Goal: Task Accomplishment & Management: Use online tool/utility

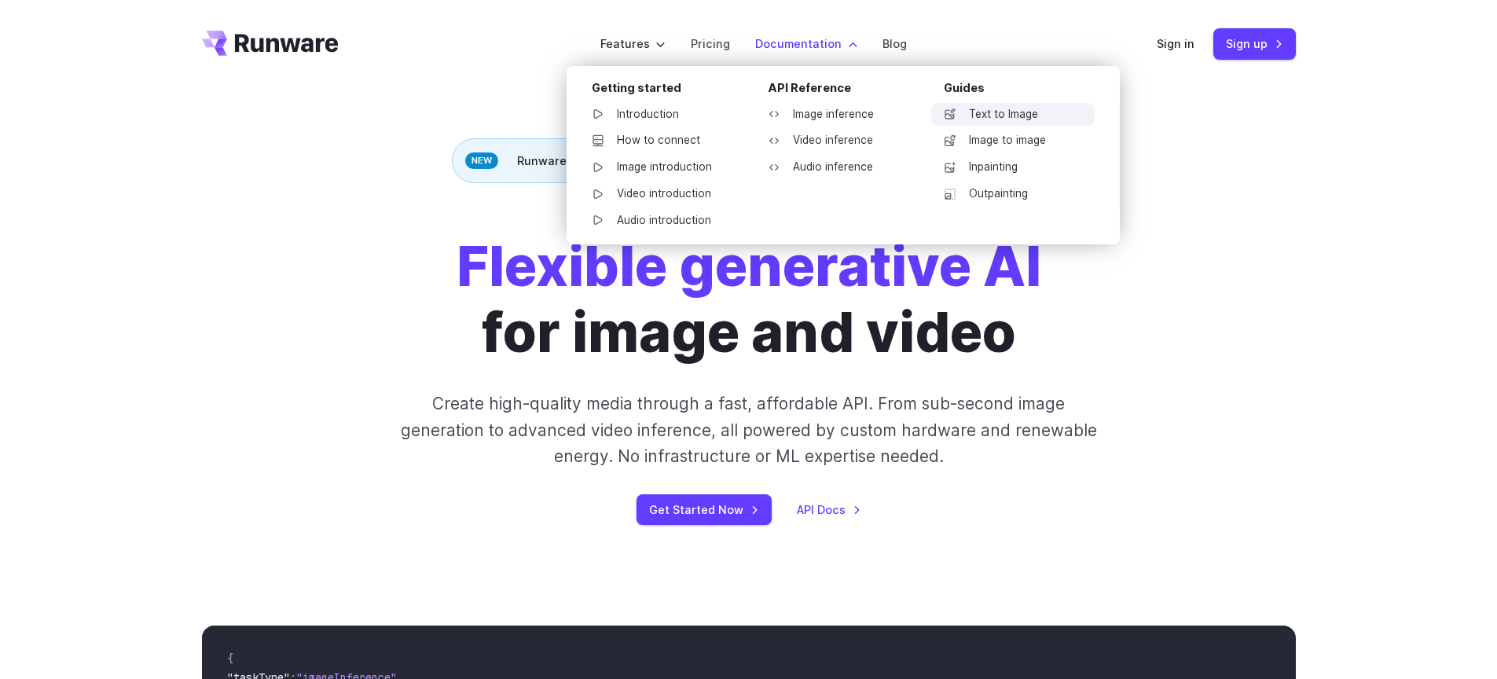
click at [1033, 124] on link "Text to Image" at bounding box center [1014, 115] width 164 height 24
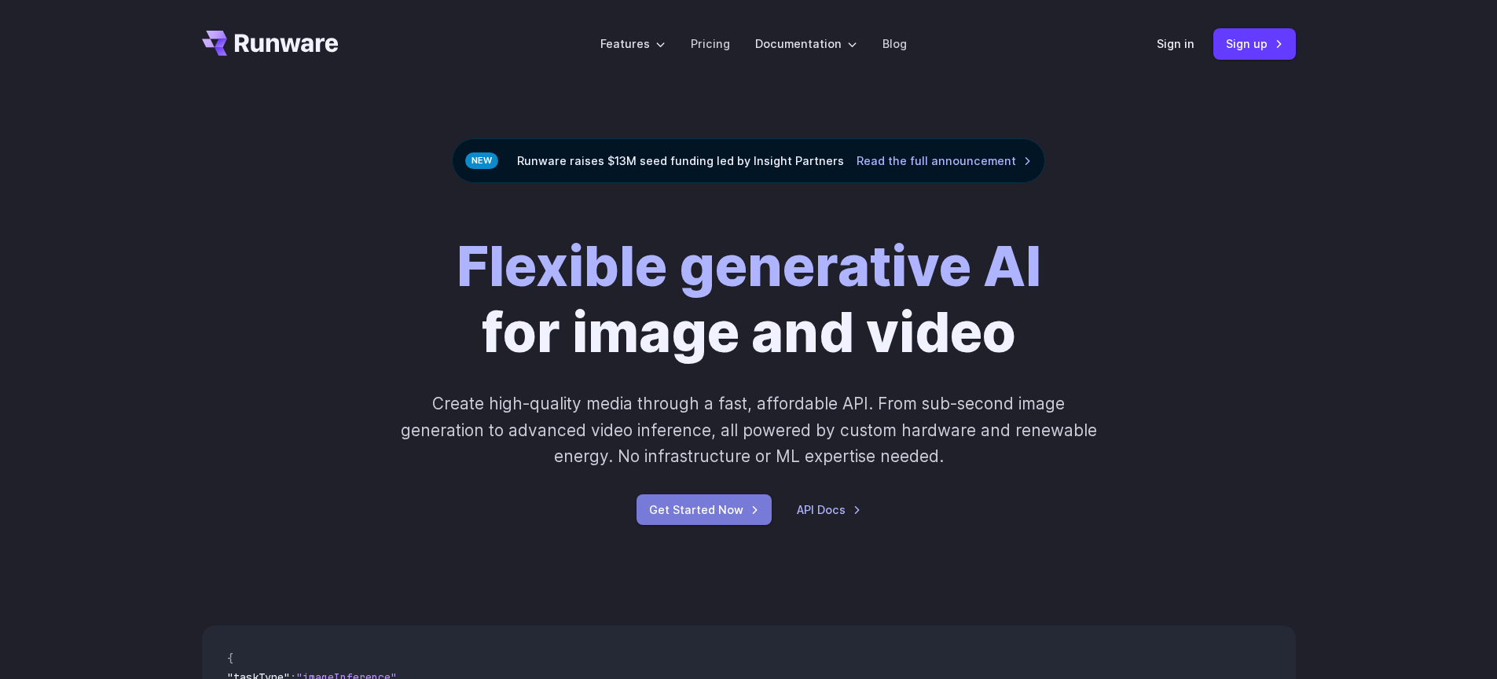
click at [735, 516] on link "Get Started Now" at bounding box center [704, 509] width 135 height 31
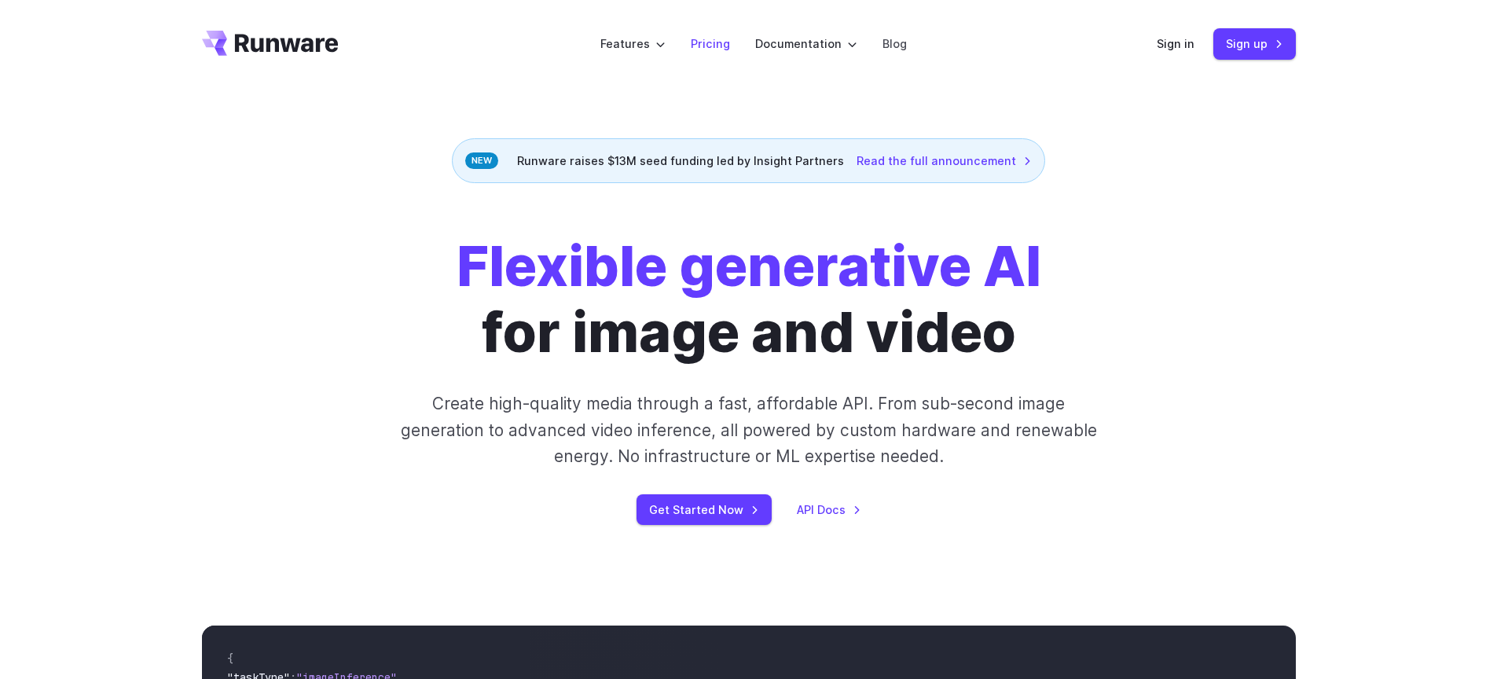
click at [715, 47] on link "Pricing" at bounding box center [710, 44] width 39 height 18
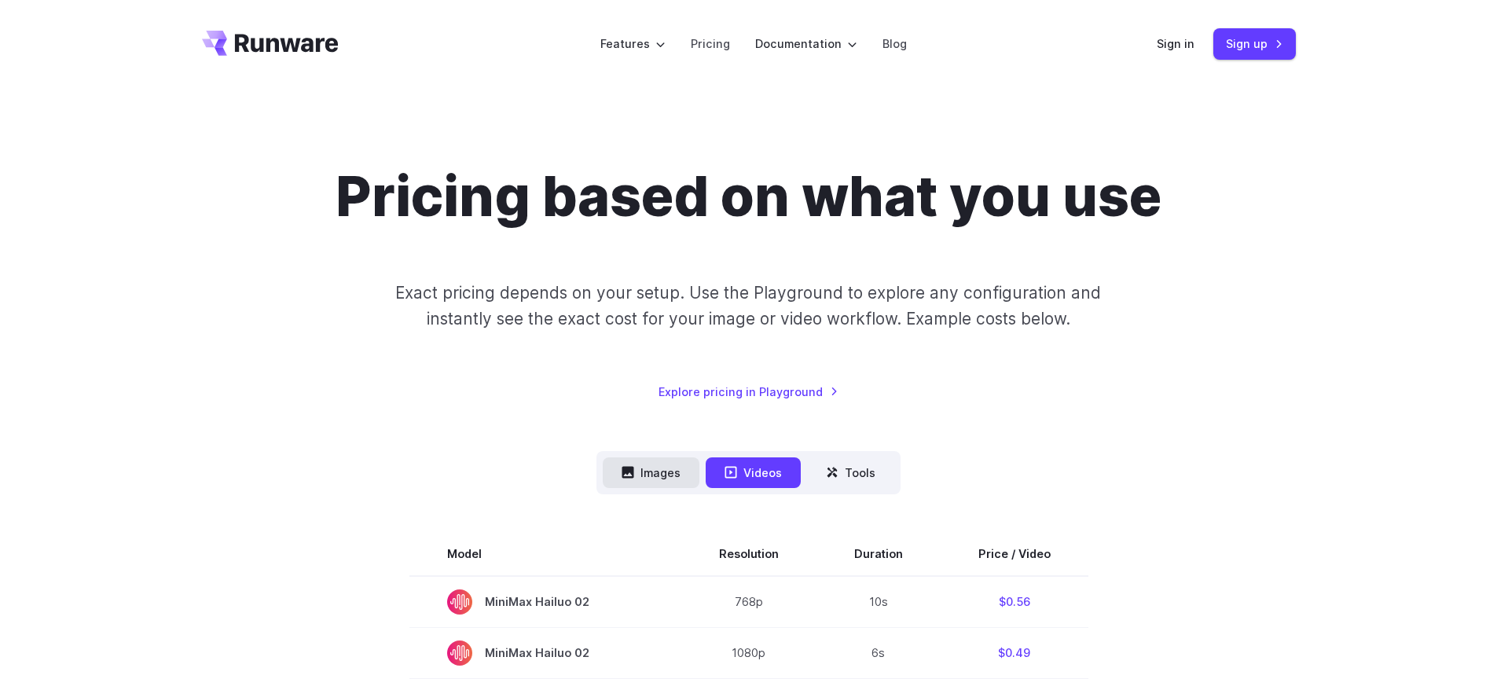
click at [677, 469] on button "Images" at bounding box center [651, 473] width 97 height 31
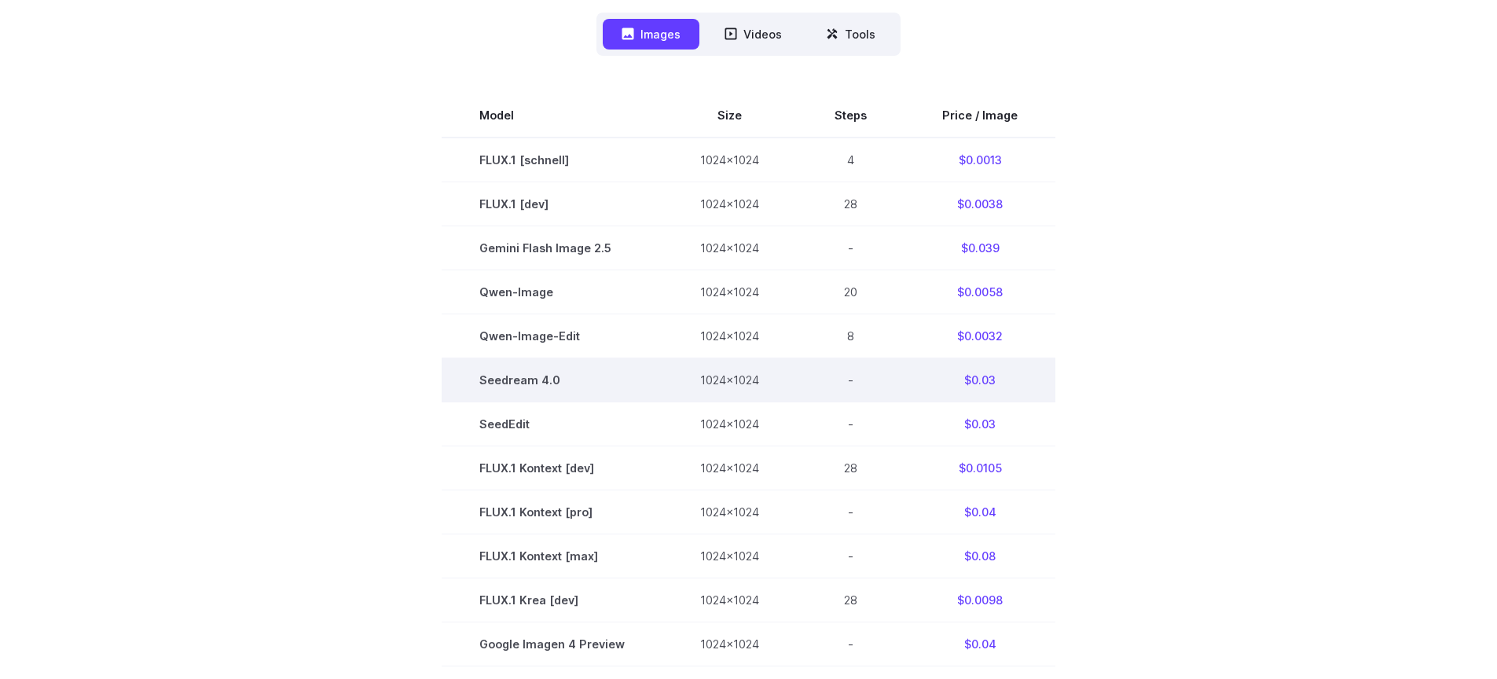
scroll to position [472, 0]
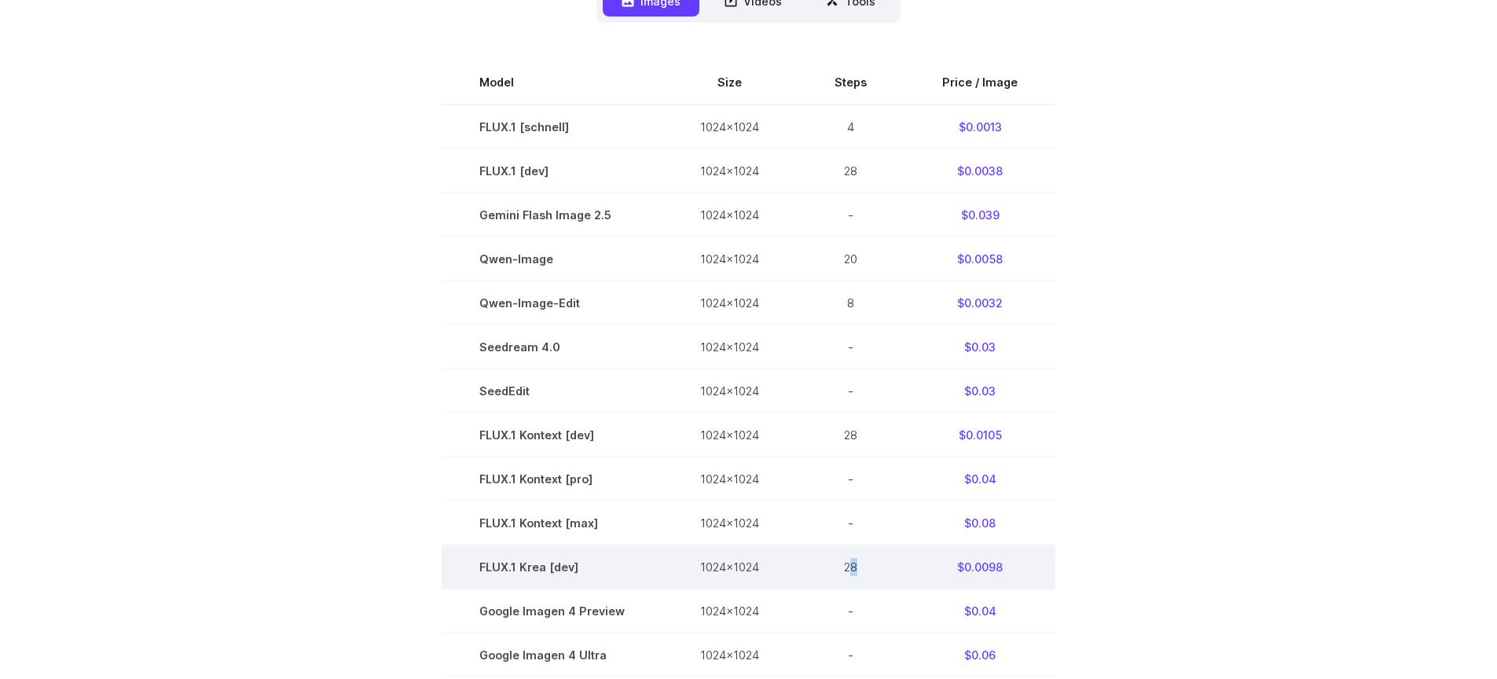
drag, startPoint x: 848, startPoint y: 569, endPoint x: 867, endPoint y: 568, distance: 18.9
click at [867, 568] on td "28" at bounding box center [851, 568] width 108 height 44
click at [868, 568] on td "28" at bounding box center [851, 568] width 108 height 44
drag, startPoint x: 952, startPoint y: 568, endPoint x: 1005, endPoint y: 579, distance: 53.6
click at [1005, 579] on td "$0.0098" at bounding box center [980, 568] width 151 height 44
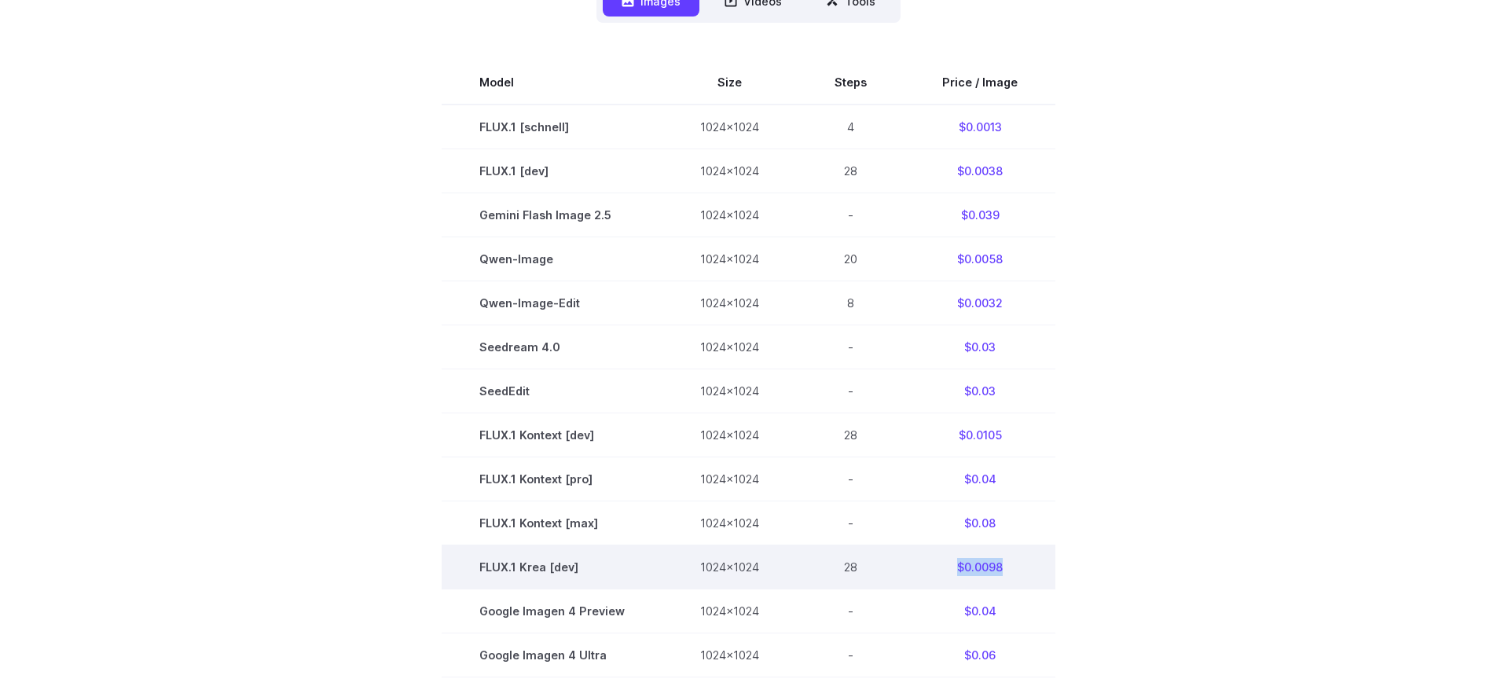
click at [1023, 568] on td "$0.0098" at bounding box center [980, 568] width 151 height 44
drag, startPoint x: 962, startPoint y: 571, endPoint x: 1016, endPoint y: 571, distance: 54.2
click at [1016, 571] on td "$0.0098" at bounding box center [980, 568] width 151 height 44
copy td "0.0098"
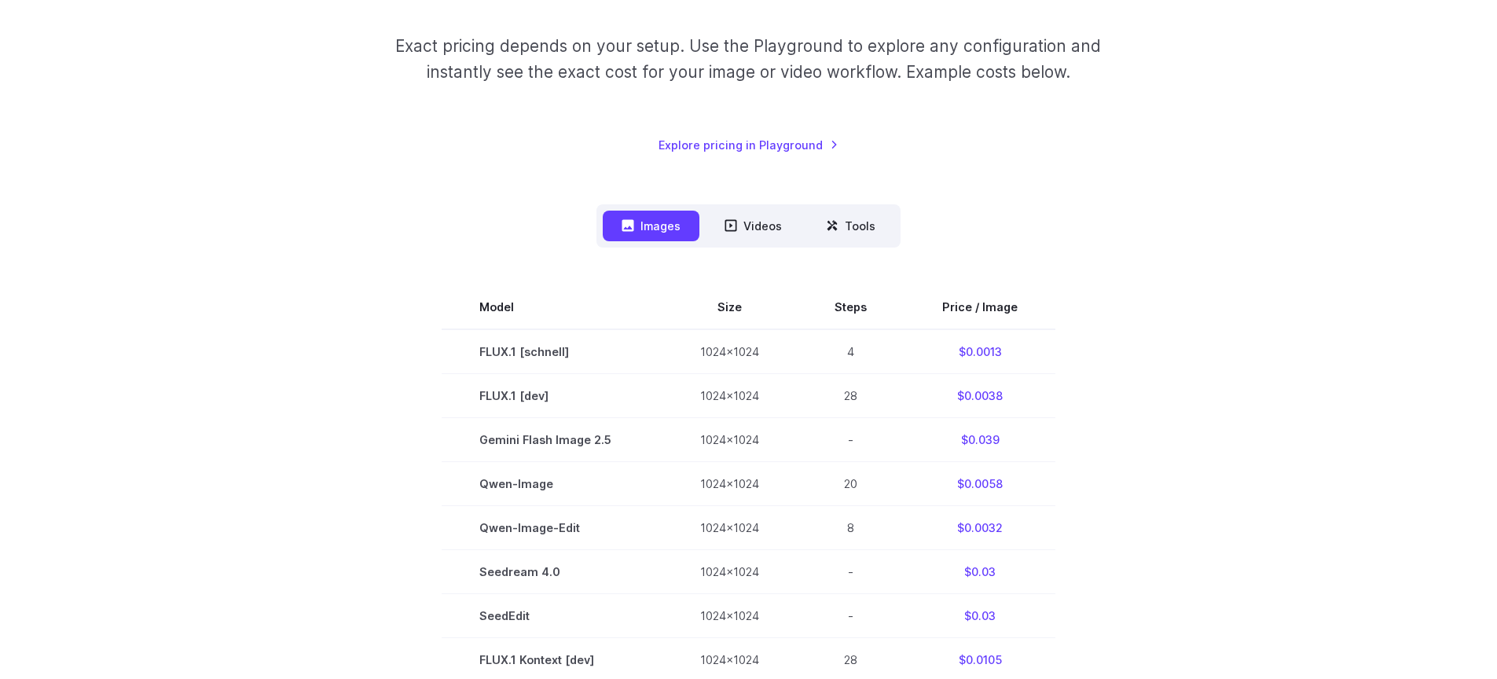
scroll to position [0, 0]
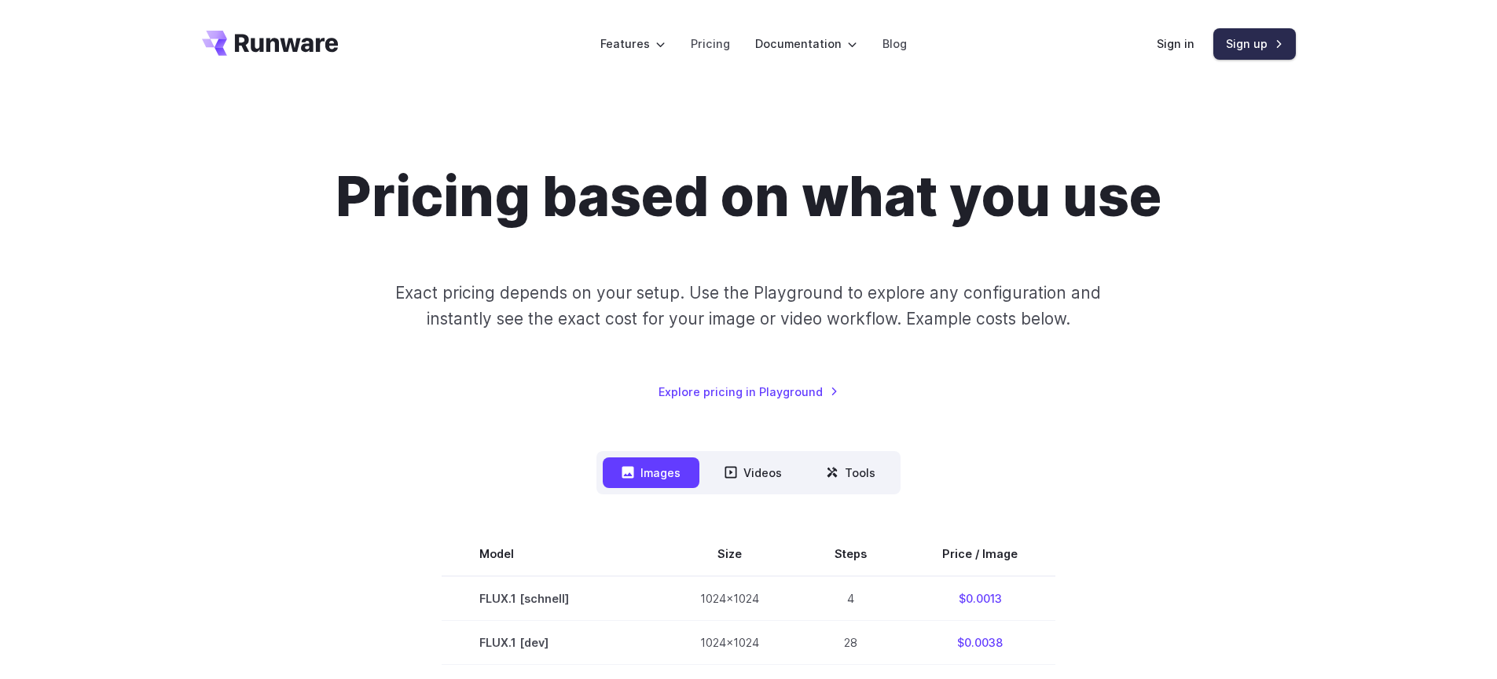
click at [1244, 48] on link "Sign up" at bounding box center [1255, 43] width 83 height 31
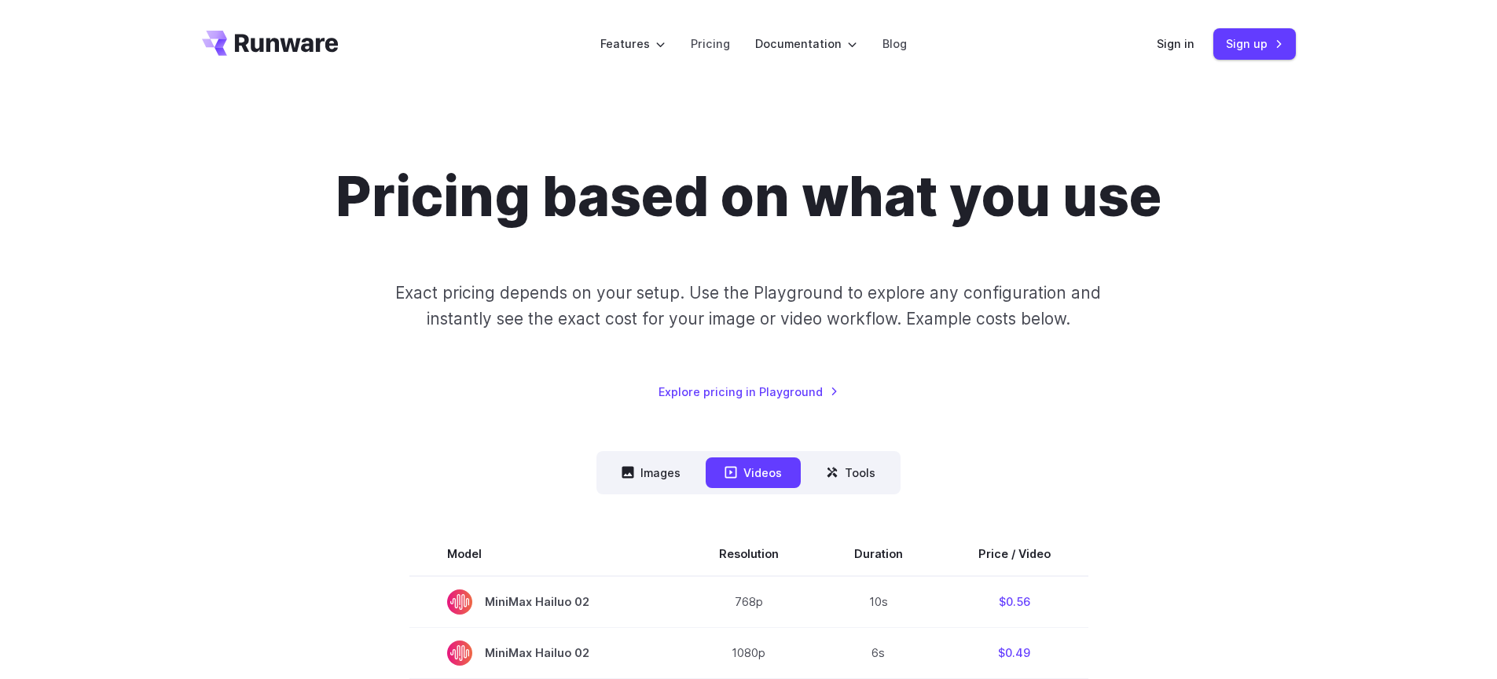
scroll to position [283, 0]
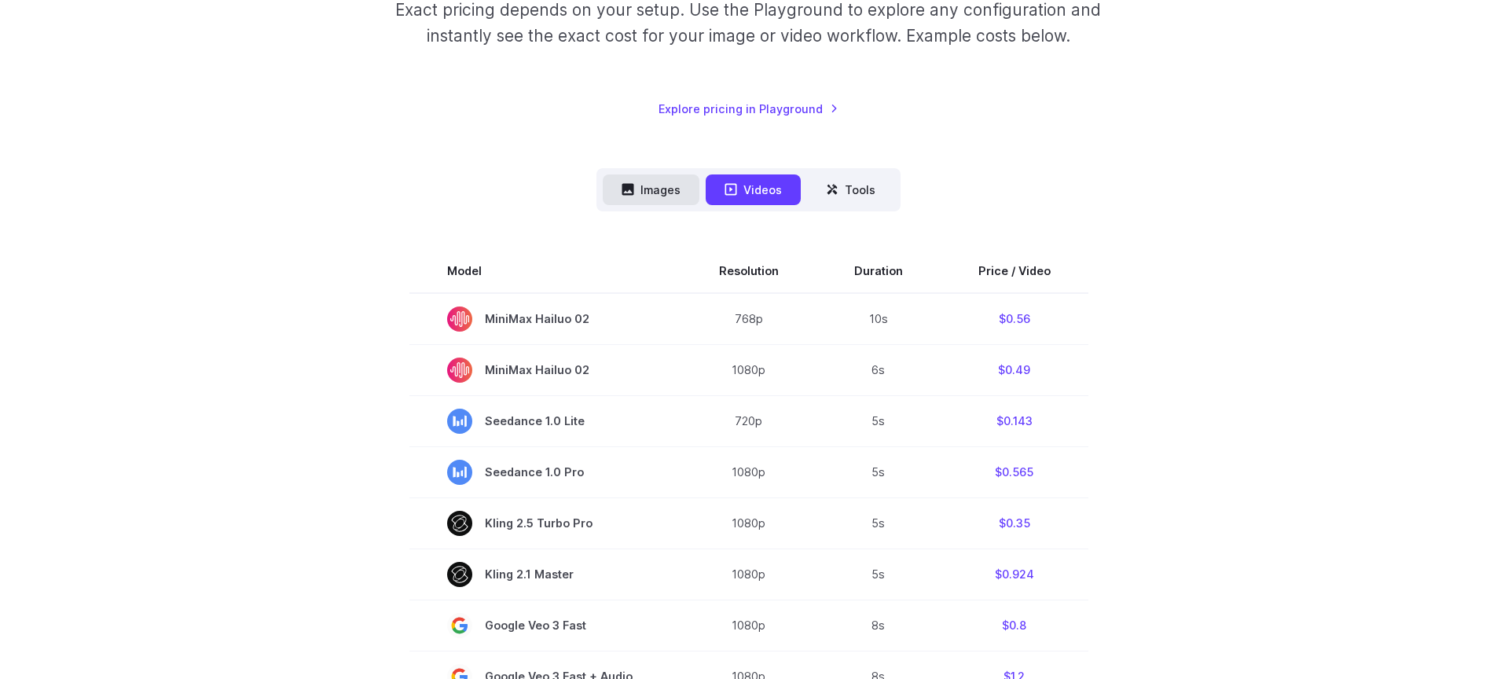
click at [663, 193] on button "Images" at bounding box center [651, 190] width 97 height 31
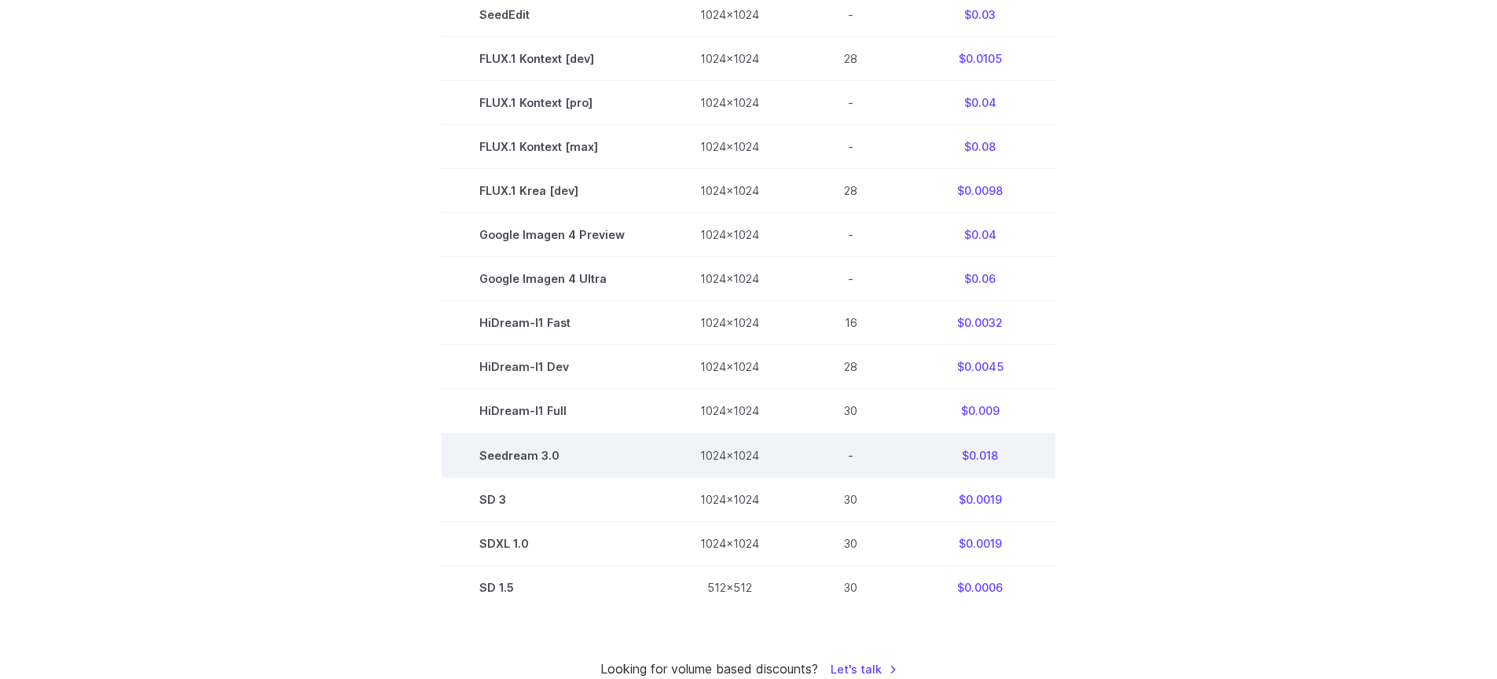
scroll to position [849, 0]
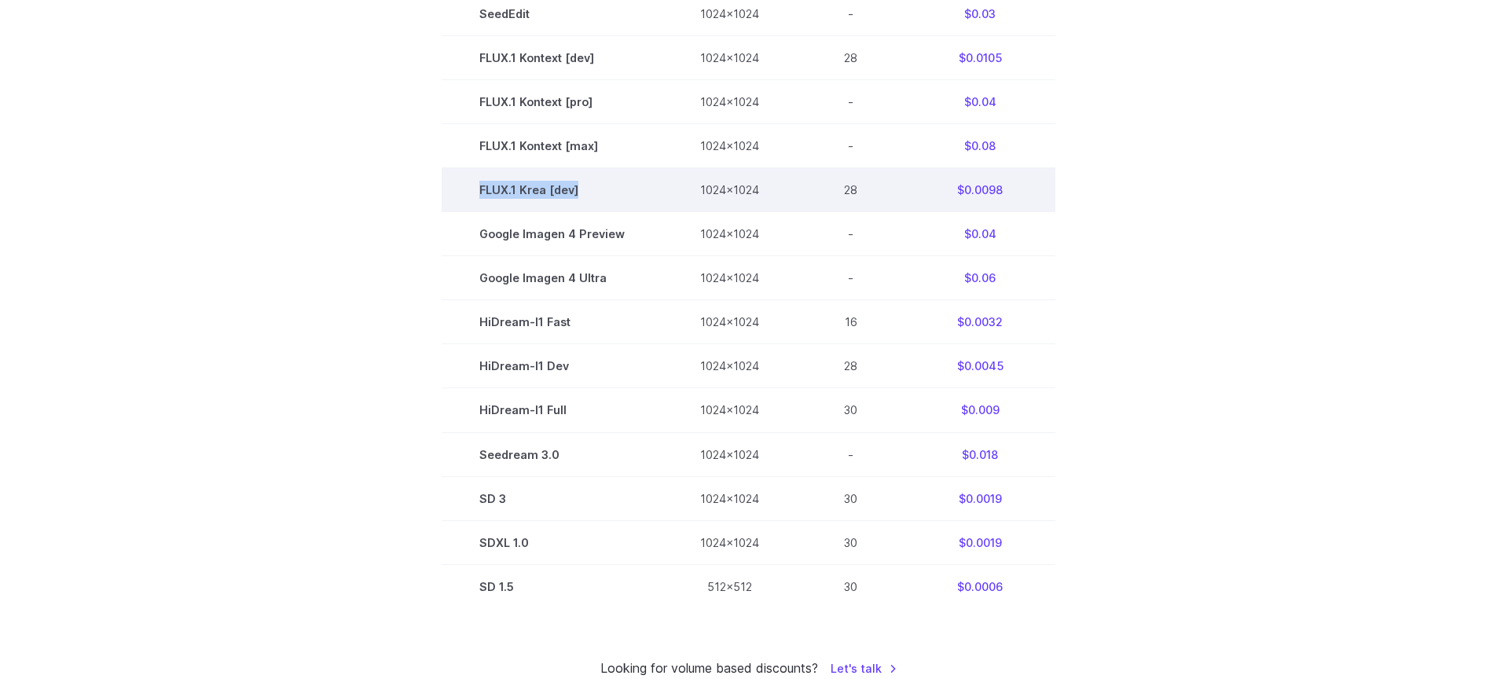
drag, startPoint x: 463, startPoint y: 186, endPoint x: 590, endPoint y: 195, distance: 127.6
click at [590, 195] on td "FLUX.1 Krea [dev]" at bounding box center [552, 190] width 221 height 44
drag, startPoint x: 942, startPoint y: 198, endPoint x: 1020, endPoint y: 198, distance: 77.8
click at [1020, 198] on td "$0.0098" at bounding box center [980, 190] width 151 height 44
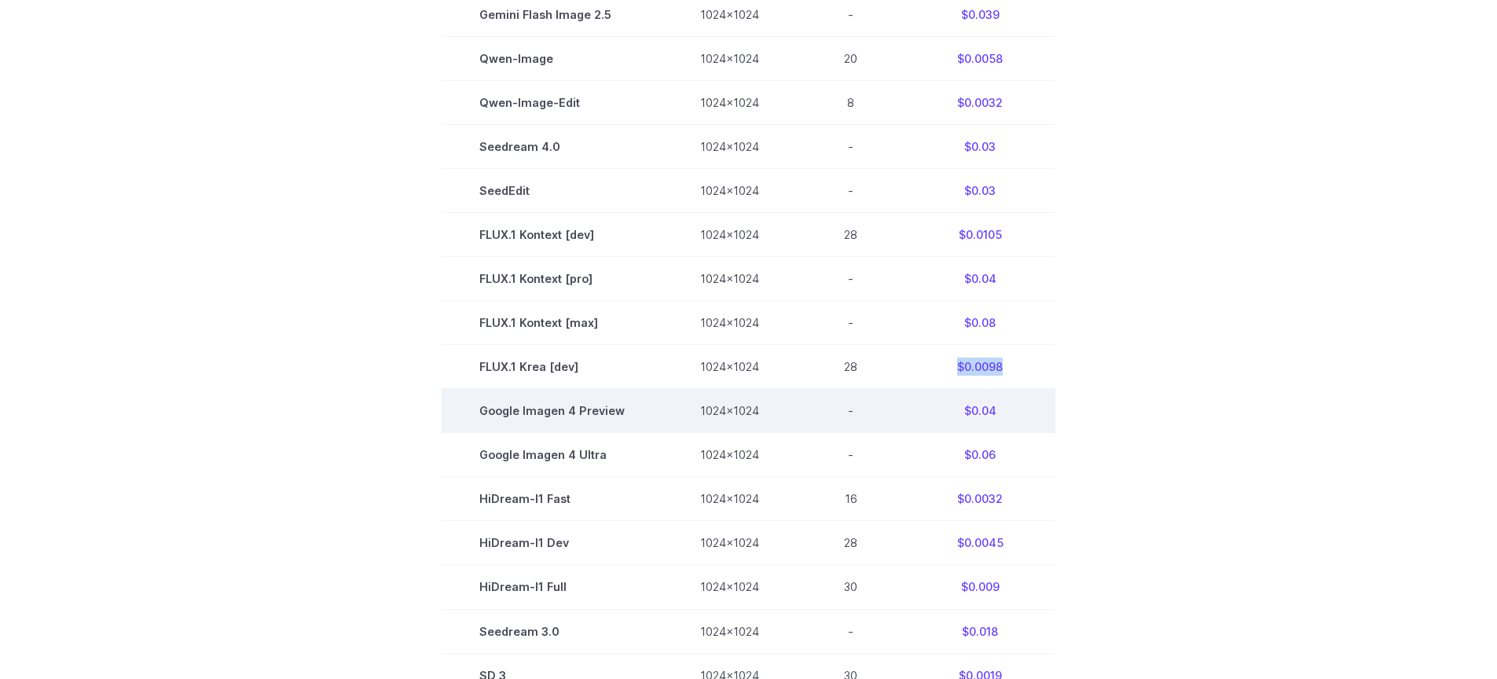
scroll to position [660, 0]
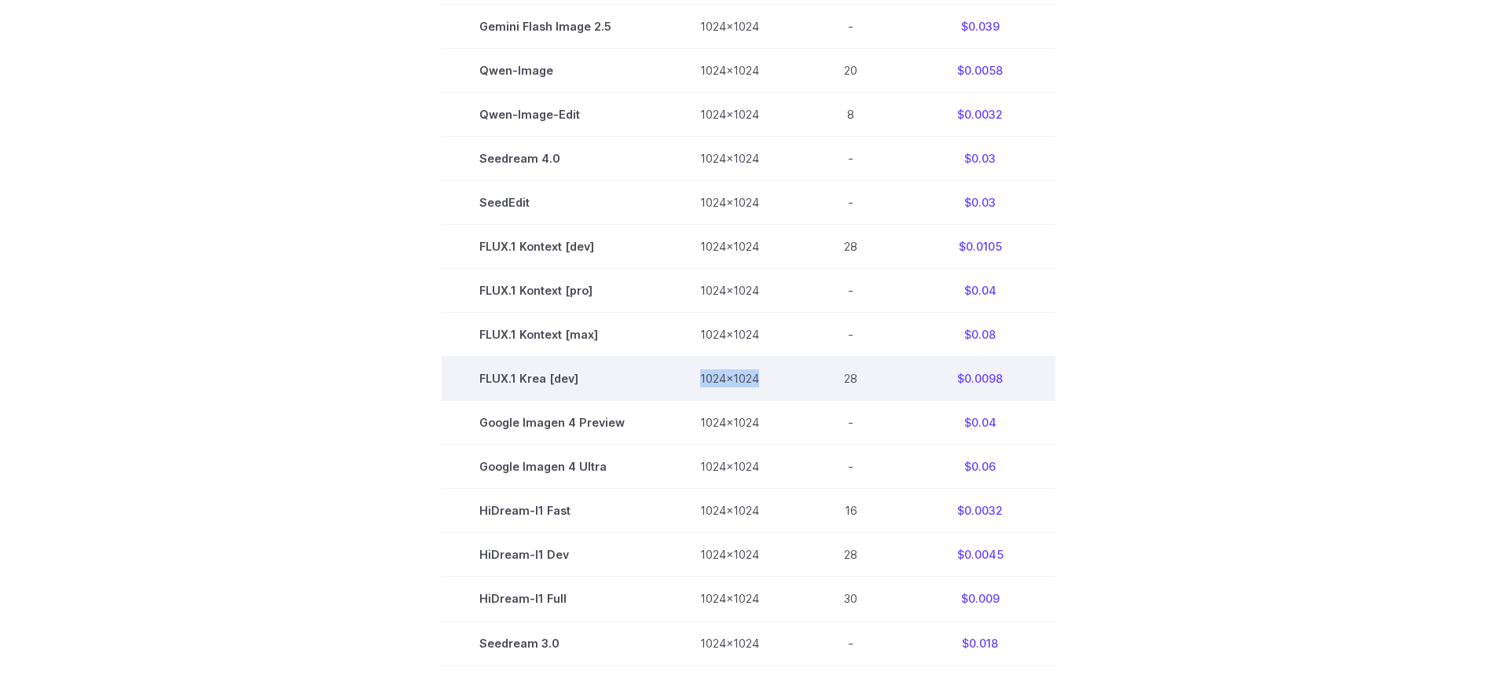
drag, startPoint x: 683, startPoint y: 384, endPoint x: 767, endPoint y: 381, distance: 84.2
click at [767, 381] on td "1024x1024" at bounding box center [730, 379] width 134 height 44
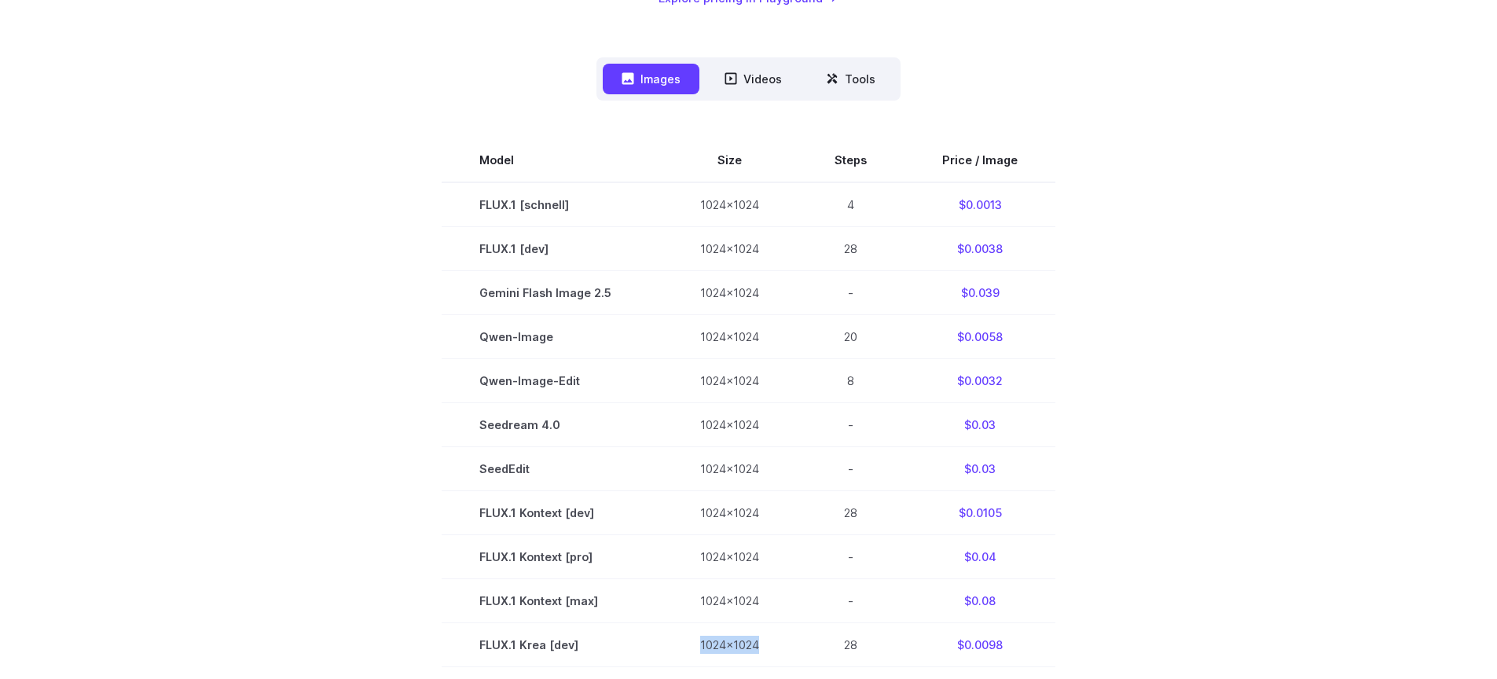
scroll to position [377, 0]
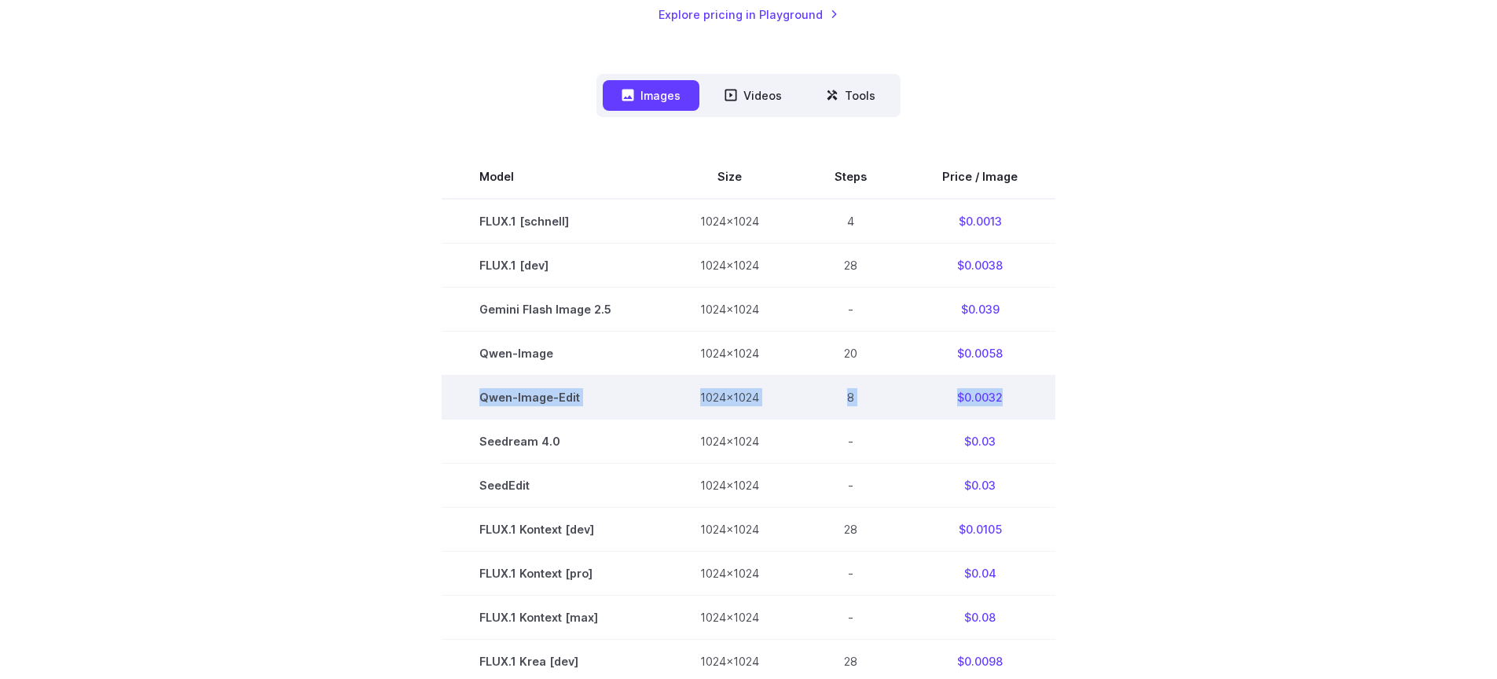
drag, startPoint x: 473, startPoint y: 396, endPoint x: 1035, endPoint y: 402, distance: 562.1
click at [1035, 402] on tr "Qwen-Image-Edit 1024x1024 8 $0.0032" at bounding box center [749, 397] width 614 height 44
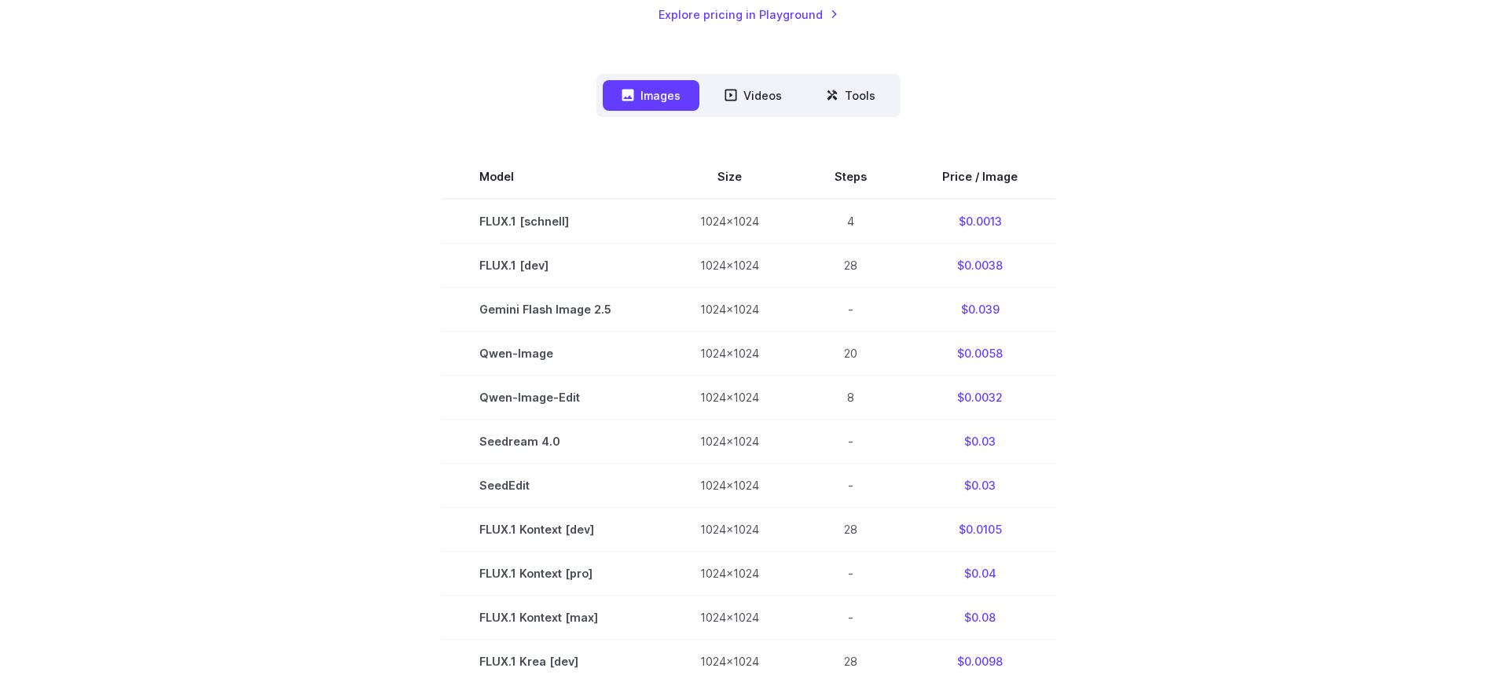
drag, startPoint x: 434, startPoint y: 282, endPoint x: 1064, endPoint y: 259, distance: 630.1
click at [1064, 259] on section "Model Size Steps Price / Image FLUX.1 [schnell] 1024x1024 4 $0.0013 FLUX.1 [dev…" at bounding box center [749, 617] width 1094 height 925
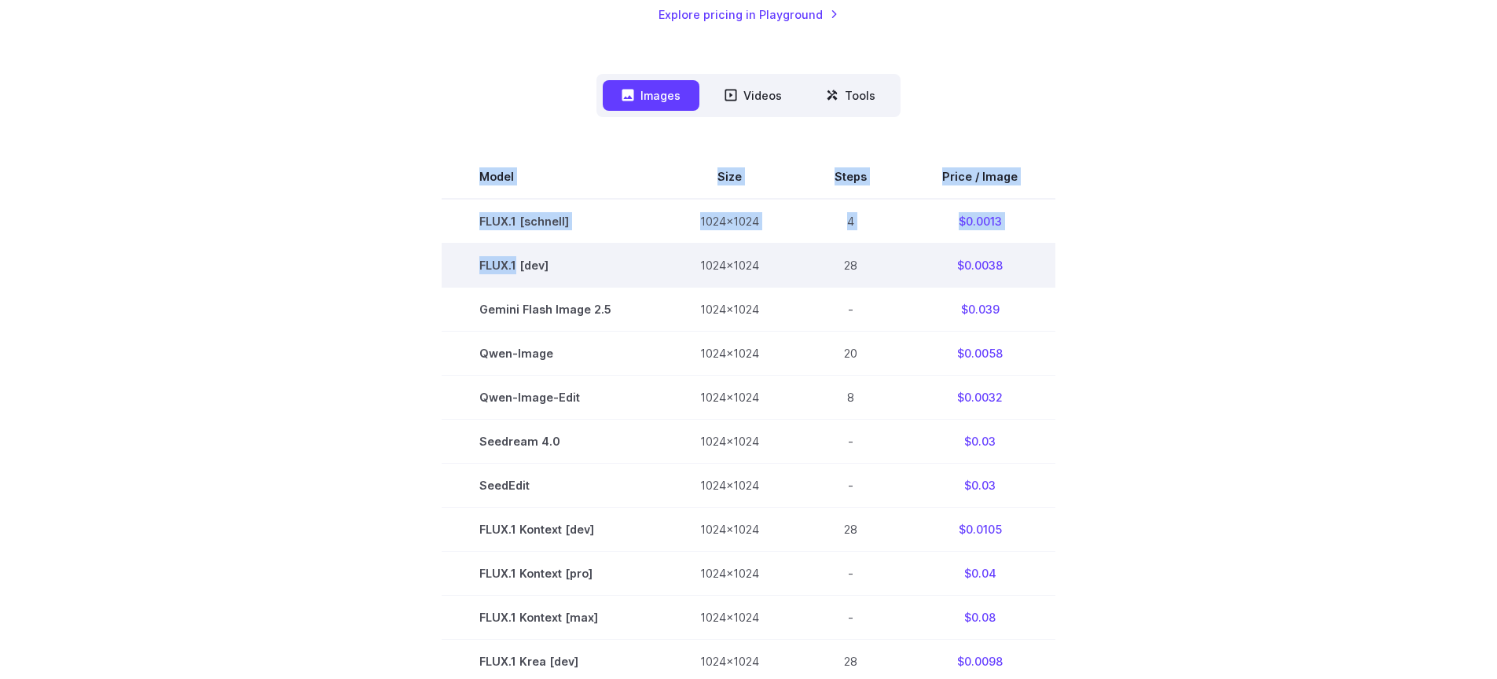
drag, startPoint x: 1053, startPoint y: 265, endPoint x: 511, endPoint y: 269, distance: 542.4
click at [513, 269] on section "Model Size Steps Price / Image FLUX.1 [schnell] 1024x1024 4 $0.0013 FLUX.1 [dev…" at bounding box center [749, 617] width 1094 height 925
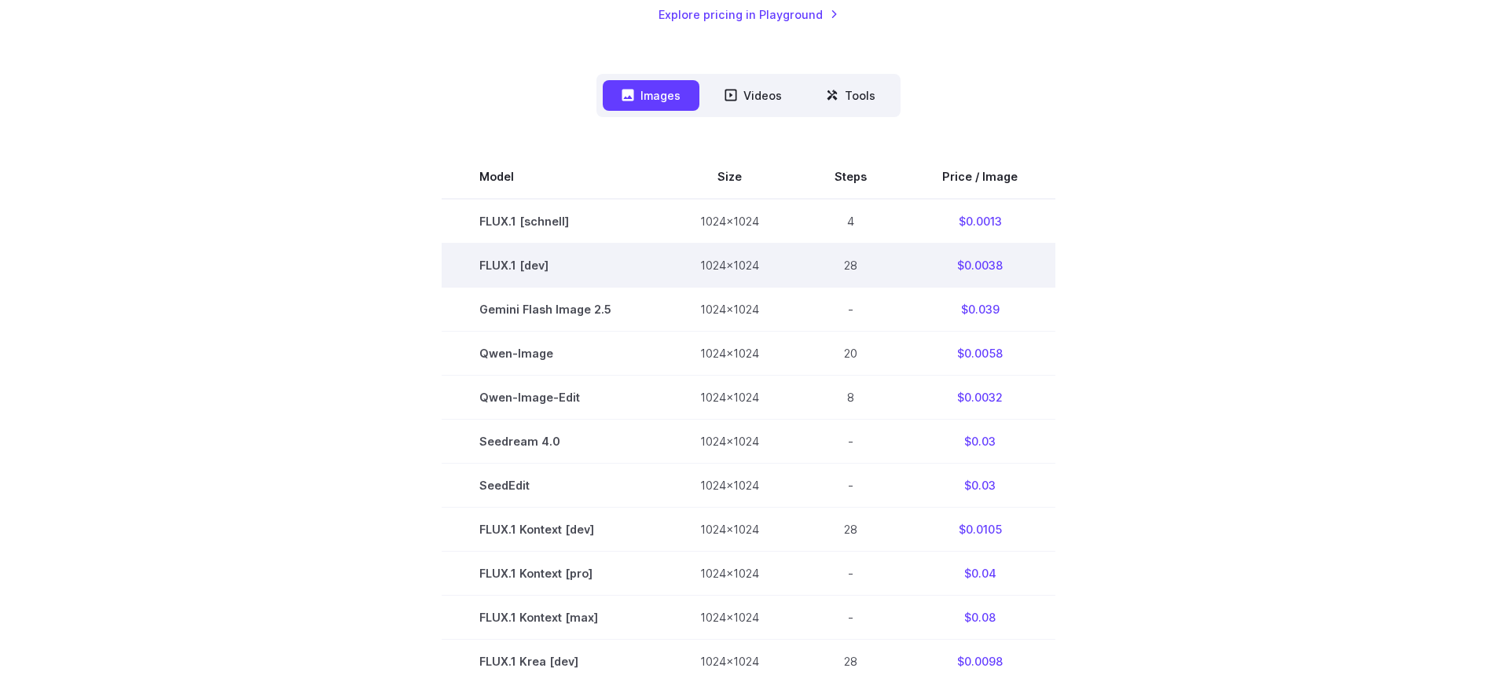
click at [462, 270] on td "FLUX.1 [dev]" at bounding box center [552, 265] width 221 height 44
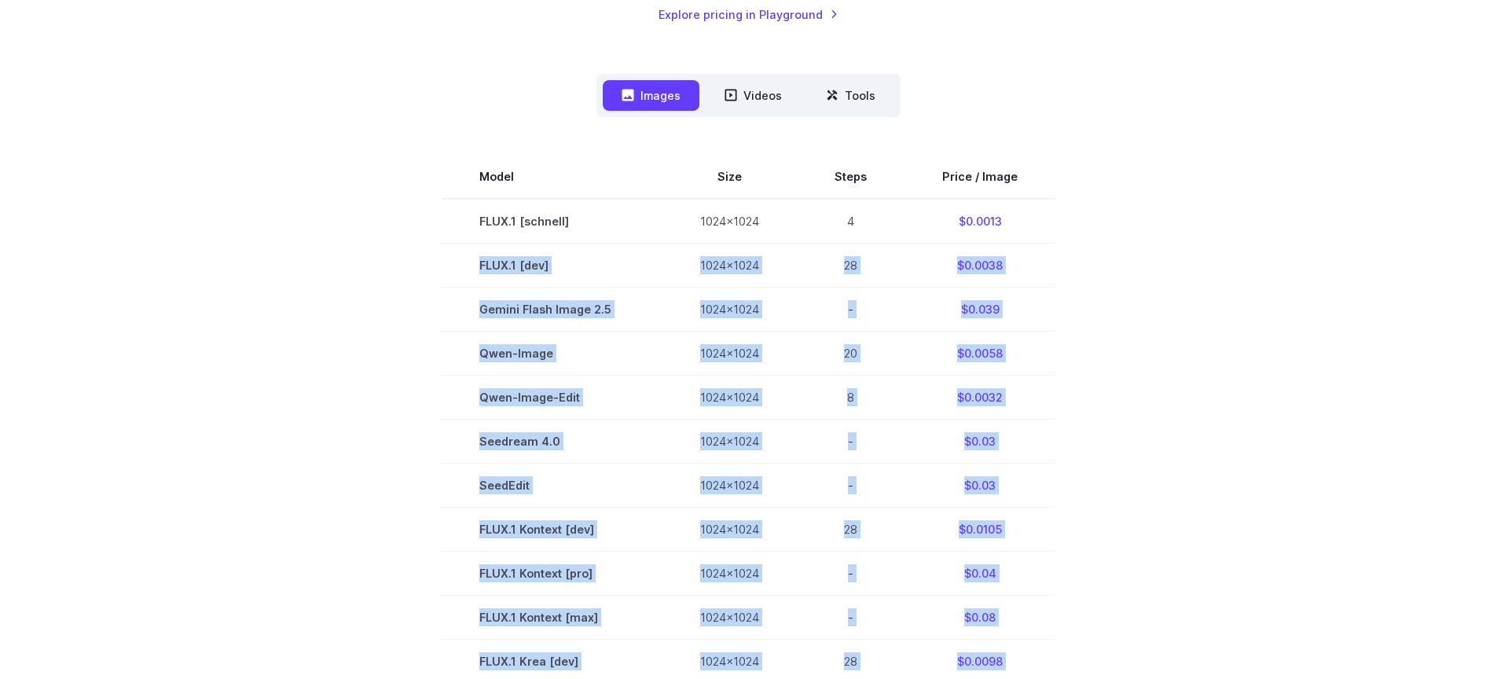
drag, startPoint x: 462, startPoint y: 270, endPoint x: 1068, endPoint y: 270, distance: 605.3
click at [1068, 270] on section "Model Size Steps Price / Image FLUX.1 [schnell] 1024x1024 4 $0.0013 FLUX.1 [dev…" at bounding box center [749, 617] width 1094 height 925
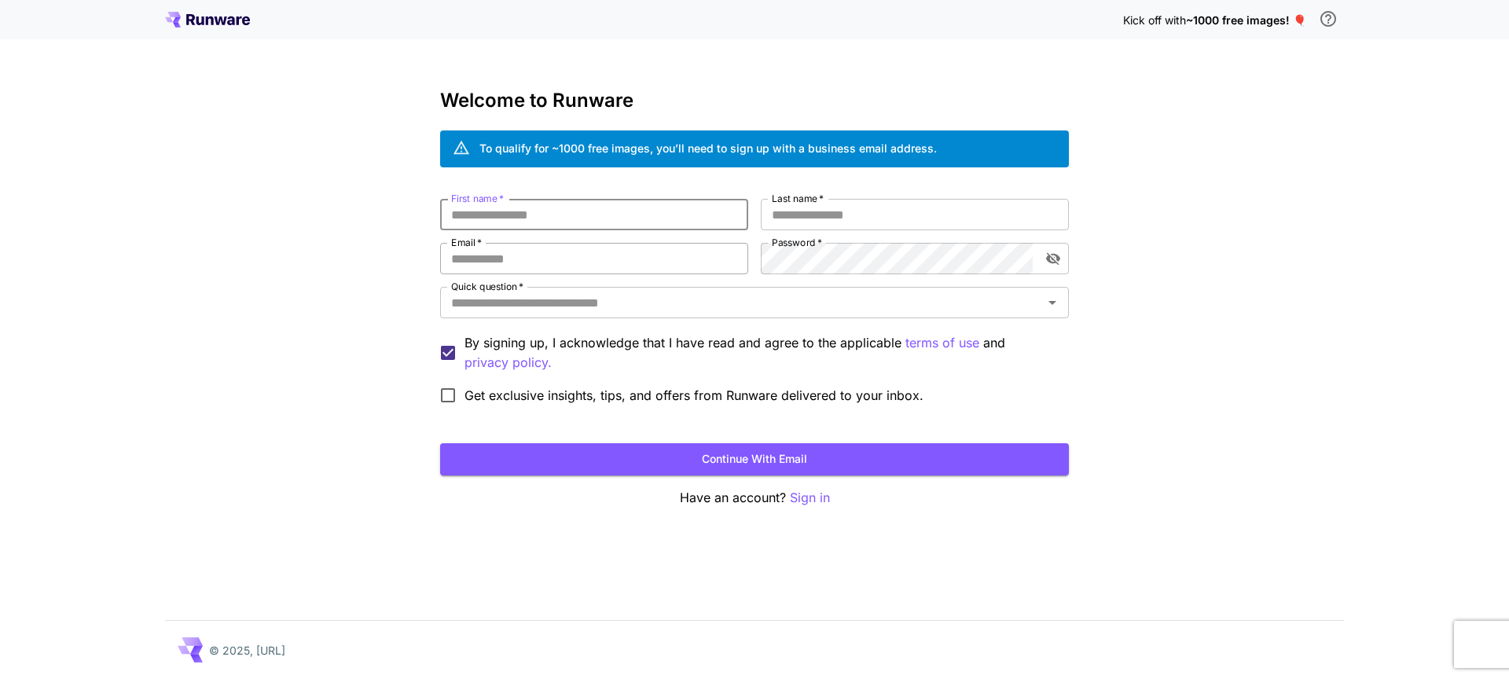
click at [515, 252] on input "Email   *" at bounding box center [594, 258] width 308 height 31
click at [1269, 262] on div "Kick off with ~1000 free images! 🎈 Welcome to Runware To qualify for ~1000 free…" at bounding box center [754, 339] width 1509 height 679
click at [674, 205] on input "First name   *" at bounding box center [594, 214] width 308 height 31
paste input "**********"
type input "**********"
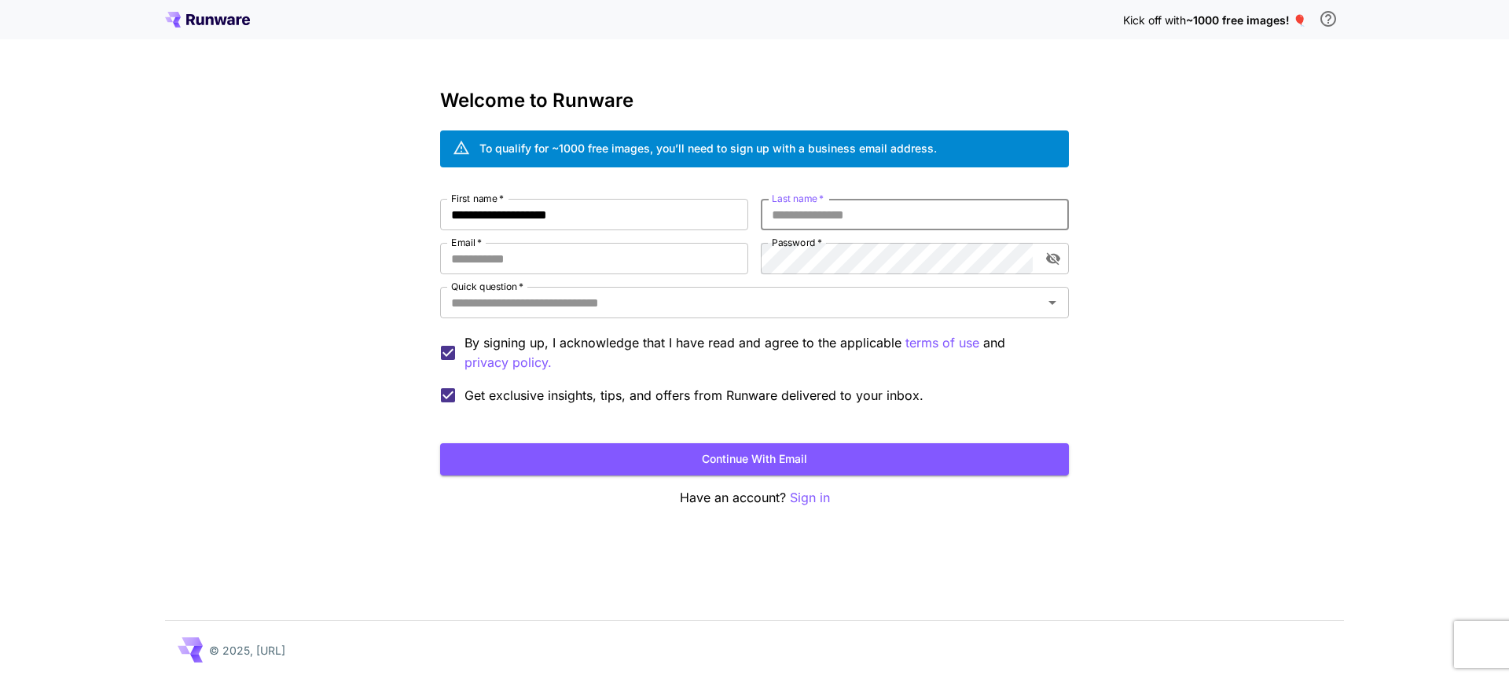
click at [829, 226] on input "Last name   *" at bounding box center [915, 214] width 308 height 31
paste input "**********"
drag, startPoint x: 806, startPoint y: 215, endPoint x: 973, endPoint y: 205, distance: 167.7
click at [973, 205] on input "**********" at bounding box center [915, 214] width 308 height 31
click at [944, 219] on input "**********" at bounding box center [915, 214] width 308 height 31
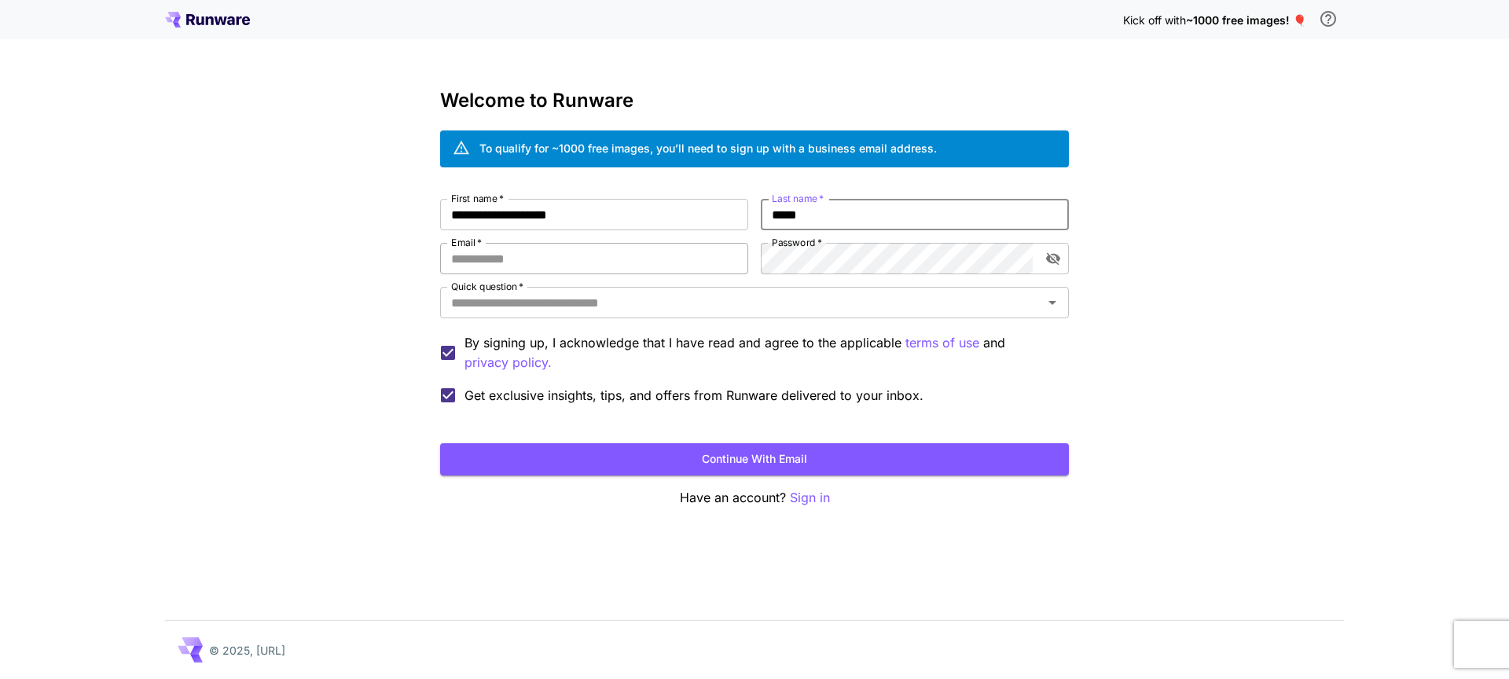
type input "*****"
click at [574, 253] on input "Email   *" at bounding box center [594, 258] width 308 height 31
paste input "**********"
type input "**********"
drag, startPoint x: 527, startPoint y: 220, endPoint x: 424, endPoint y: 223, distance: 103.0
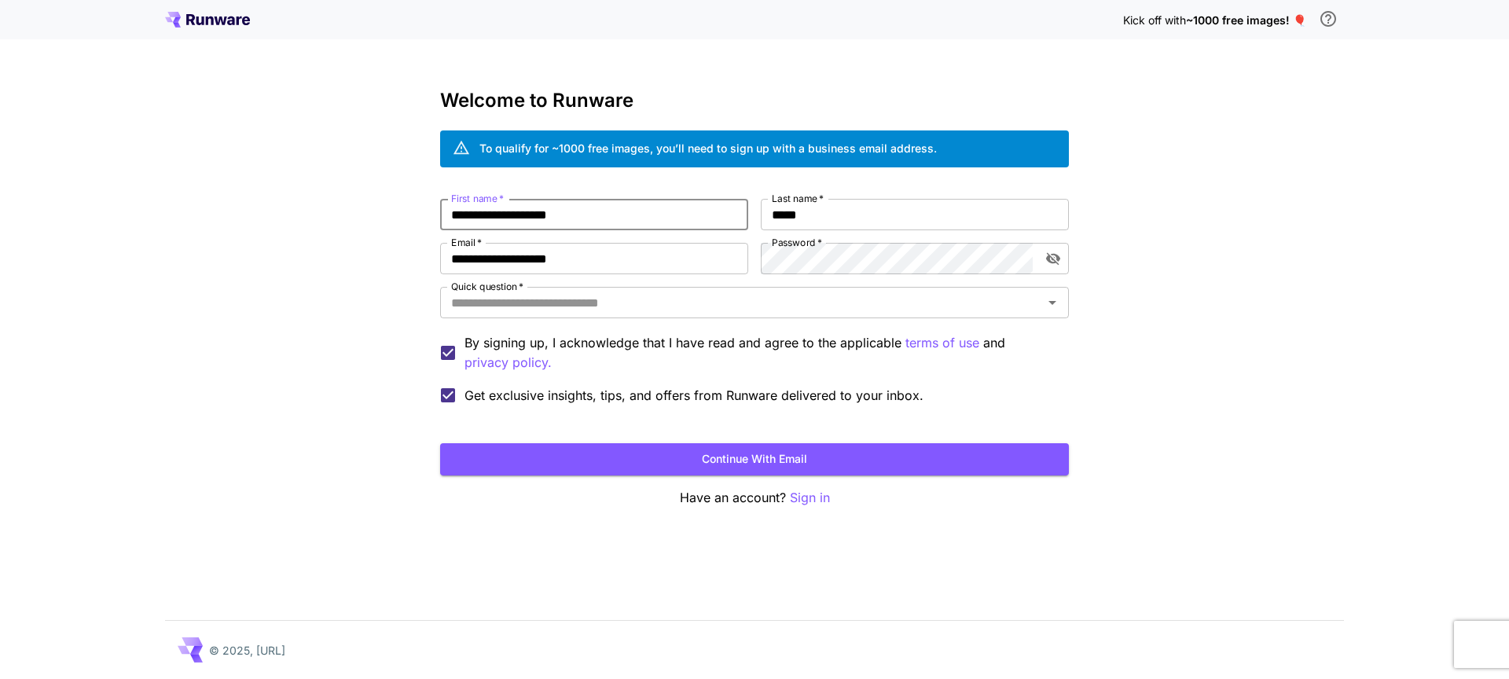
click at [396, 222] on div "**********" at bounding box center [754, 339] width 1509 height 679
drag, startPoint x: 484, startPoint y: 216, endPoint x: 562, endPoint y: 216, distance: 77.8
click at [560, 216] on input "*********" at bounding box center [594, 214] width 308 height 31
type input "*****"
click at [615, 305] on input "Quick question   *" at bounding box center [741, 303] width 593 height 22
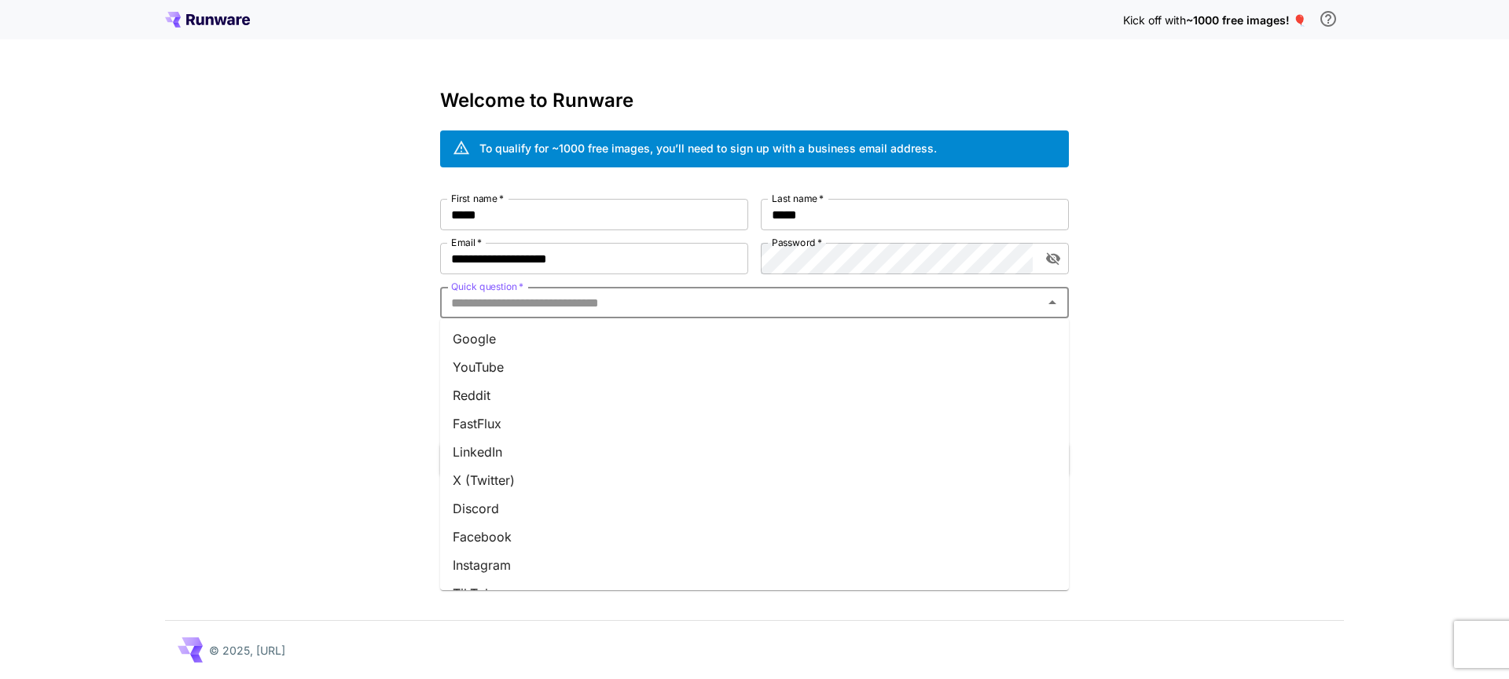
click at [567, 343] on li "Google" at bounding box center [754, 339] width 629 height 28
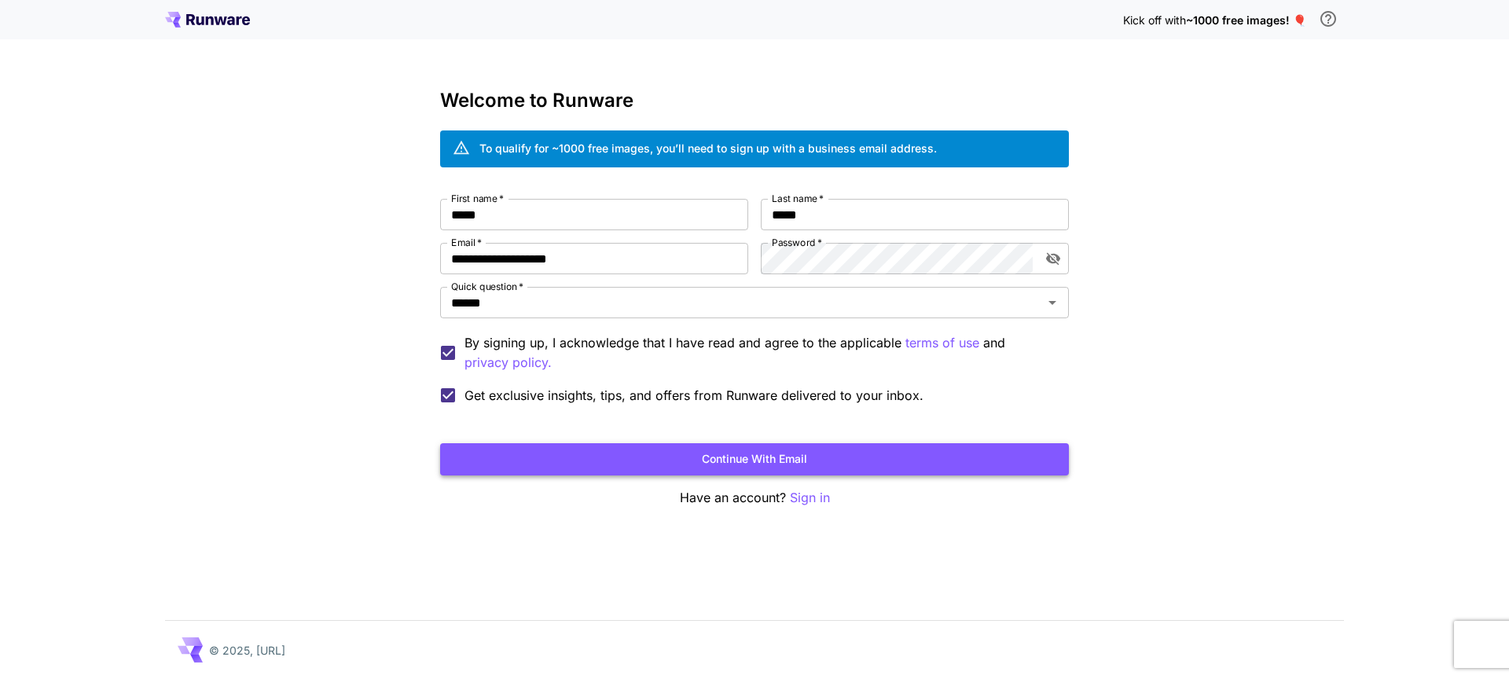
click at [696, 470] on button "Continue with email" at bounding box center [754, 459] width 629 height 32
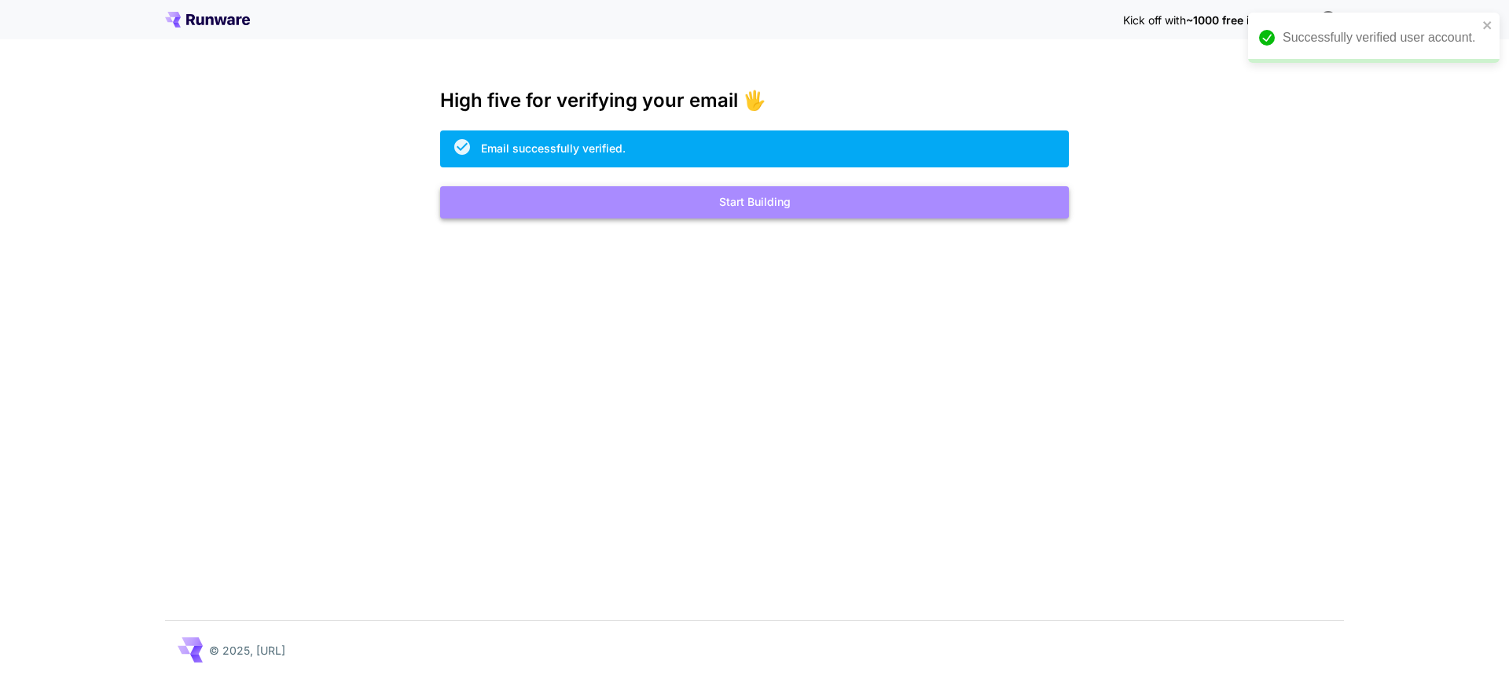
click at [726, 201] on button "Start Building" at bounding box center [754, 202] width 629 height 32
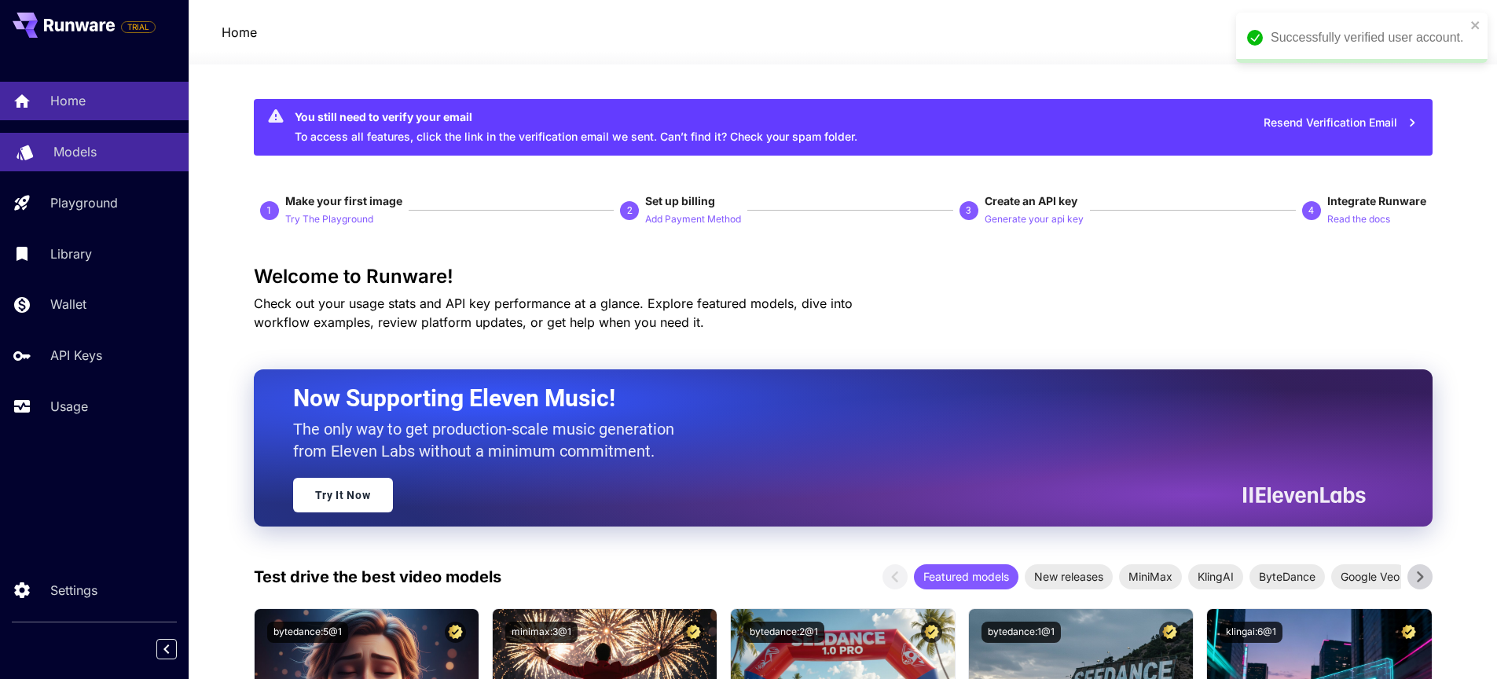
click at [106, 164] on link "Models" at bounding box center [94, 152] width 189 height 39
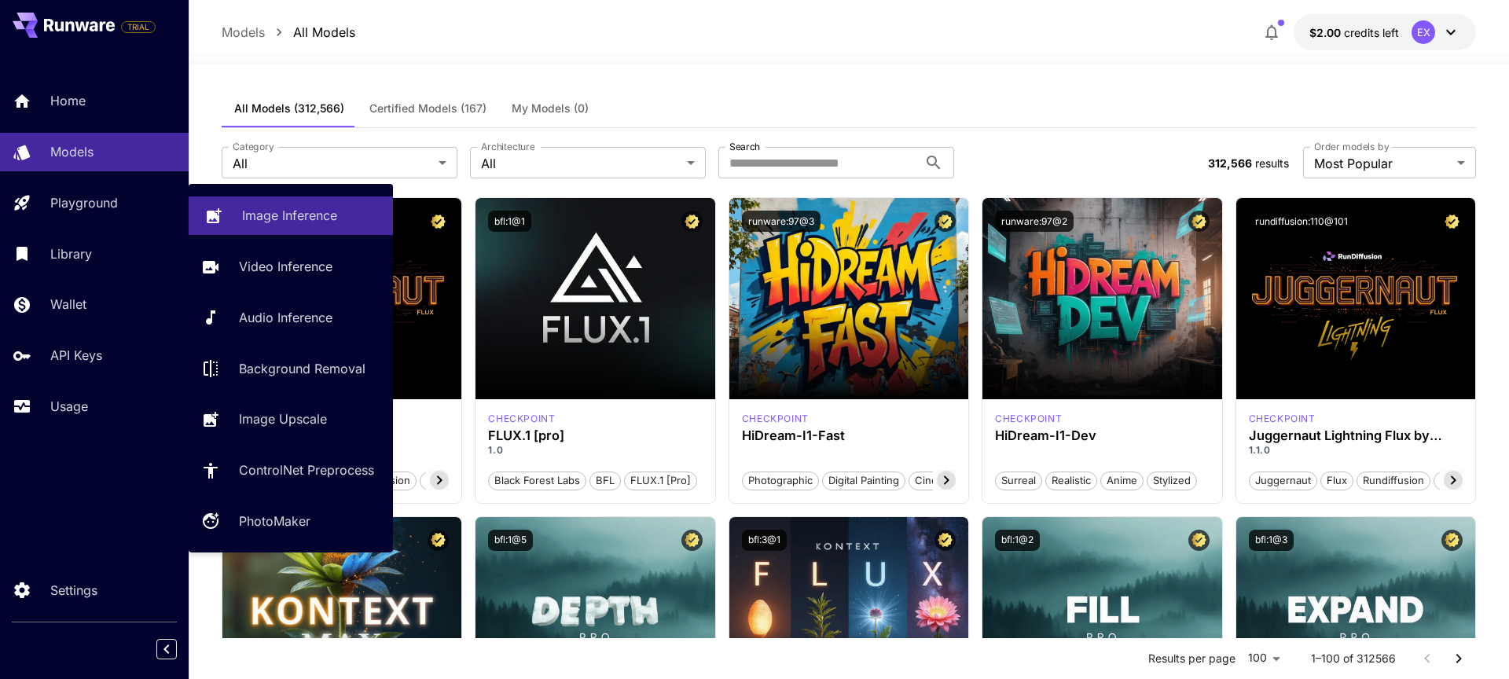
click at [322, 222] on p "Image Inference" at bounding box center [289, 215] width 95 height 19
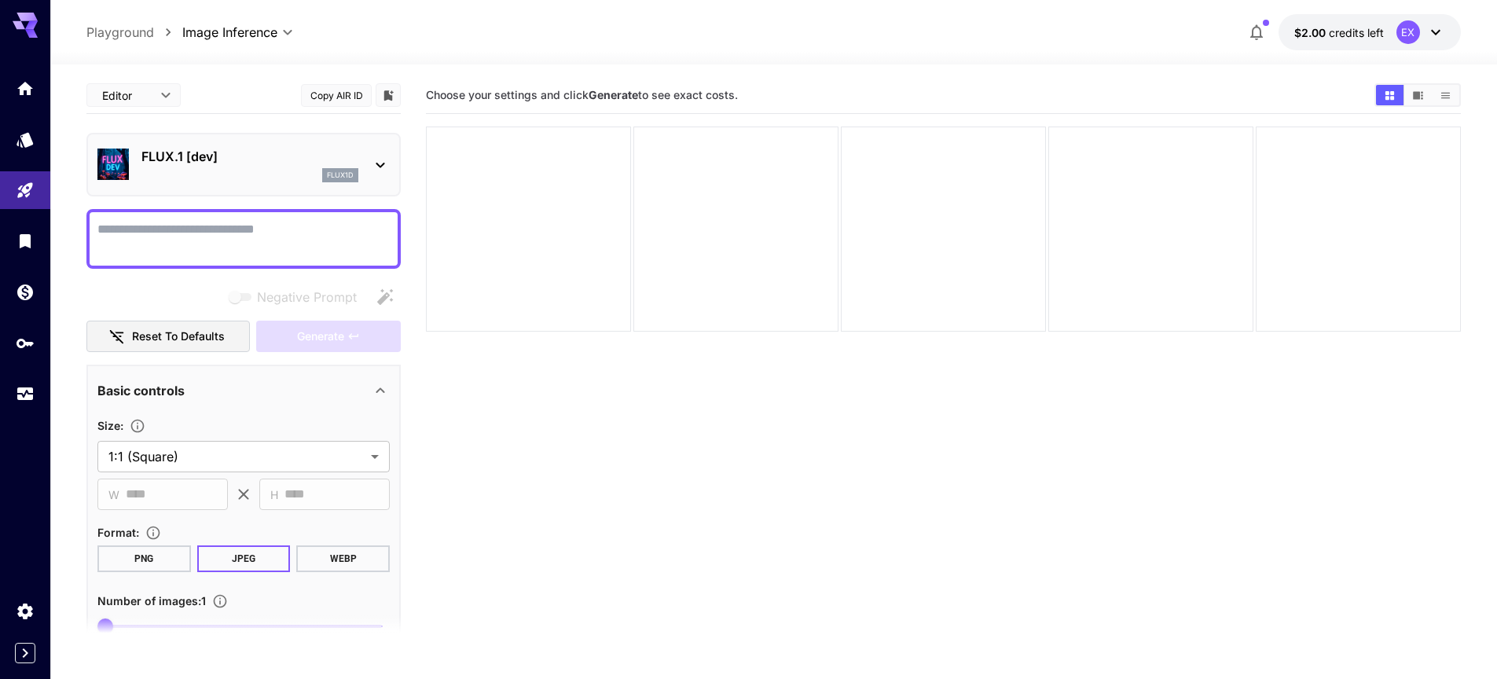
click at [375, 169] on icon at bounding box center [380, 165] width 19 height 19
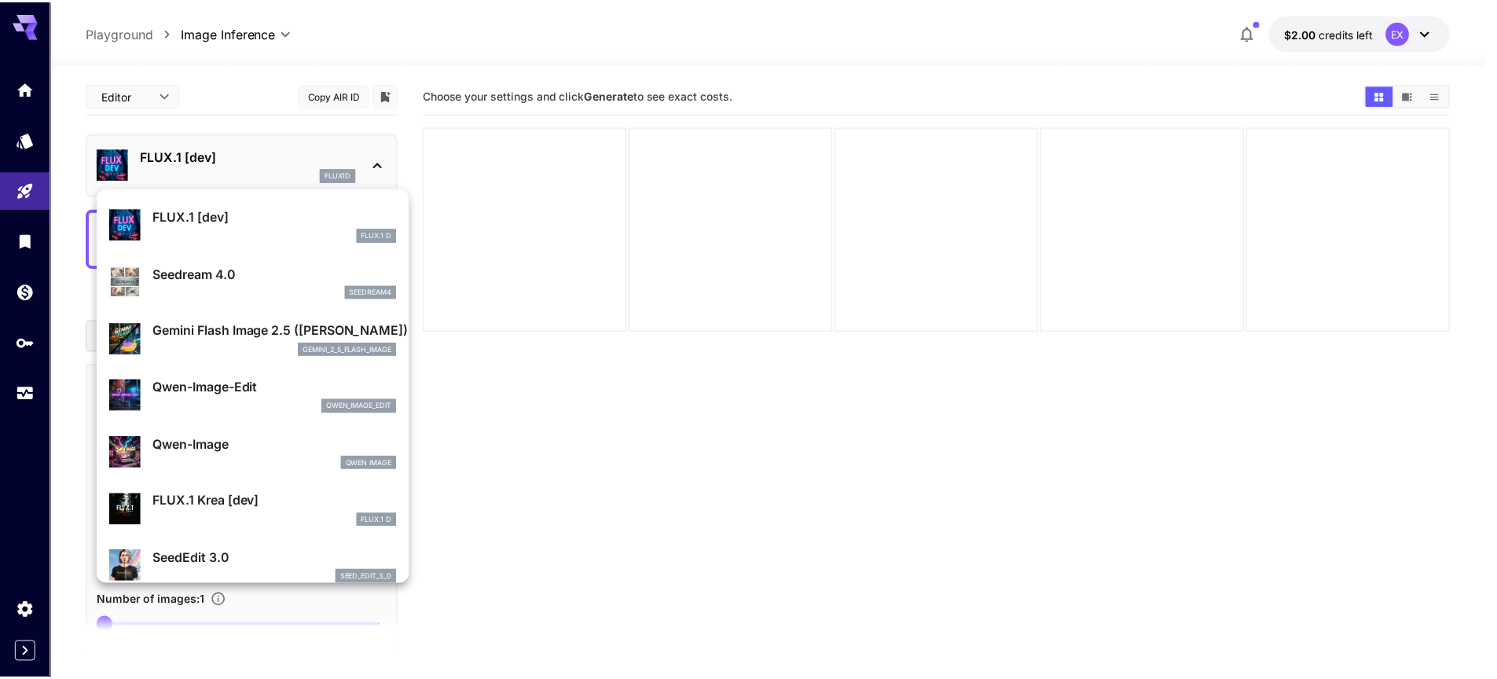
scroll to position [94, 0]
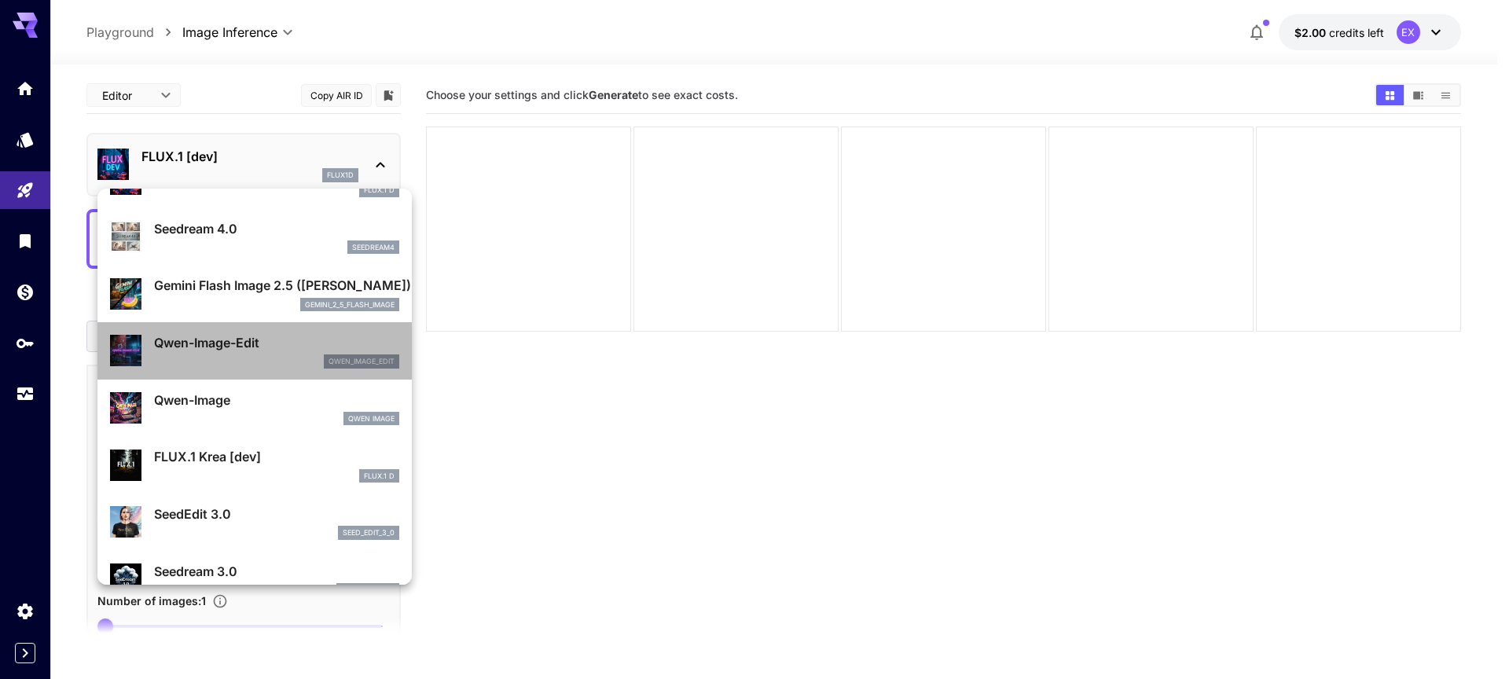
click at [263, 366] on div "qwen_image_edit" at bounding box center [276, 362] width 245 height 14
type input "*"
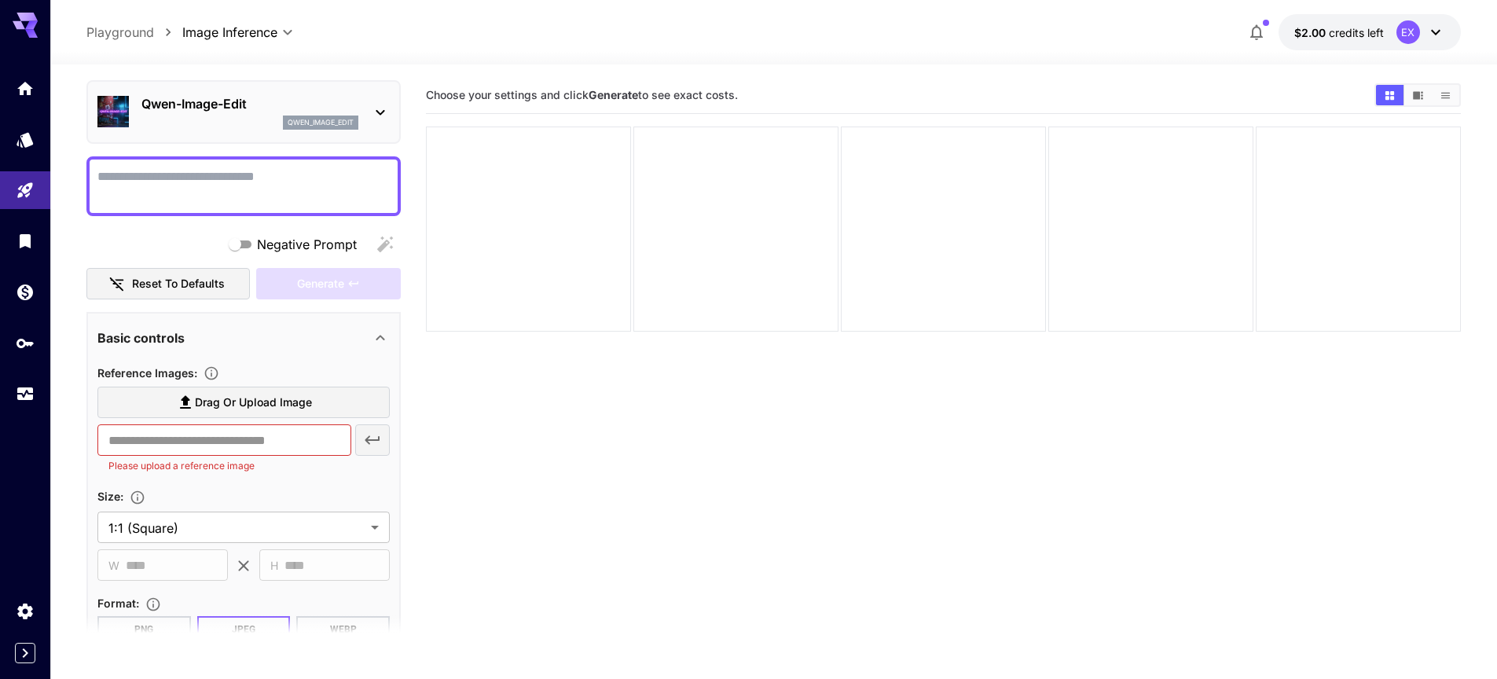
scroll to position [94, 0]
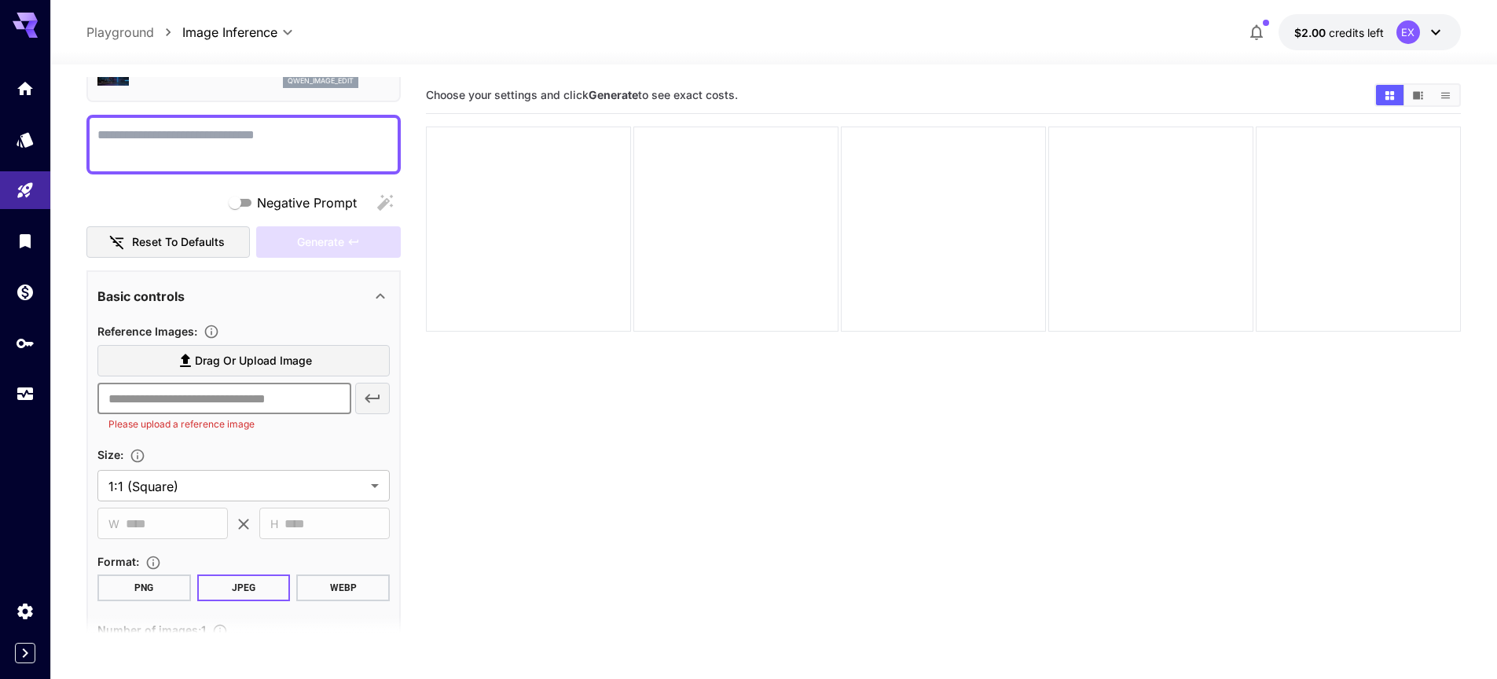
click at [289, 399] on input "text" at bounding box center [224, 398] width 254 height 31
click at [315, 148] on textarea "Negative Prompt" at bounding box center [243, 145] width 292 height 38
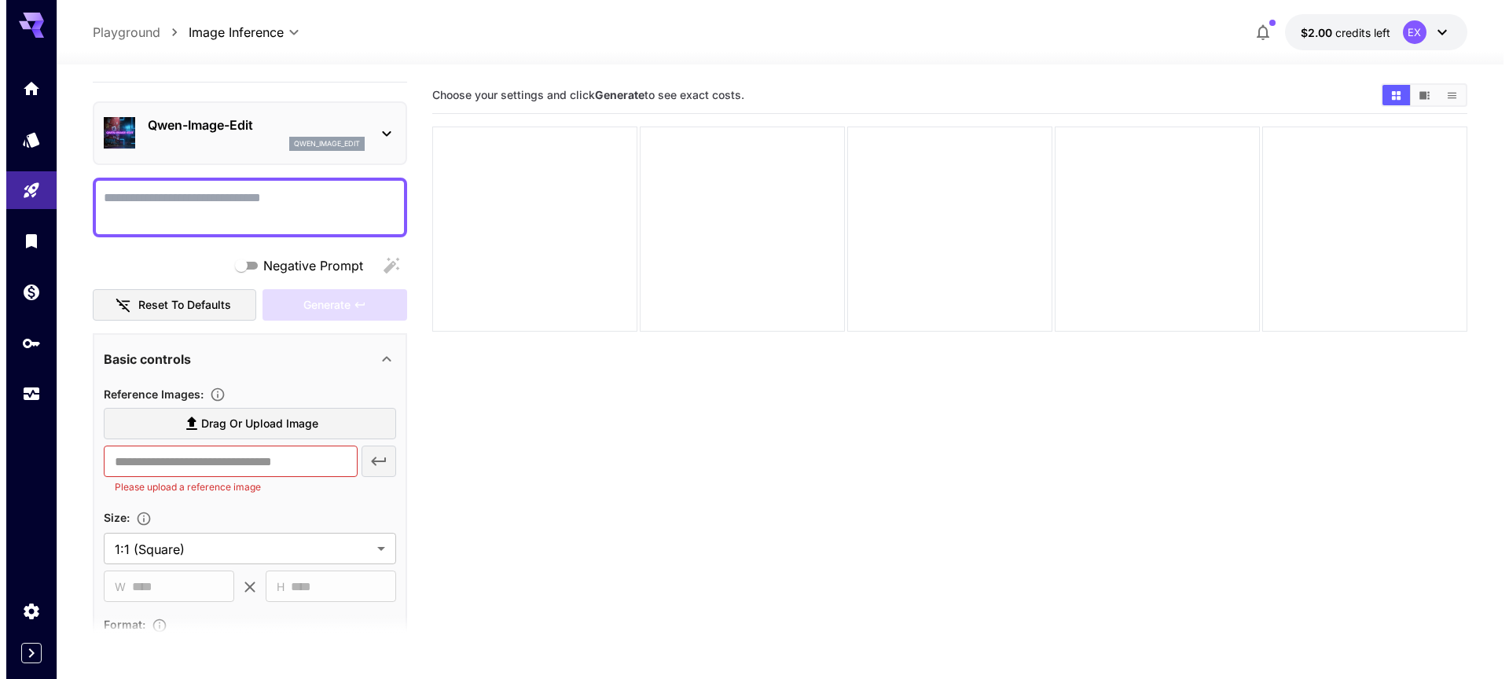
scroll to position [0, 0]
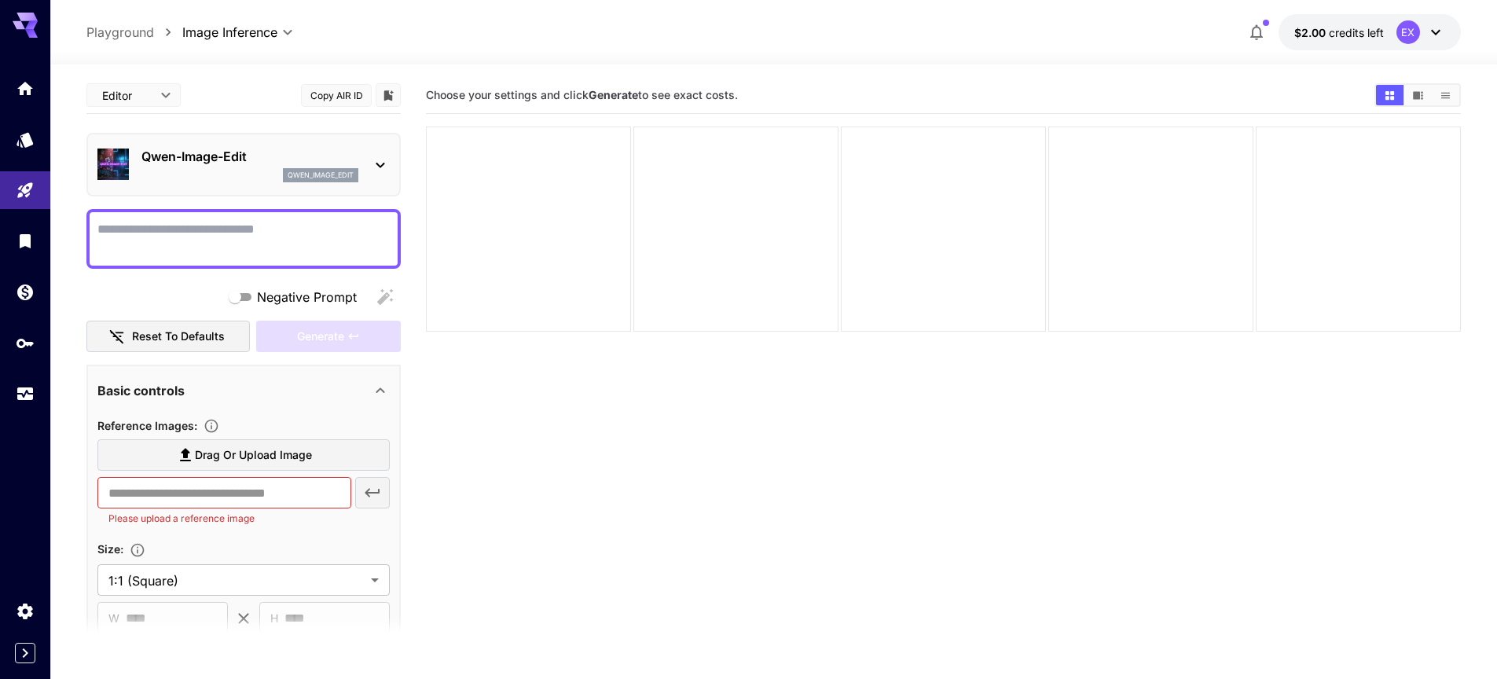
click at [355, 171] on div "qwen_image_edit" at bounding box center [320, 175] width 75 height 14
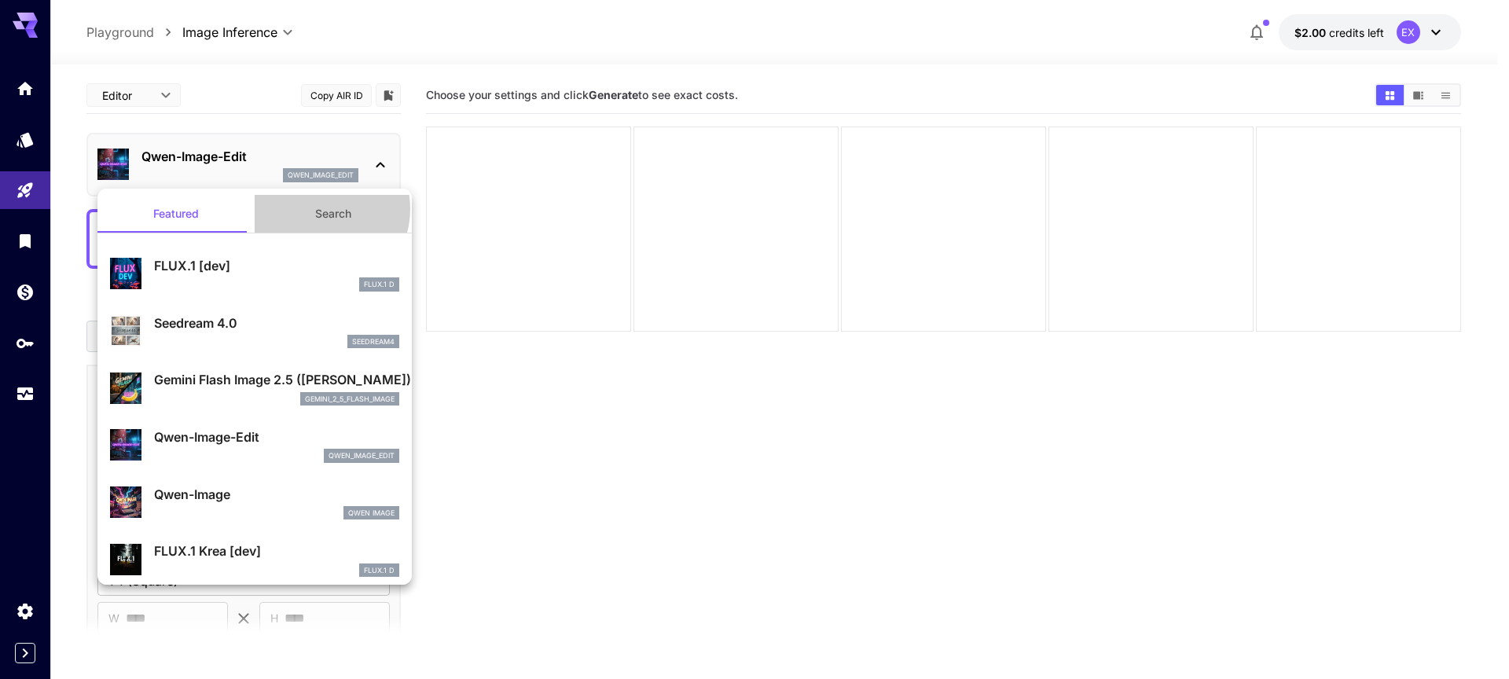
click at [314, 209] on button "Search" at bounding box center [333, 214] width 157 height 38
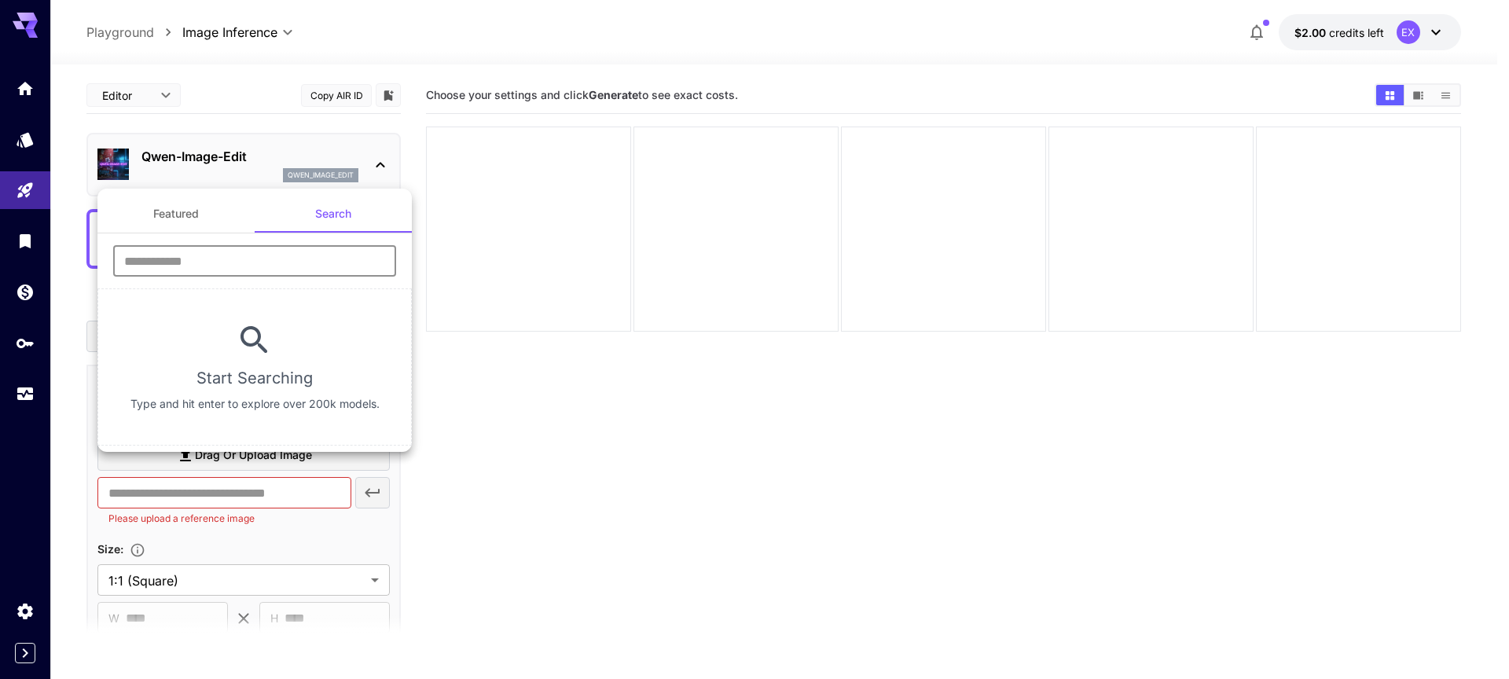
click at [329, 266] on input "text" at bounding box center [254, 260] width 283 height 31
type input "******"
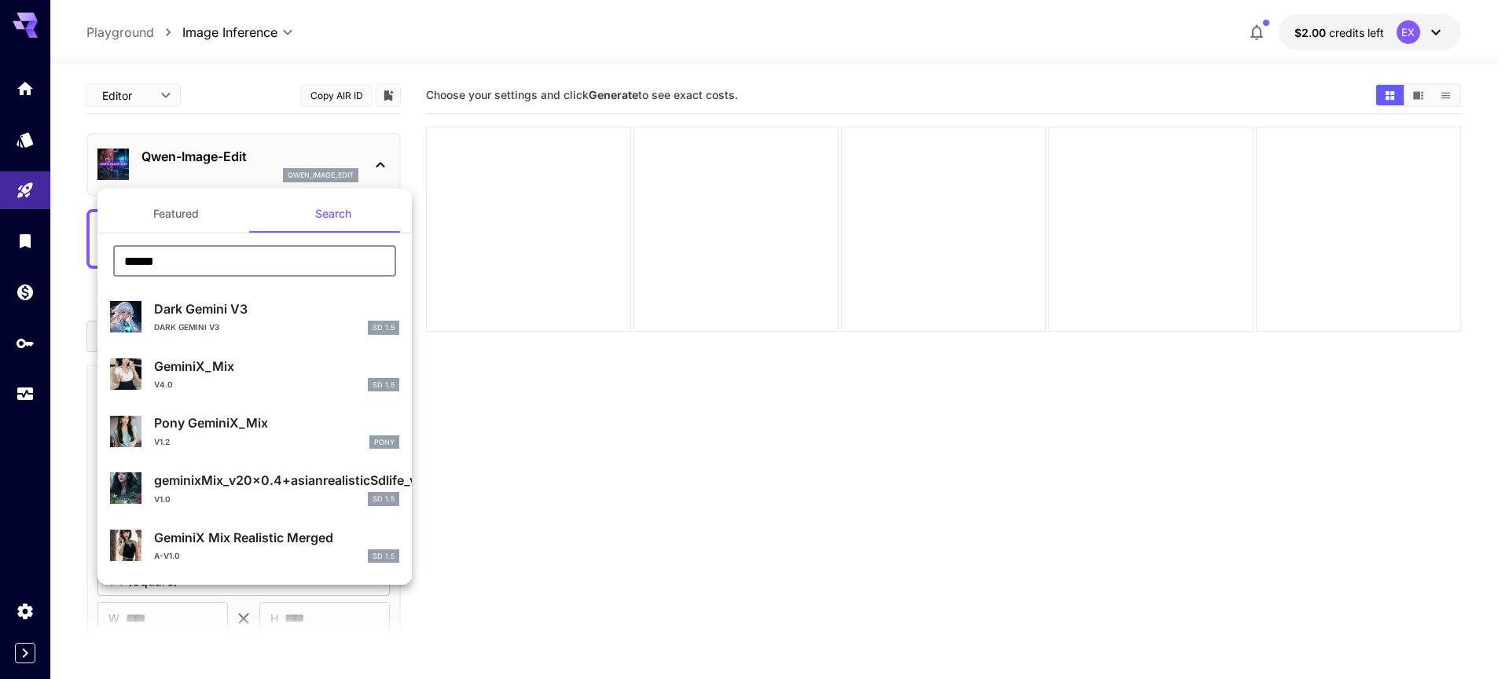
click at [186, 219] on button "Featured" at bounding box center [175, 214] width 157 height 38
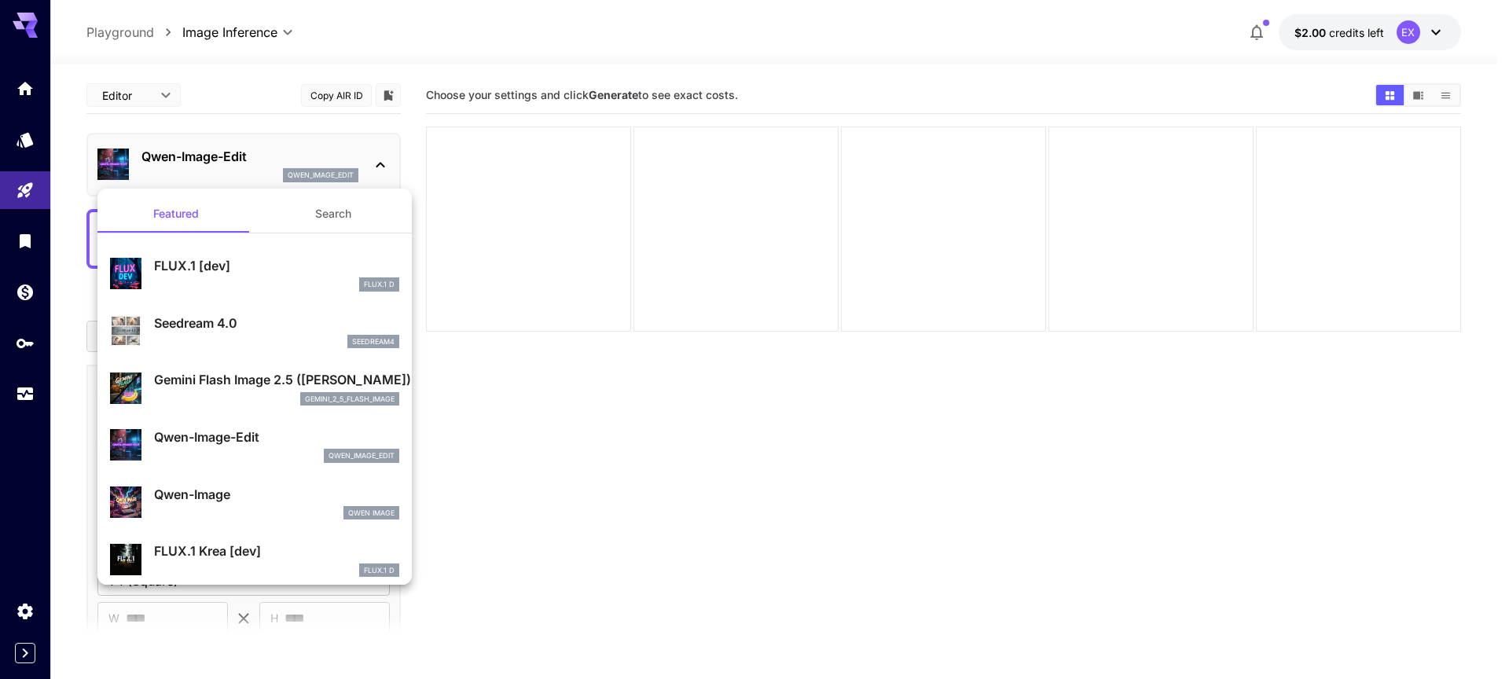
click at [226, 393] on div "gemini_2_5_flash_image" at bounding box center [276, 399] width 245 height 14
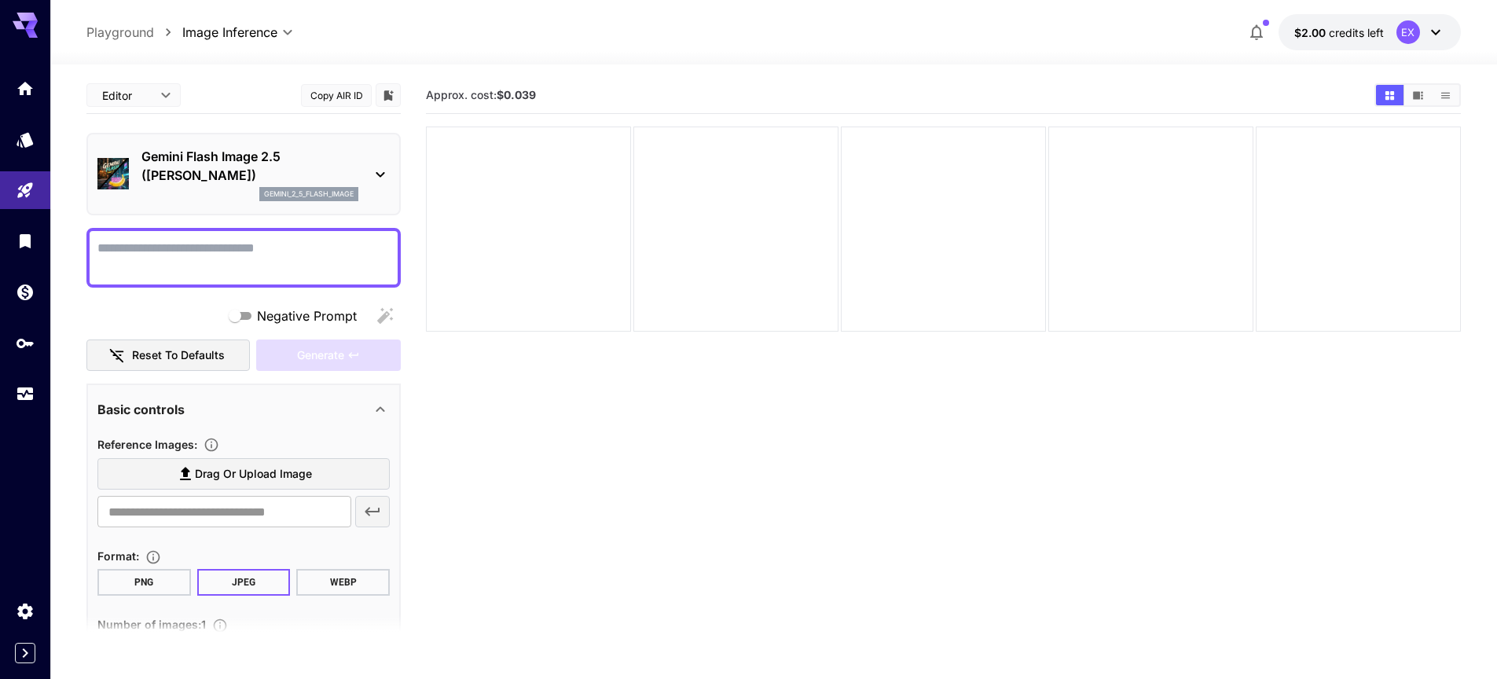
click at [272, 271] on textarea "Negative Prompt" at bounding box center [243, 258] width 292 height 38
paste textarea "**********"
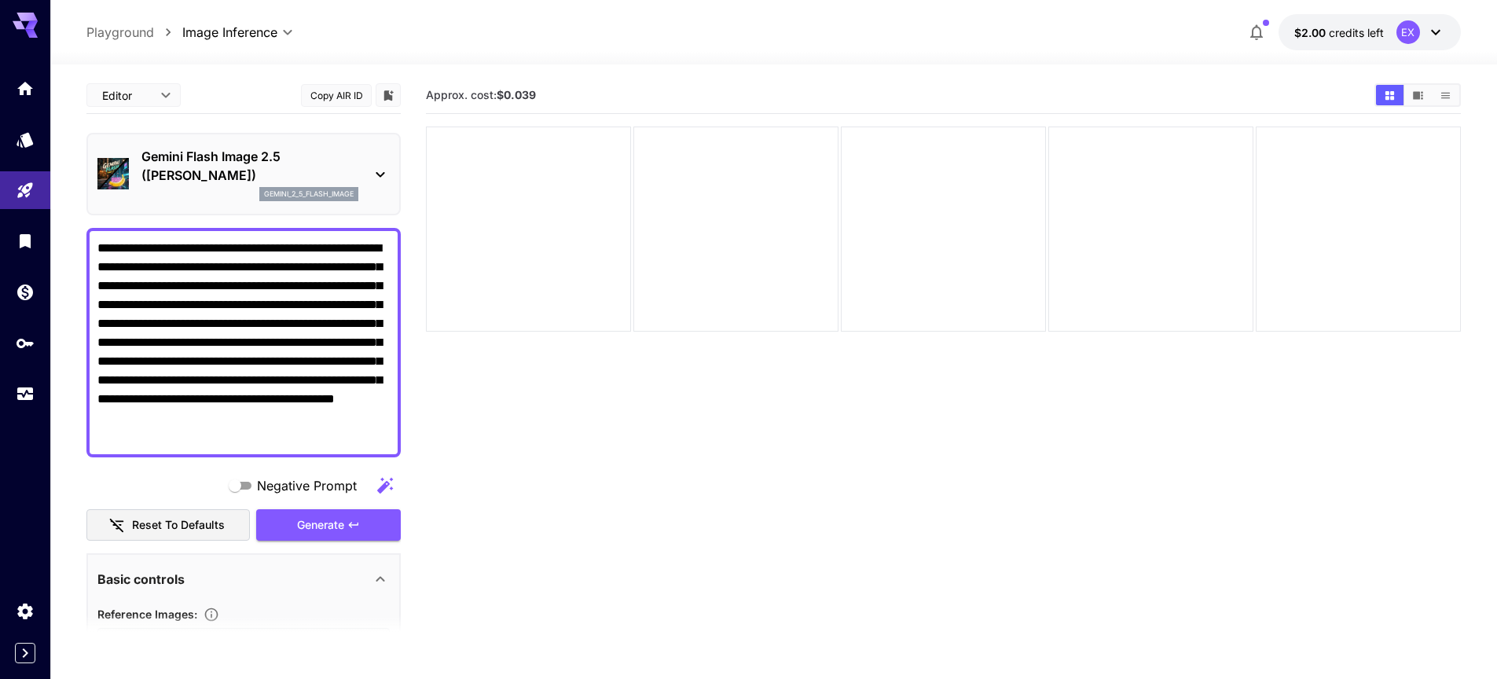
type textarea "**********"
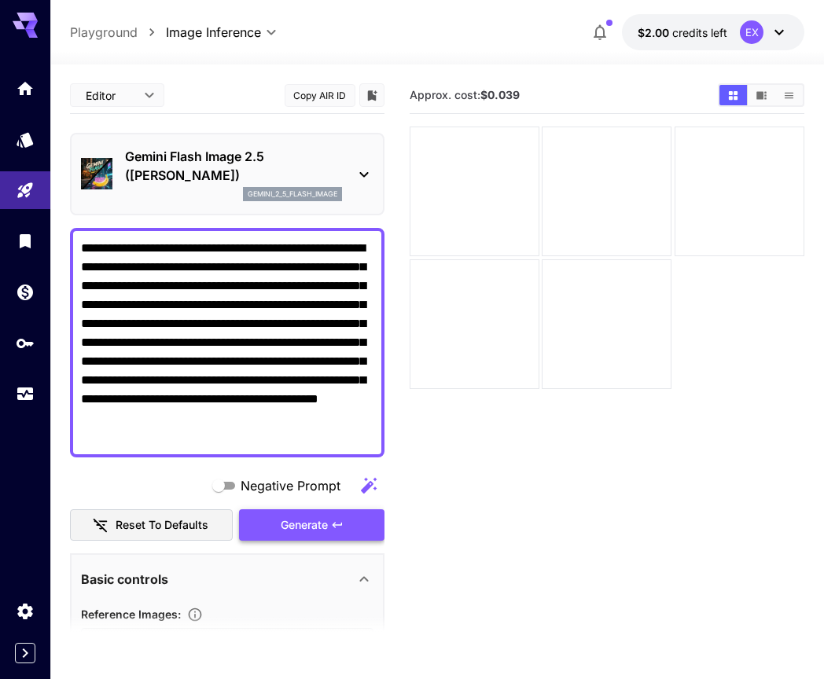
click at [322, 526] on span "Generate" at bounding box center [304, 526] width 47 height 20
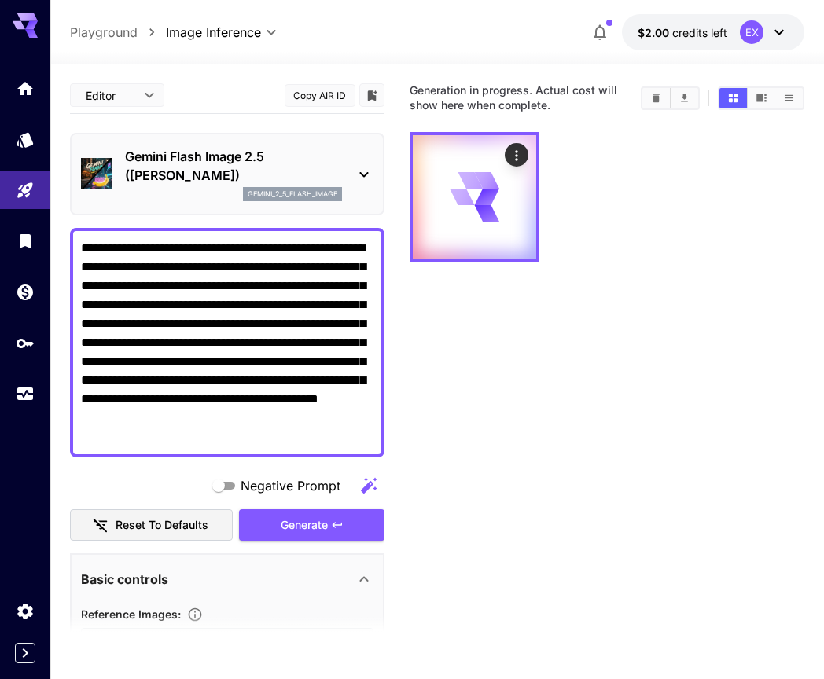
click at [779, 33] on icon at bounding box center [778, 33] width 9 height 6
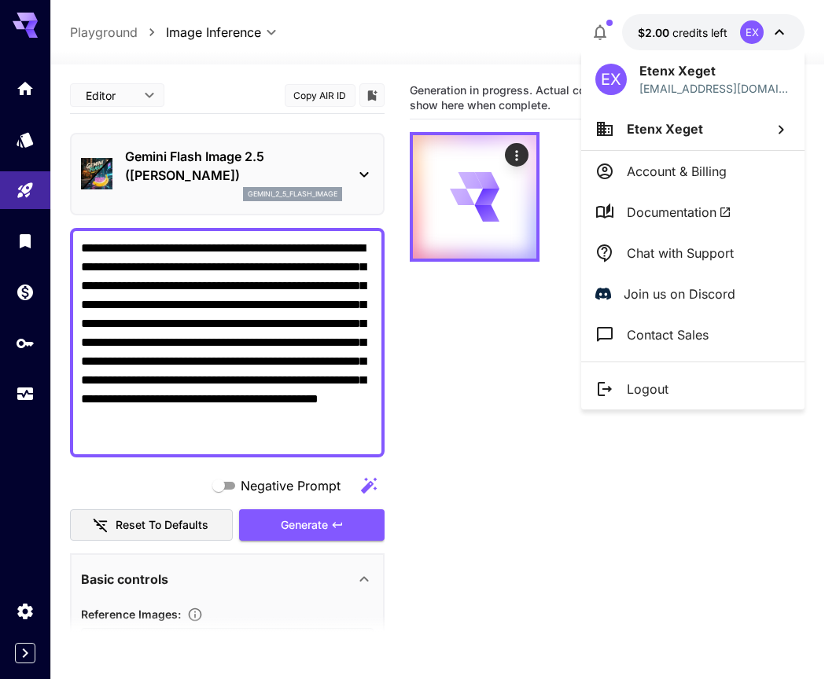
click at [779, 33] on div at bounding box center [418, 339] width 836 height 679
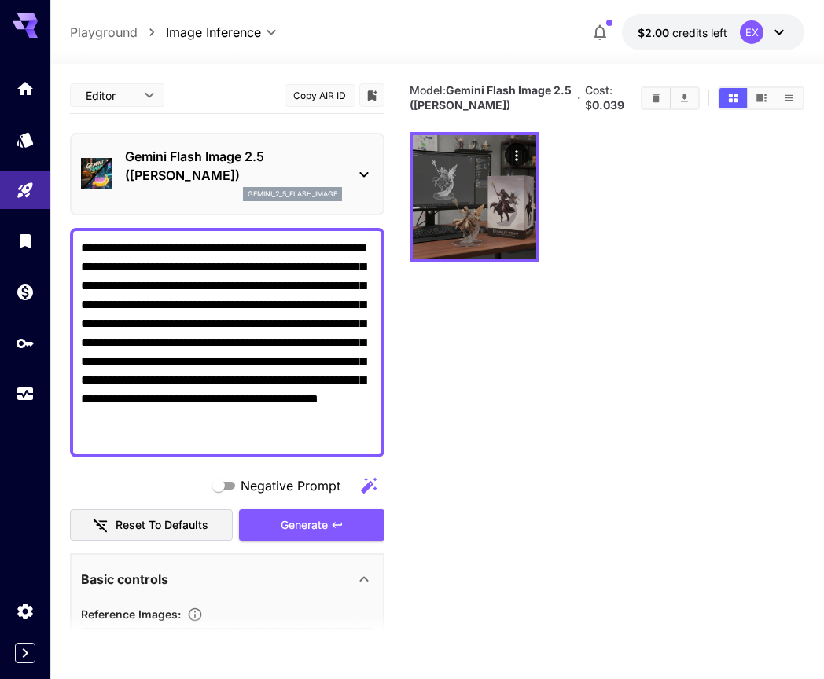
click at [367, 167] on icon at bounding box center [364, 174] width 19 height 19
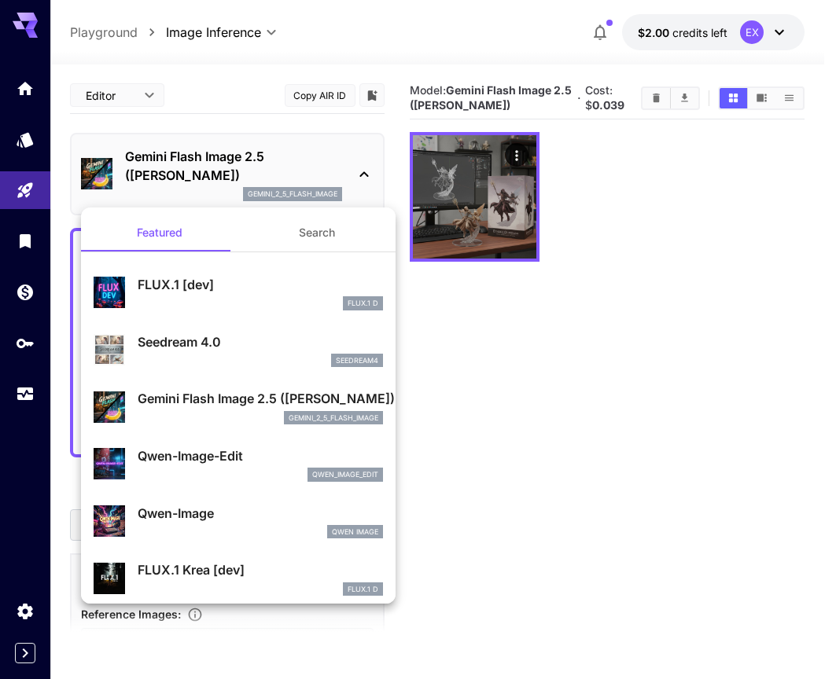
click at [359, 170] on div at bounding box center [418, 339] width 836 height 679
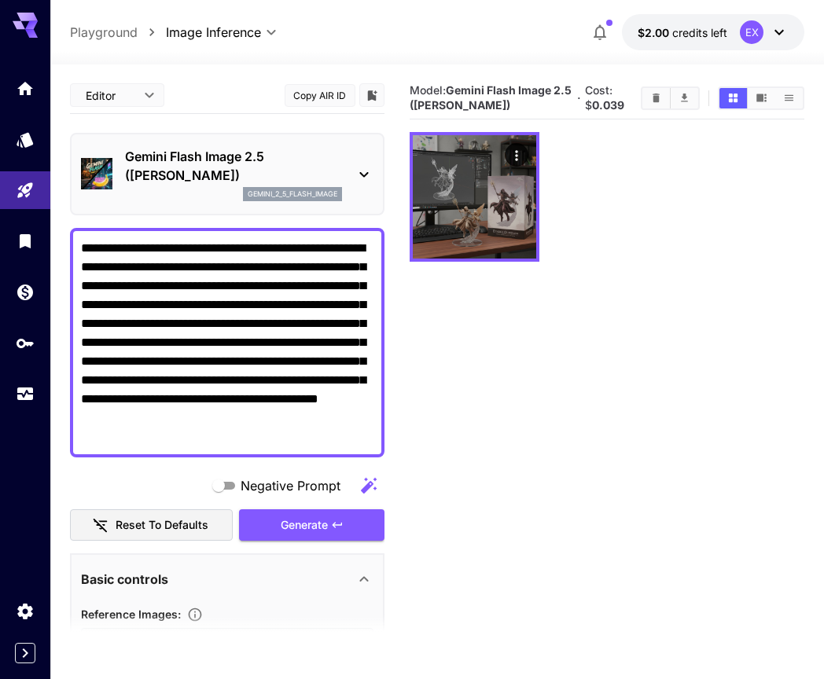
click at [359, 170] on icon at bounding box center [364, 174] width 19 height 19
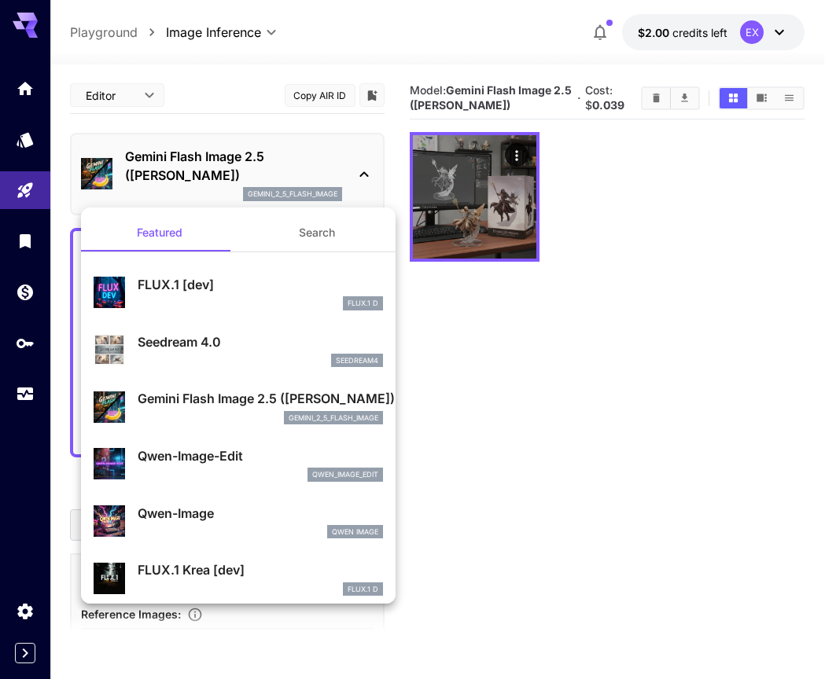
click at [172, 474] on div "qwen_image_edit" at bounding box center [260, 475] width 245 height 14
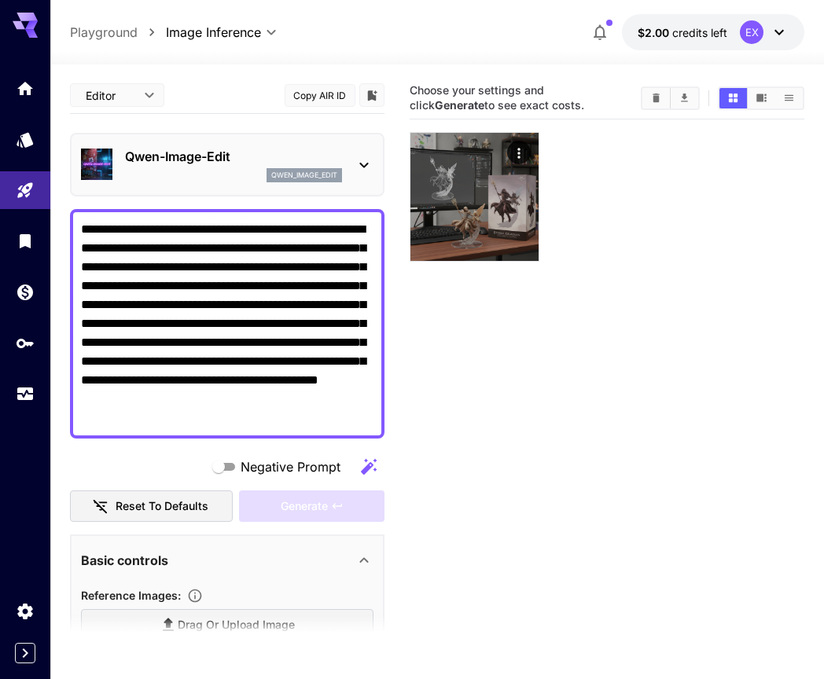
click at [230, 323] on textarea "**********" at bounding box center [227, 324] width 292 height 208
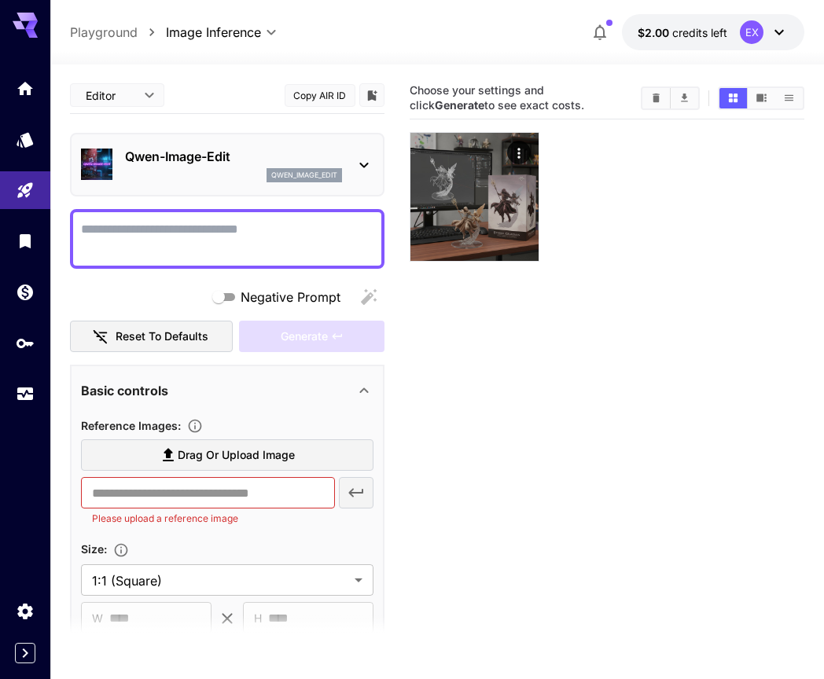
click at [204, 453] on span "Drag or upload image" at bounding box center [236, 456] width 117 height 20
click at [0, 0] on input "Drag or upload image" at bounding box center [0, 0] width 0 height 0
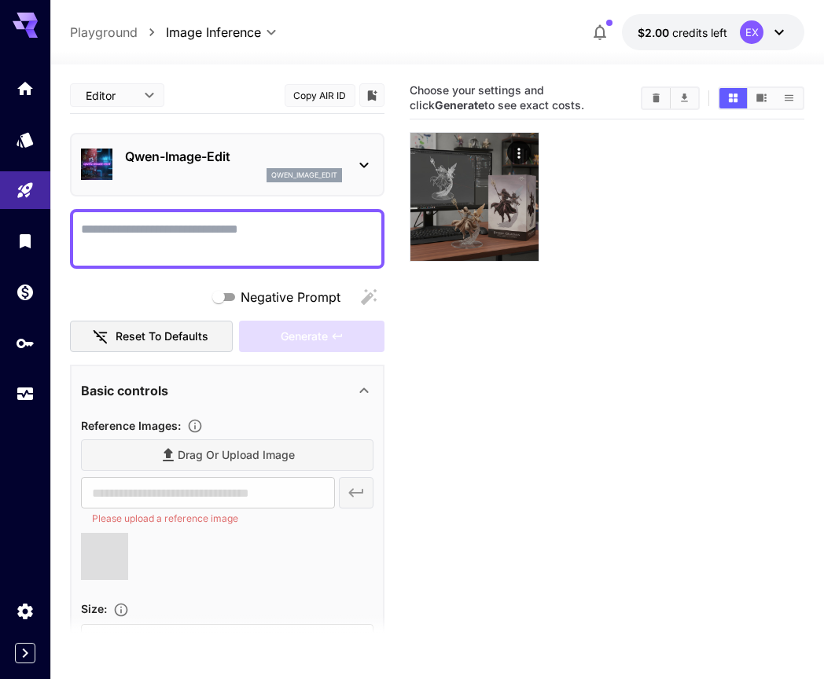
click at [245, 249] on textarea "Negative Prompt" at bounding box center [227, 239] width 292 height 38
type textarea "****"
type input "**********"
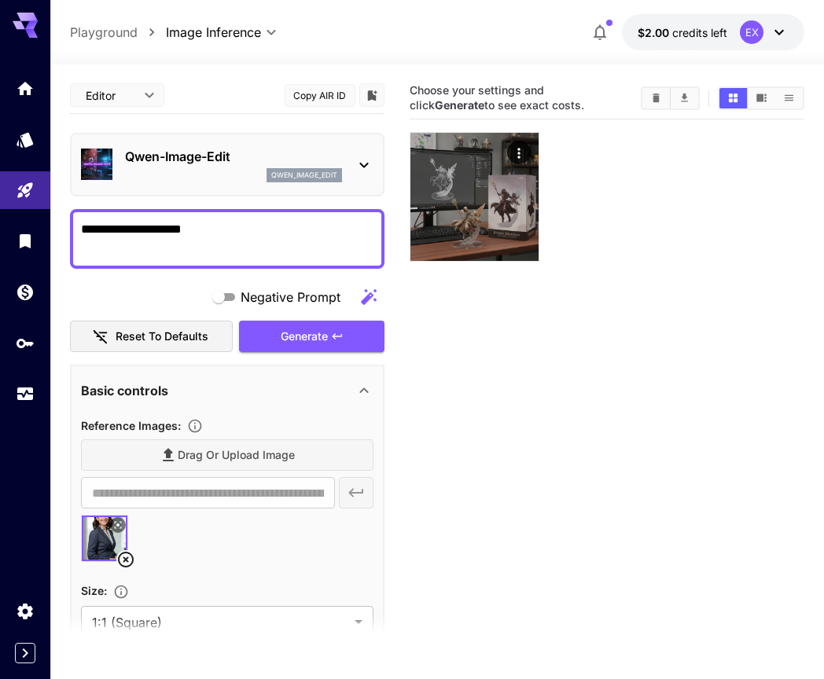
click at [208, 237] on textarea "**********" at bounding box center [227, 239] width 292 height 38
click at [147, 227] on textarea "**********" at bounding box center [227, 239] width 292 height 38
drag, startPoint x: 147, startPoint y: 227, endPoint x: 182, endPoint y: 223, distance: 35.6
click at [182, 223] on textarea "**********" at bounding box center [227, 239] width 292 height 38
type textarea "**********"
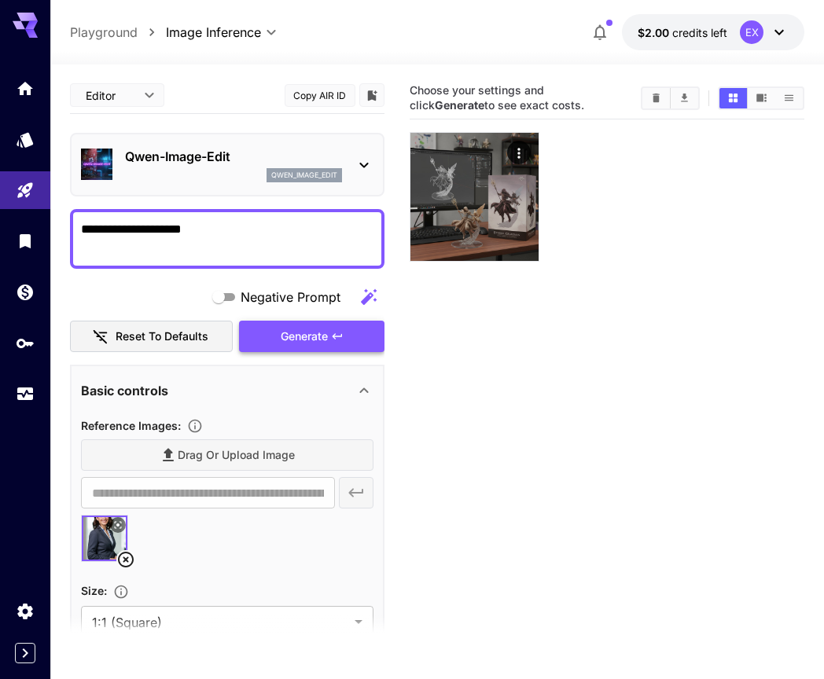
click at [300, 340] on span "Generate" at bounding box center [304, 337] width 47 height 20
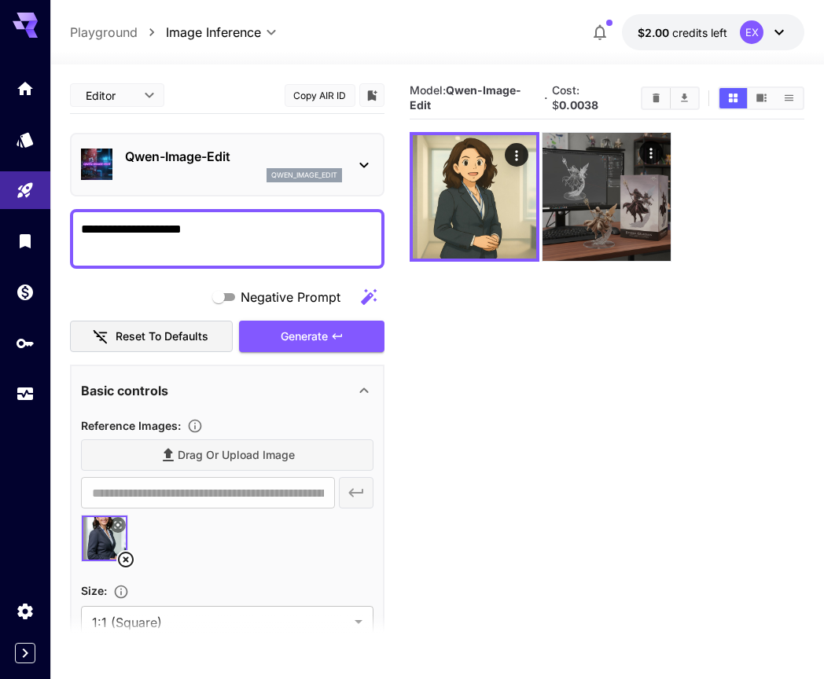
click at [123, 563] on icon at bounding box center [126, 560] width 16 height 16
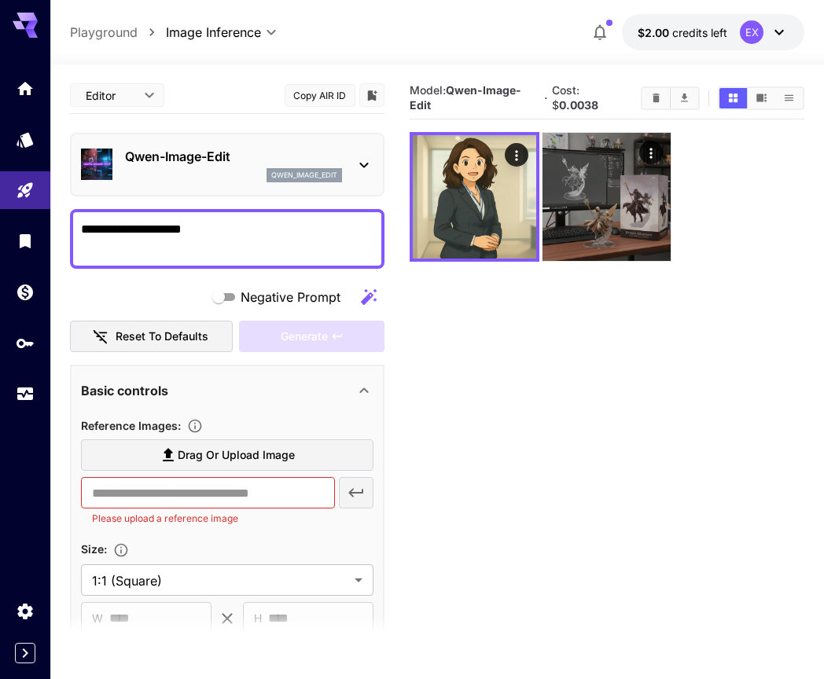
click at [188, 461] on span "Drag or upload image" at bounding box center [236, 456] width 117 height 20
click at [0, 0] on input "Drag or upload image" at bounding box center [0, 0] width 0 height 0
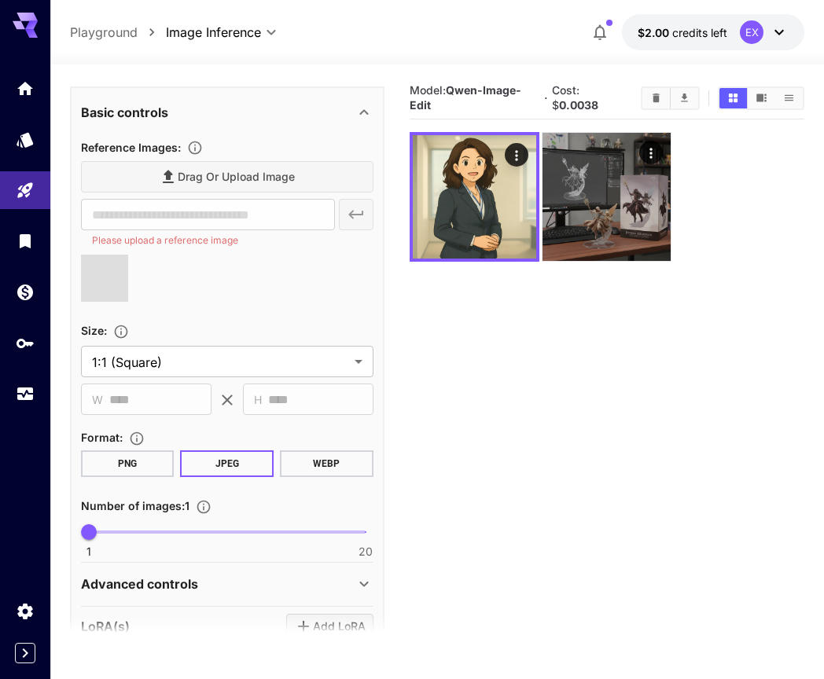
type input "**********"
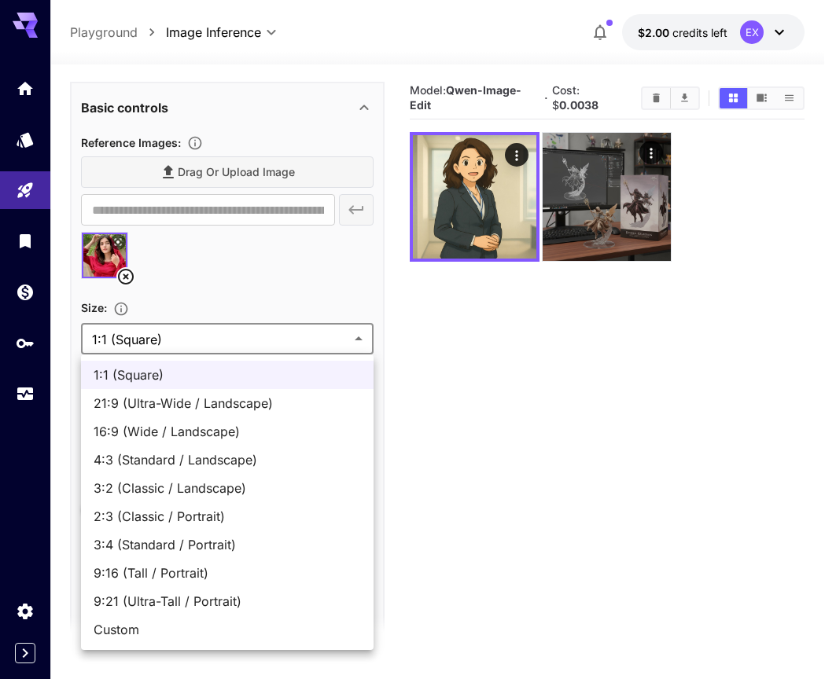
click at [362, 344] on body "**********" at bounding box center [418, 401] width 836 height 803
click at [354, 343] on div at bounding box center [418, 339] width 836 height 679
click at [355, 341] on body "**********" at bounding box center [418, 401] width 836 height 803
click at [355, 341] on div at bounding box center [418, 339] width 836 height 679
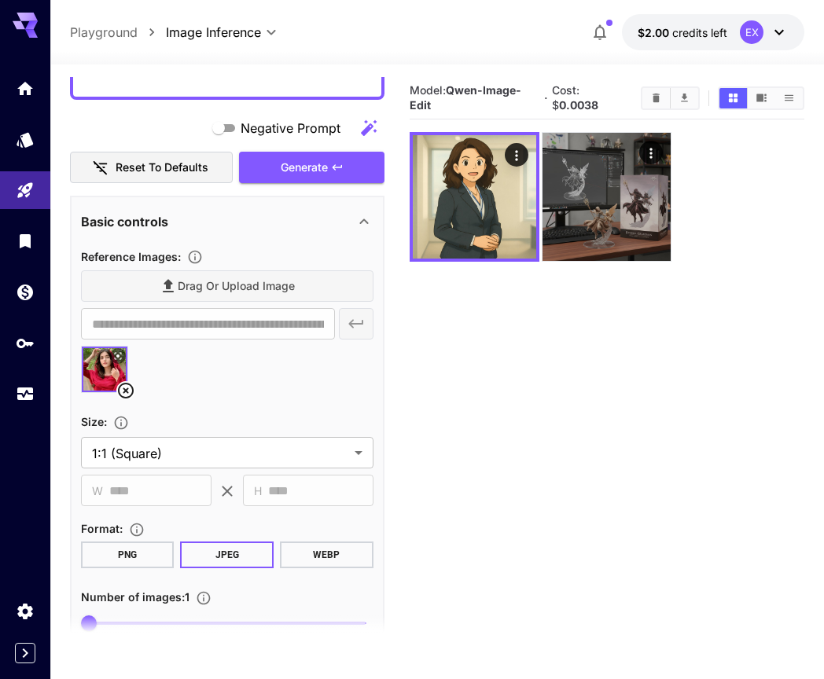
scroll to position [0, 0]
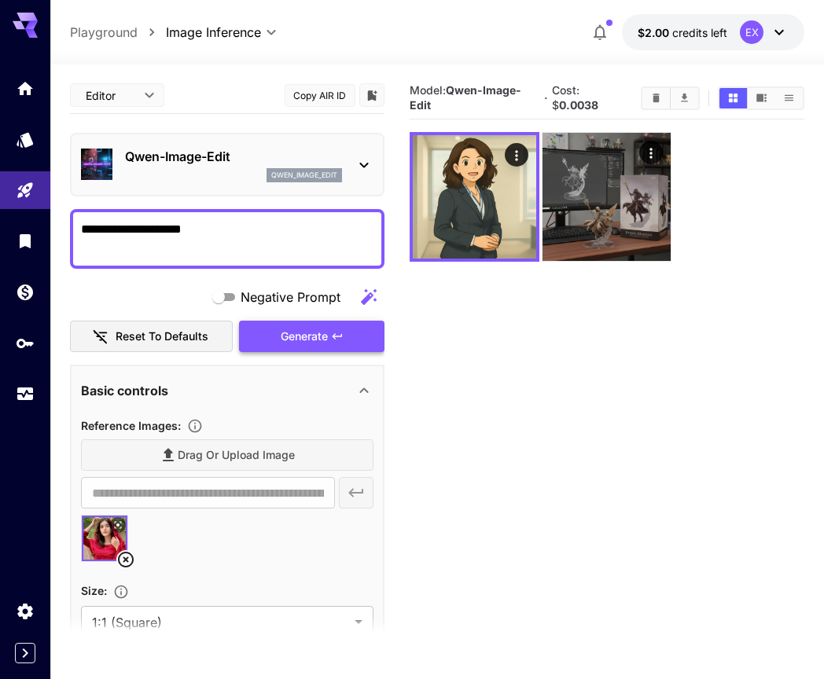
click at [303, 340] on span "Generate" at bounding box center [304, 337] width 47 height 20
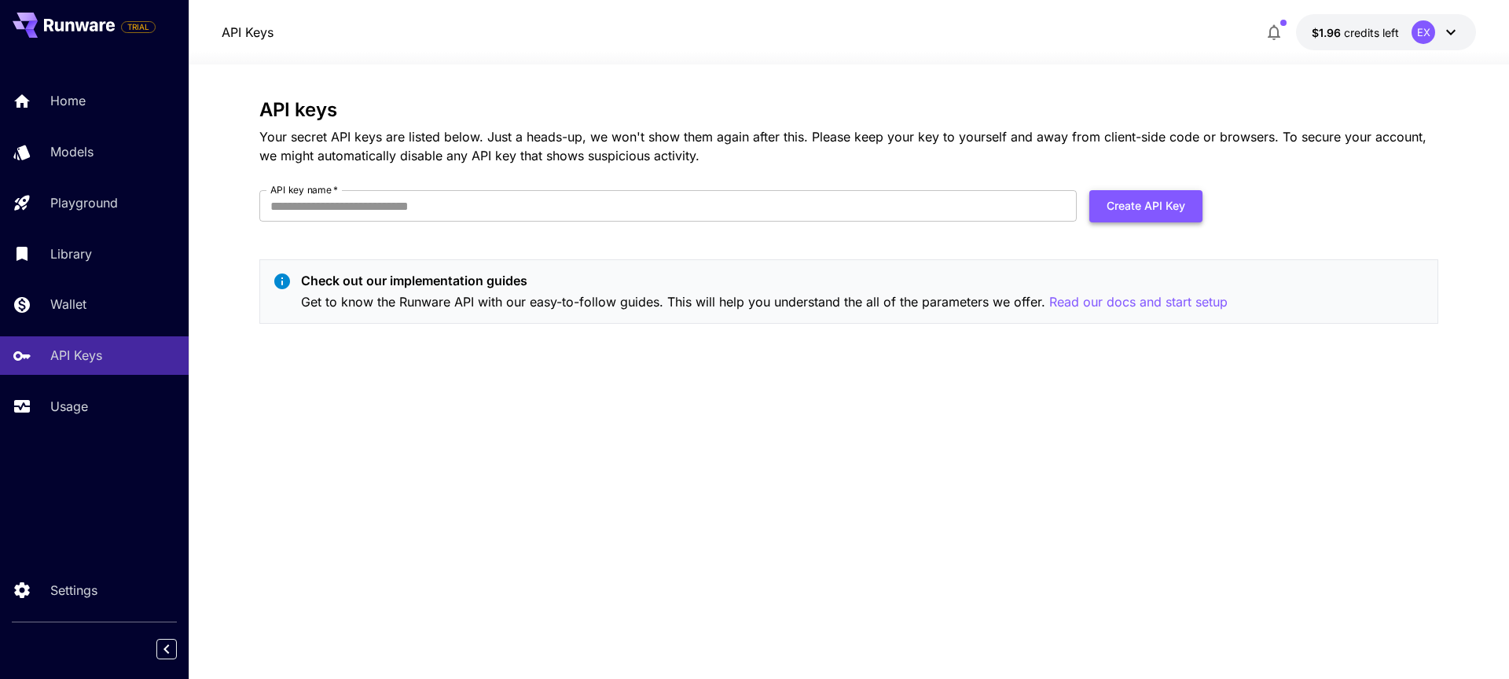
click at [1160, 208] on button "Create API Key" at bounding box center [1146, 206] width 113 height 32
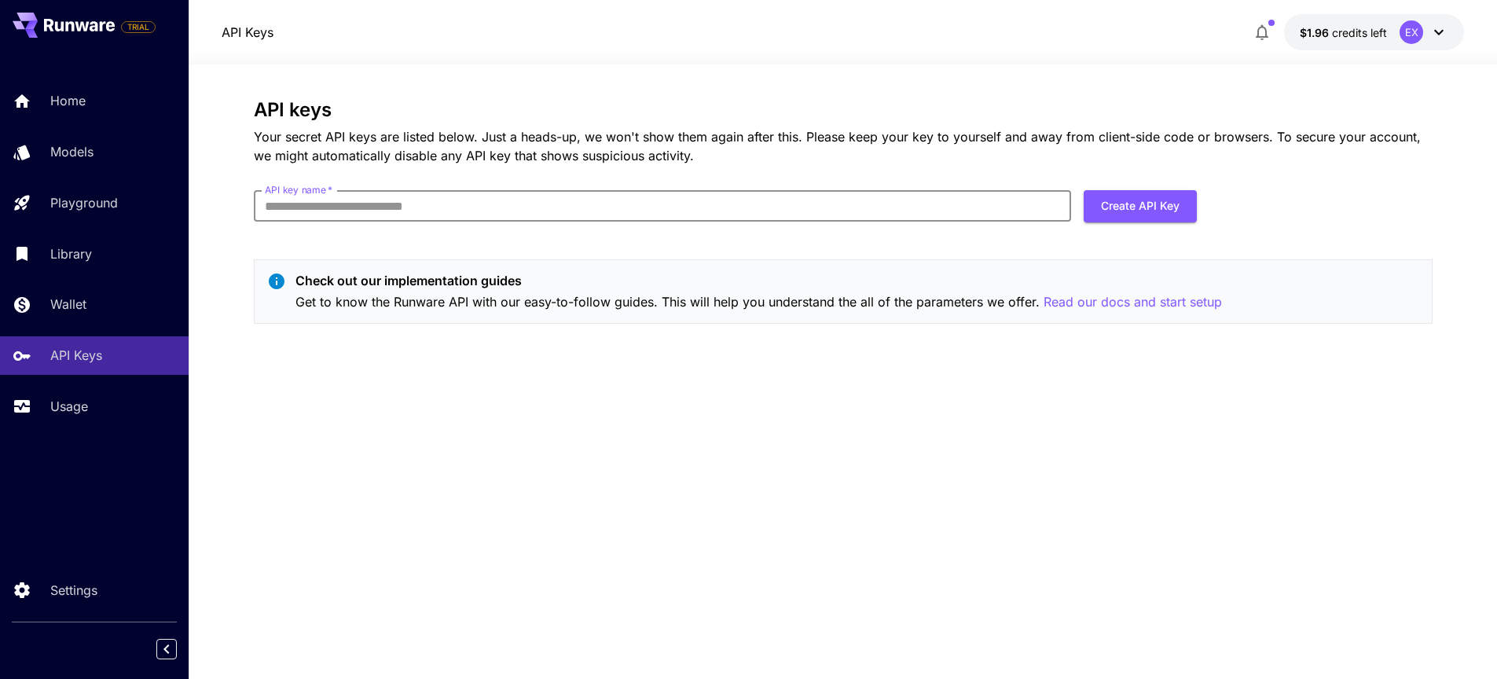
click at [593, 215] on input "API key name   *" at bounding box center [663, 205] width 818 height 31
type input "**********"
click at [1167, 204] on button "Create API Key" at bounding box center [1140, 206] width 113 height 32
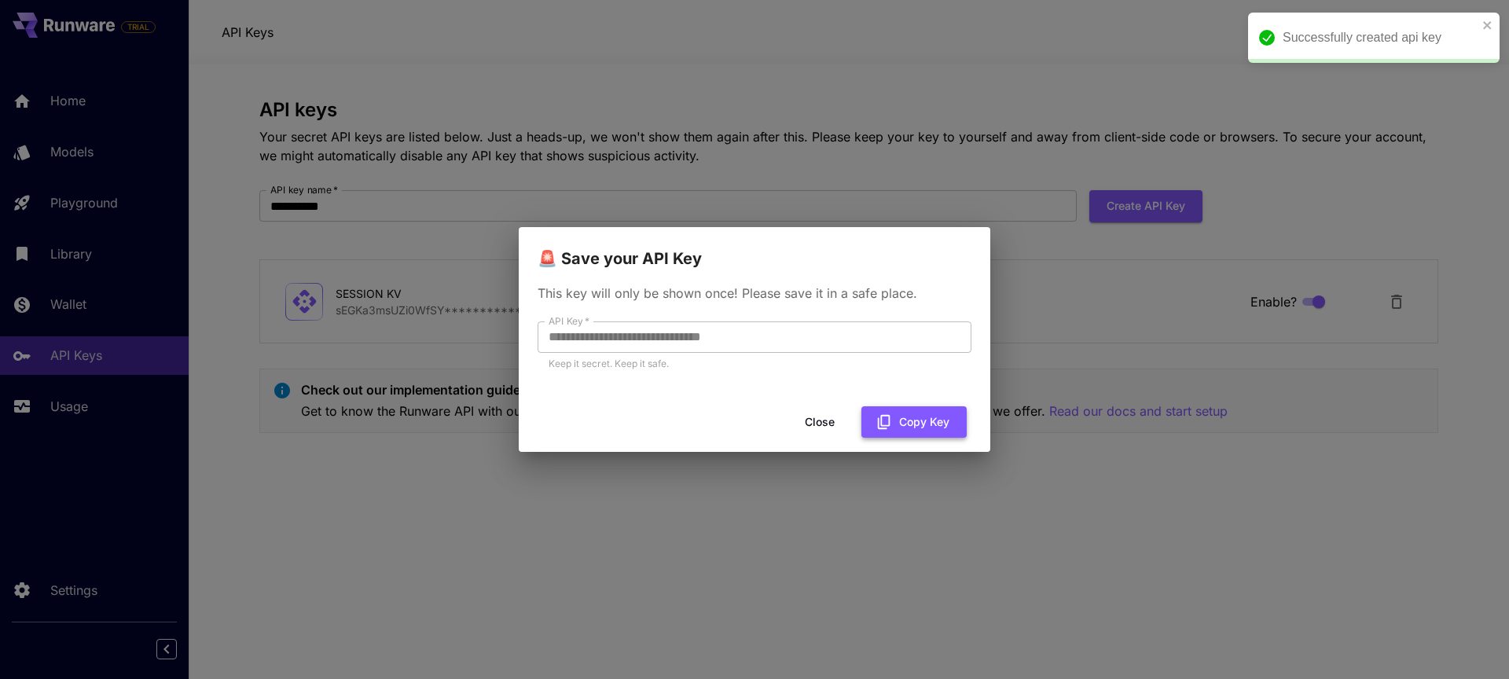
click at [909, 424] on button "Copy Key" at bounding box center [914, 422] width 105 height 32
click at [843, 424] on button "Close" at bounding box center [832, 422] width 71 height 32
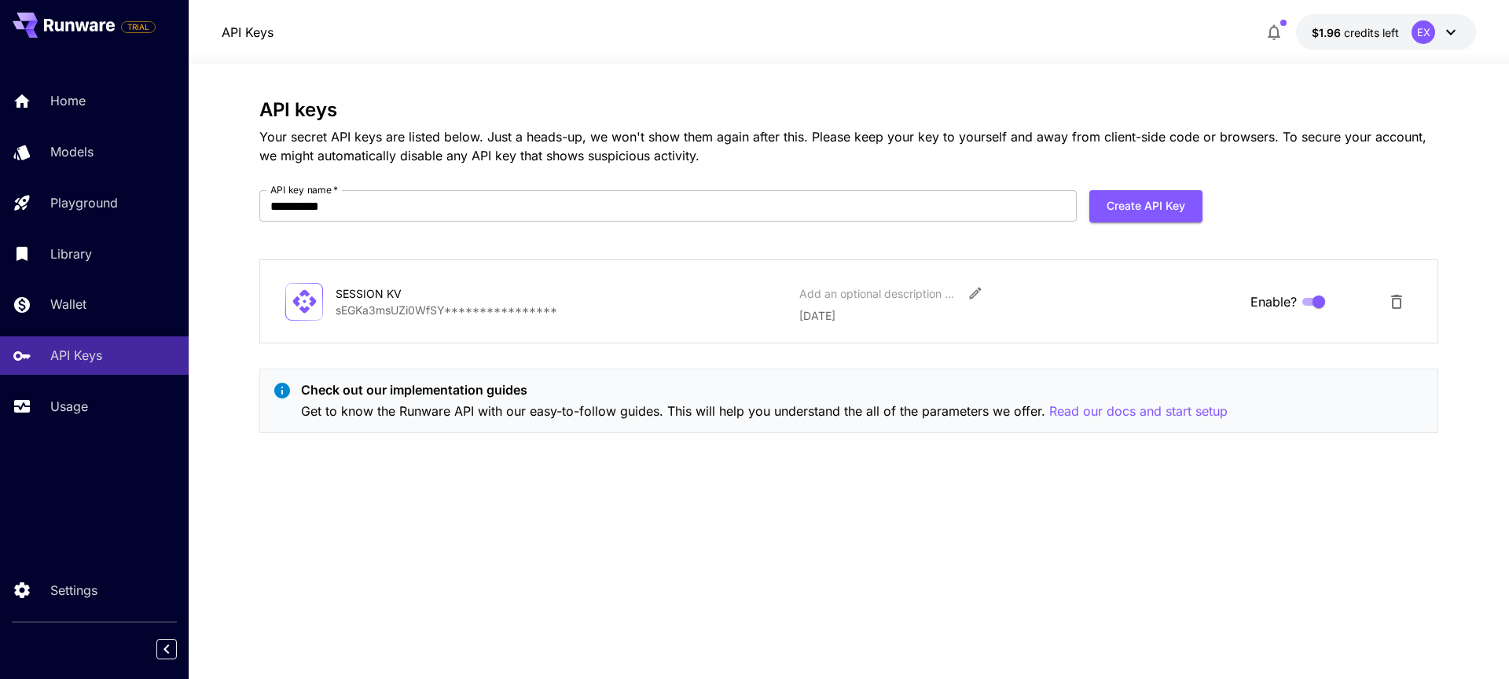
click at [1448, 31] on icon at bounding box center [1450, 33] width 9 height 6
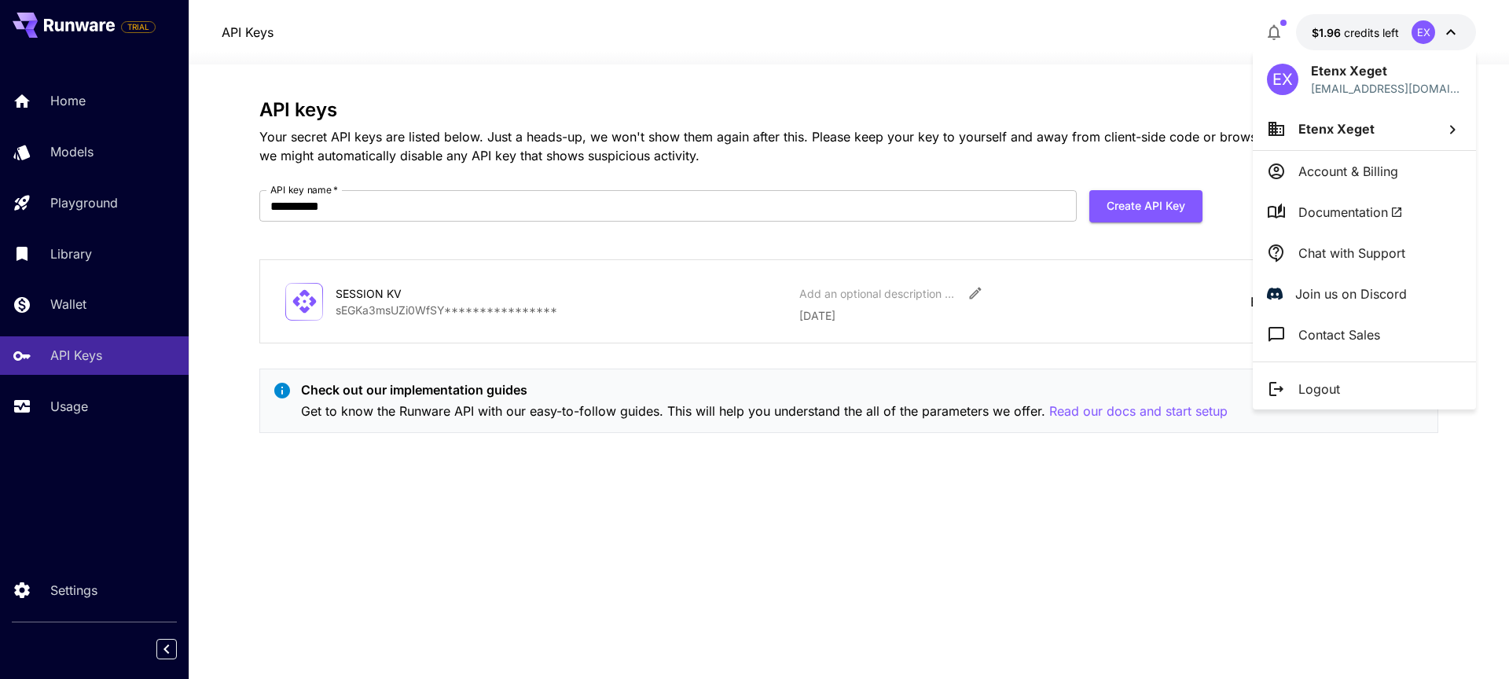
click at [1451, 31] on div at bounding box center [754, 339] width 1509 height 679
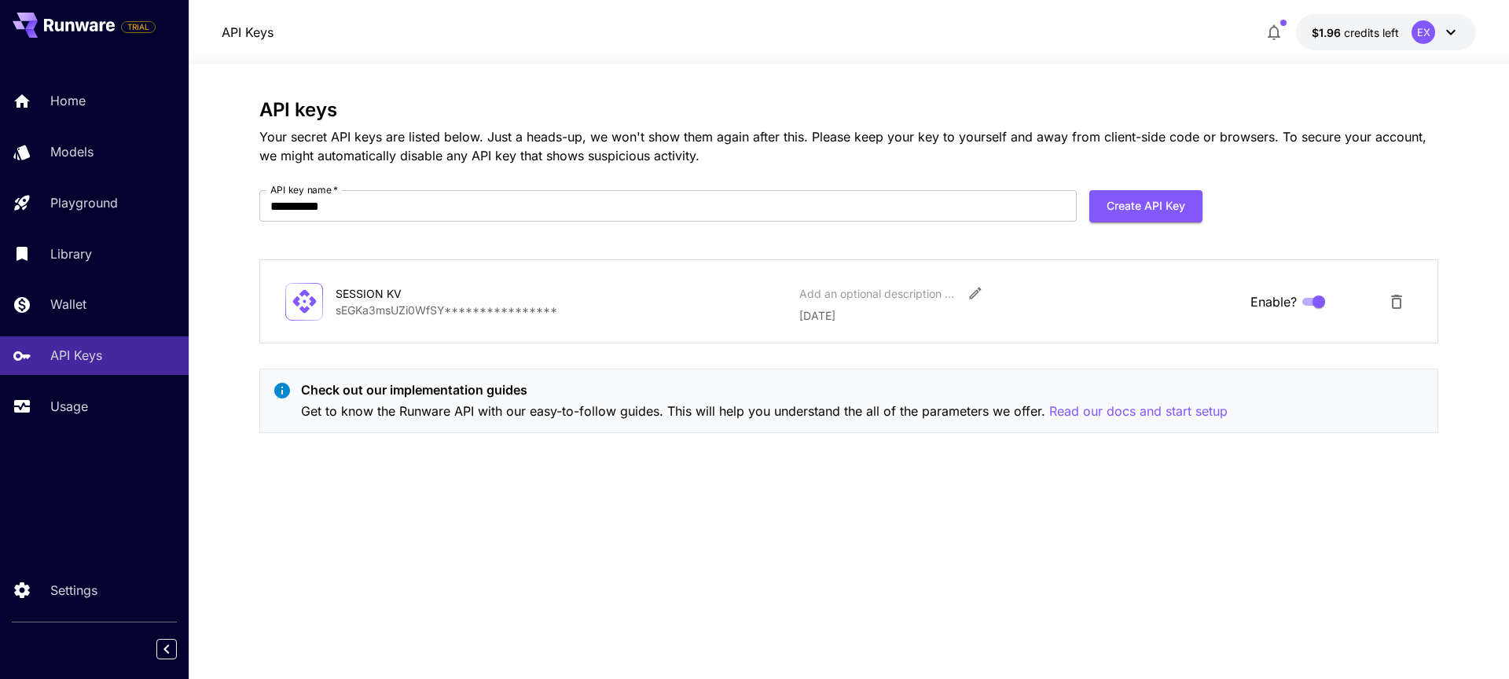
click at [1451, 31] on icon at bounding box center [1451, 32] width 19 height 19
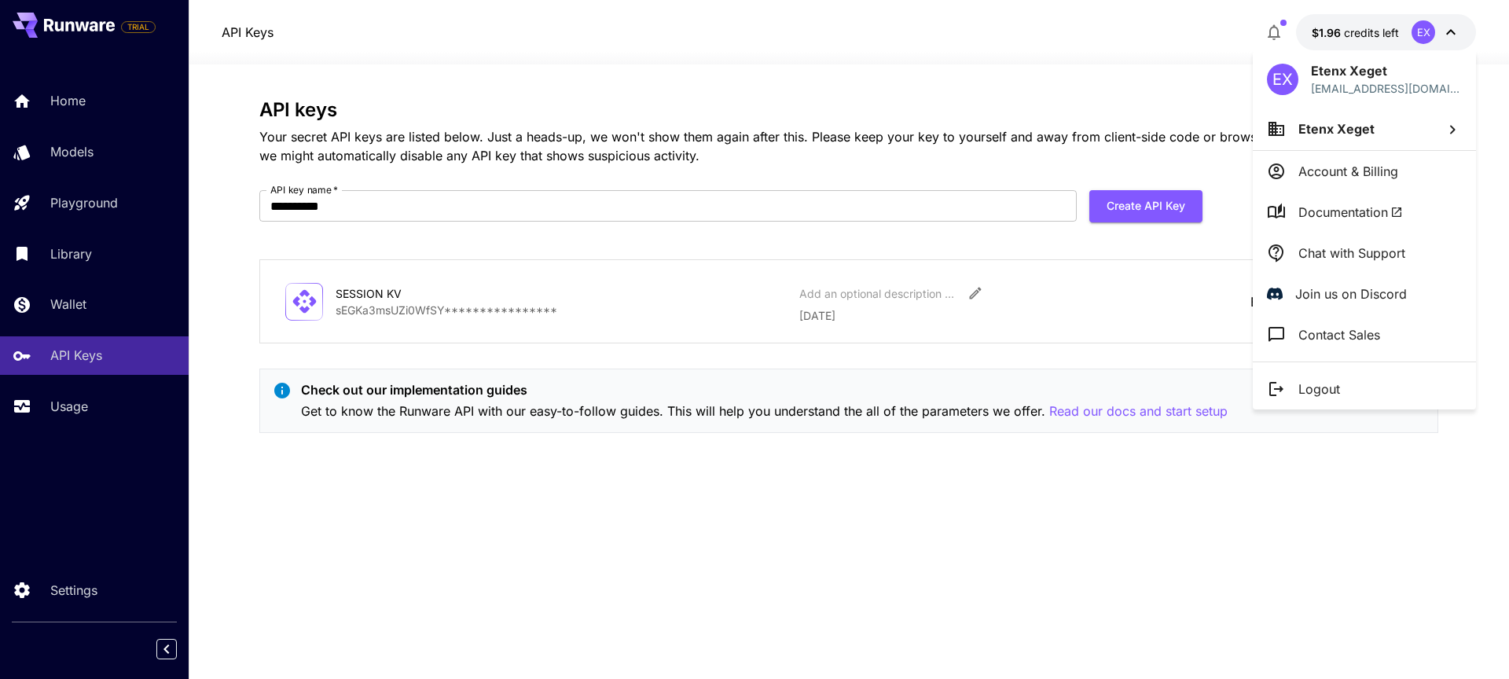
click at [1451, 31] on div at bounding box center [754, 339] width 1509 height 679
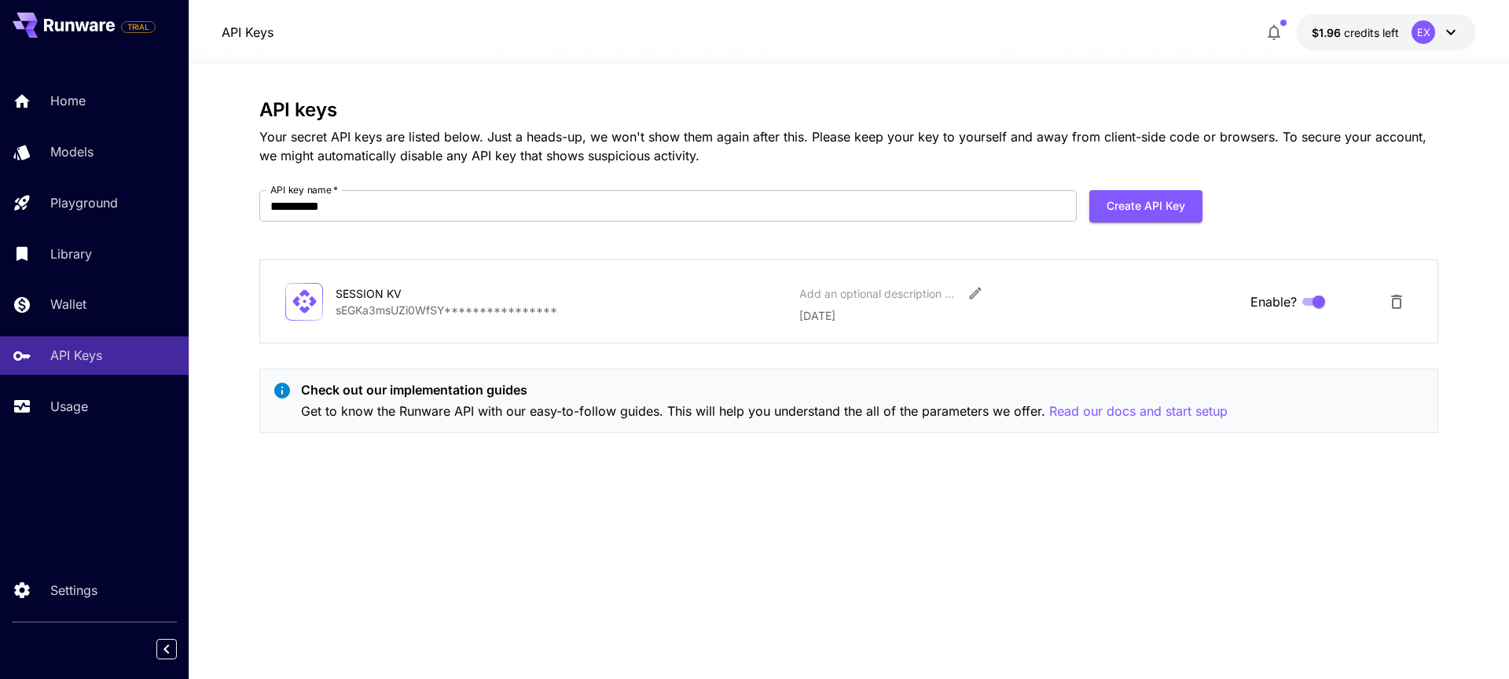
click at [1451, 31] on icon at bounding box center [1451, 32] width 19 height 19
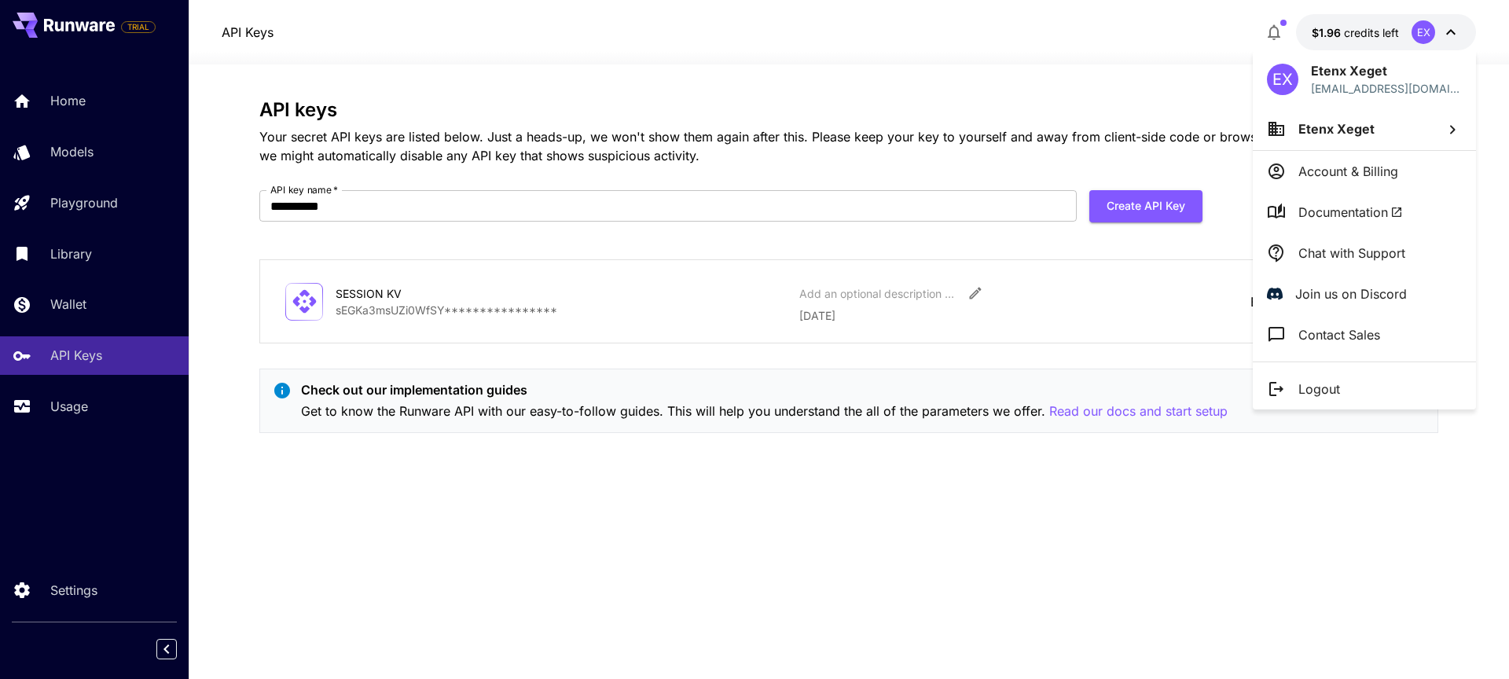
click at [1451, 31] on div at bounding box center [754, 339] width 1509 height 679
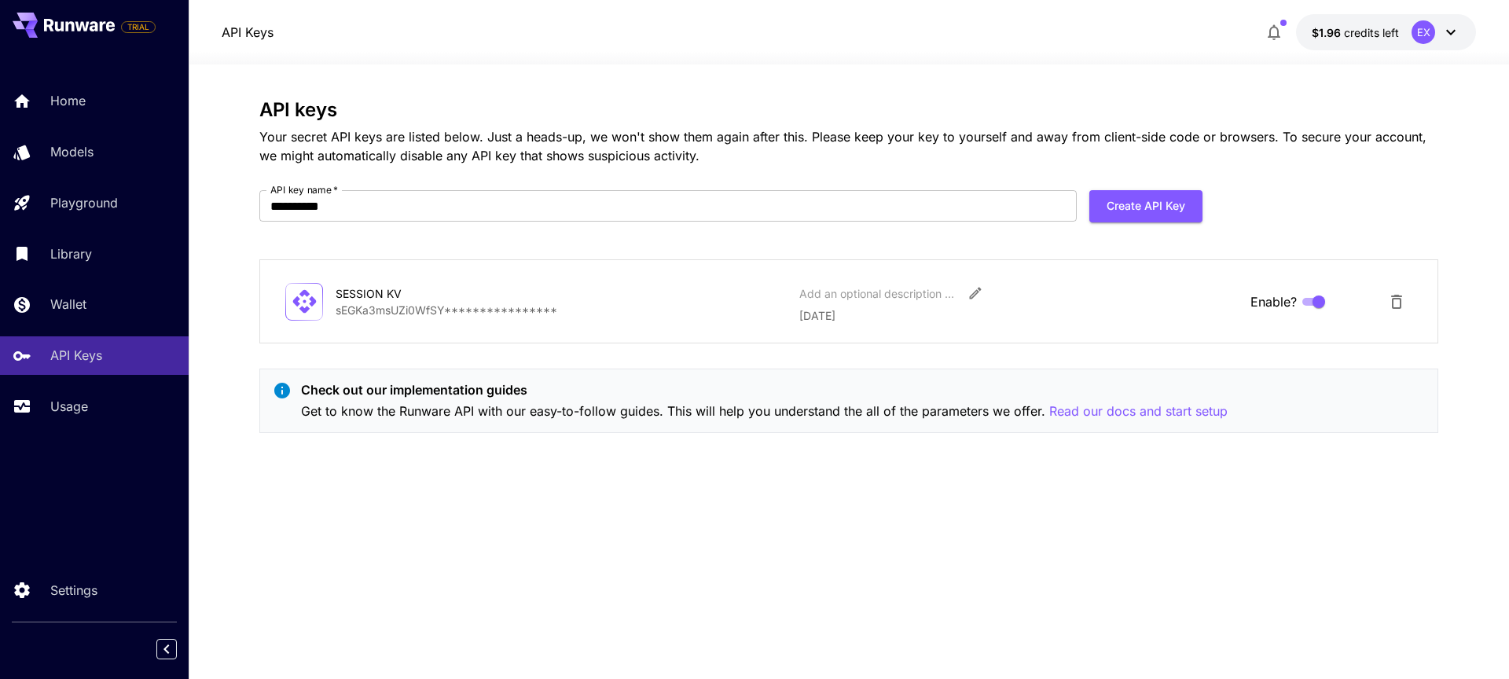
click at [1451, 31] on icon at bounding box center [1451, 32] width 19 height 19
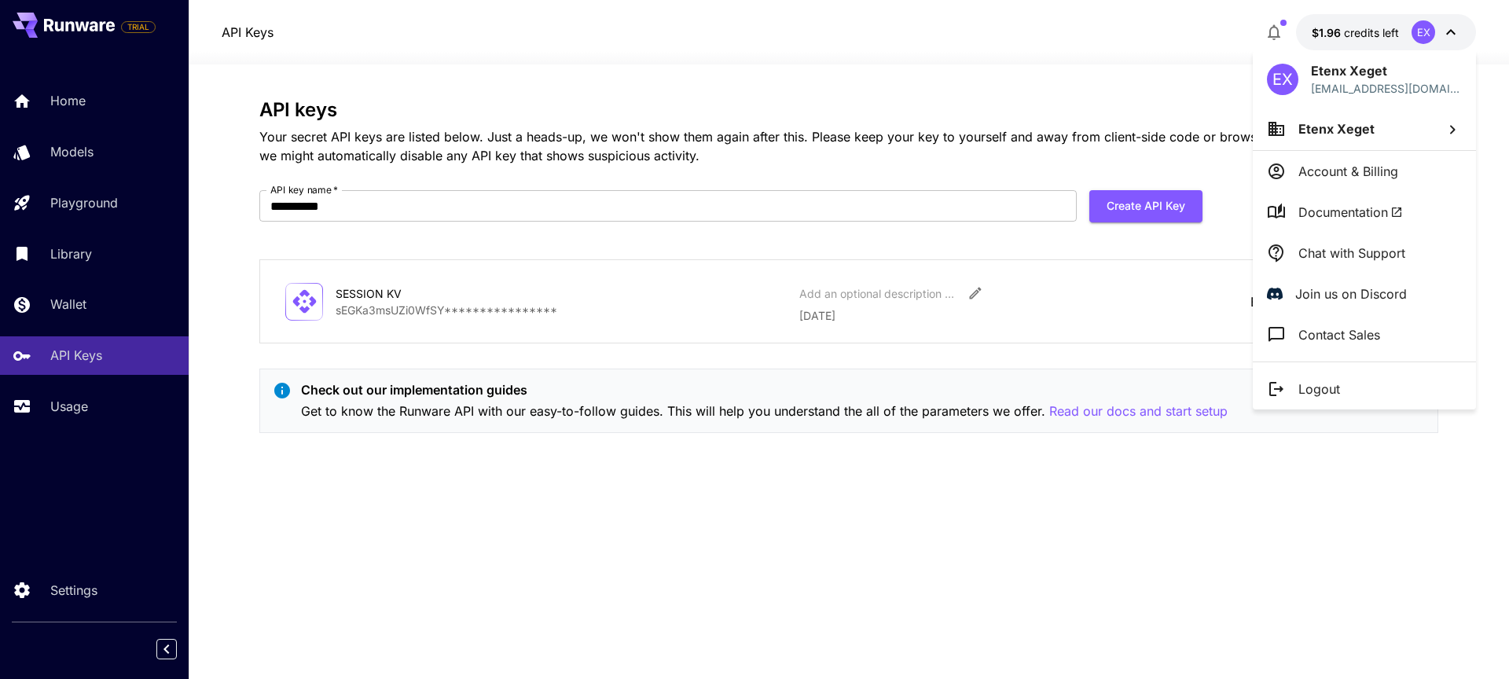
click at [1451, 31] on div at bounding box center [754, 339] width 1509 height 679
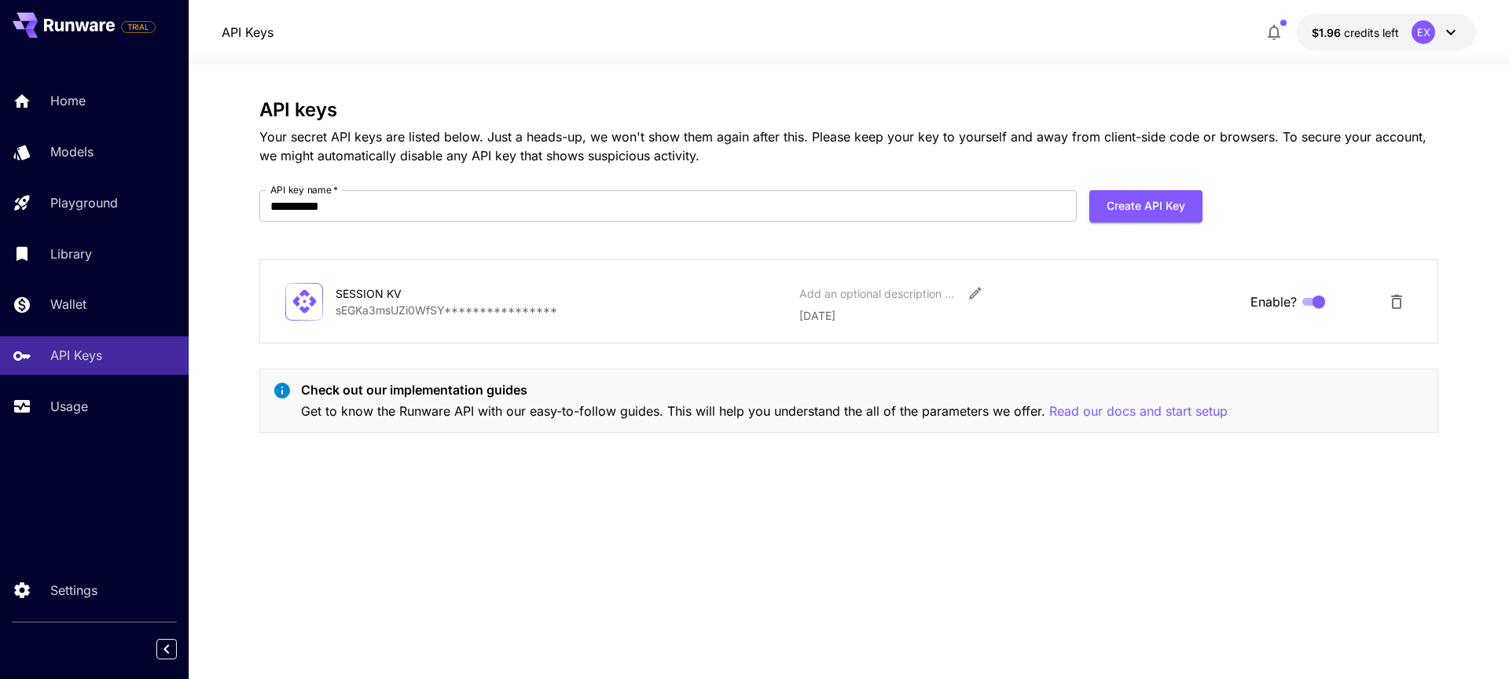
click at [1451, 31] on icon at bounding box center [1451, 32] width 19 height 19
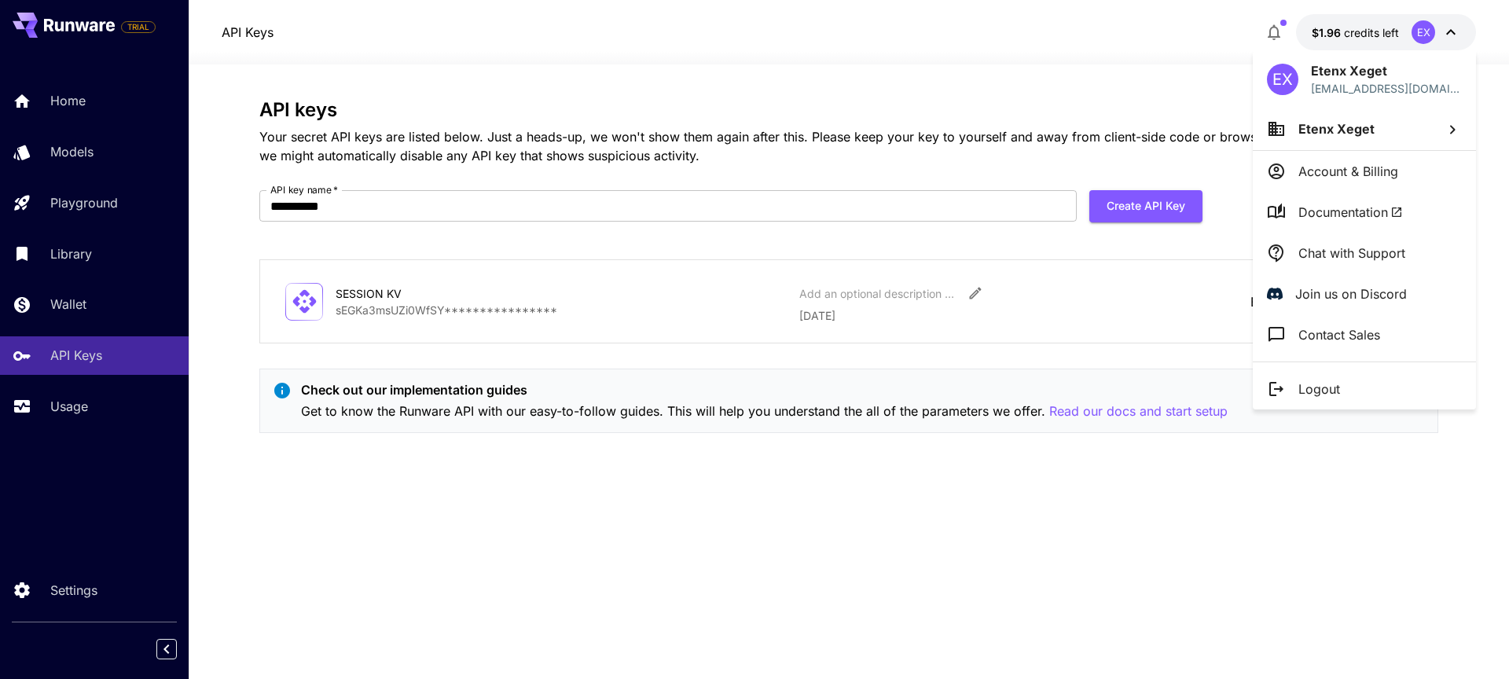
click at [1451, 31] on div at bounding box center [754, 339] width 1509 height 679
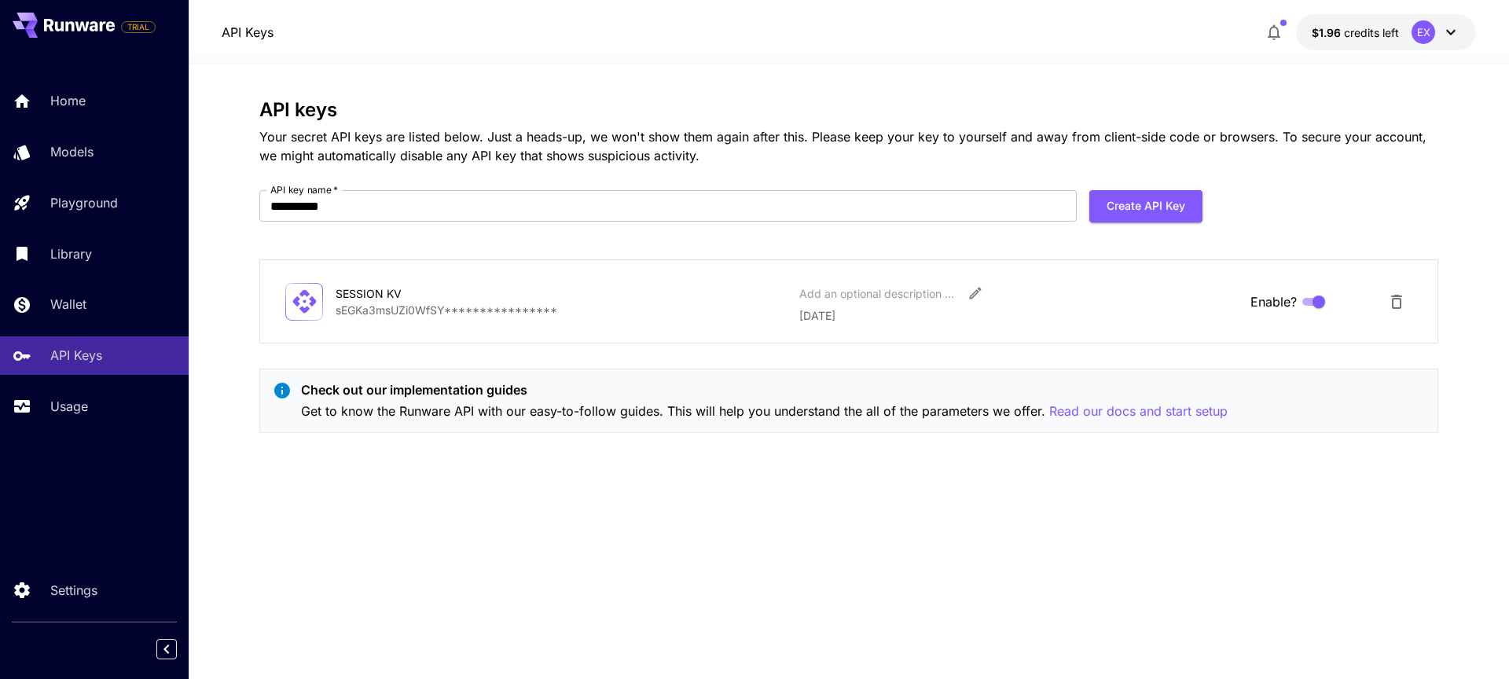
click at [1451, 31] on icon at bounding box center [1451, 32] width 19 height 19
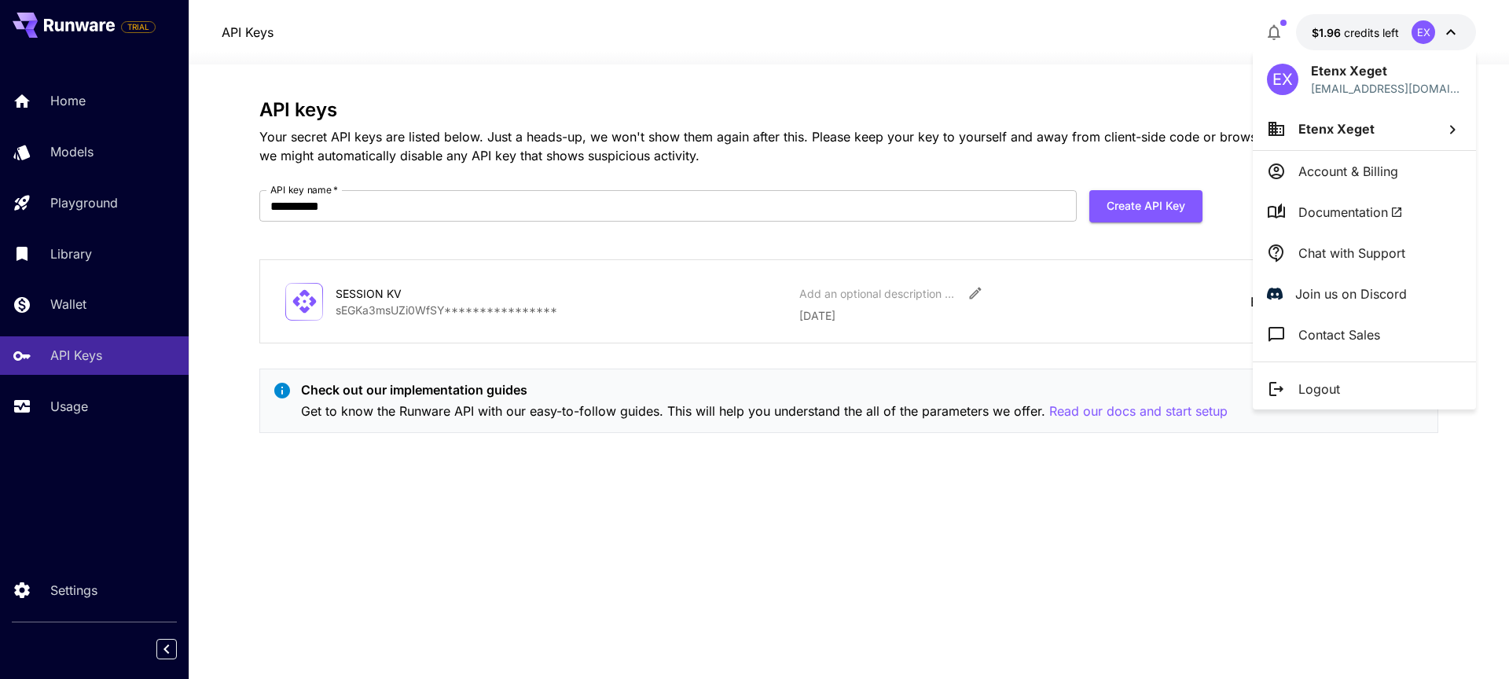
click at [1451, 31] on div at bounding box center [754, 339] width 1509 height 679
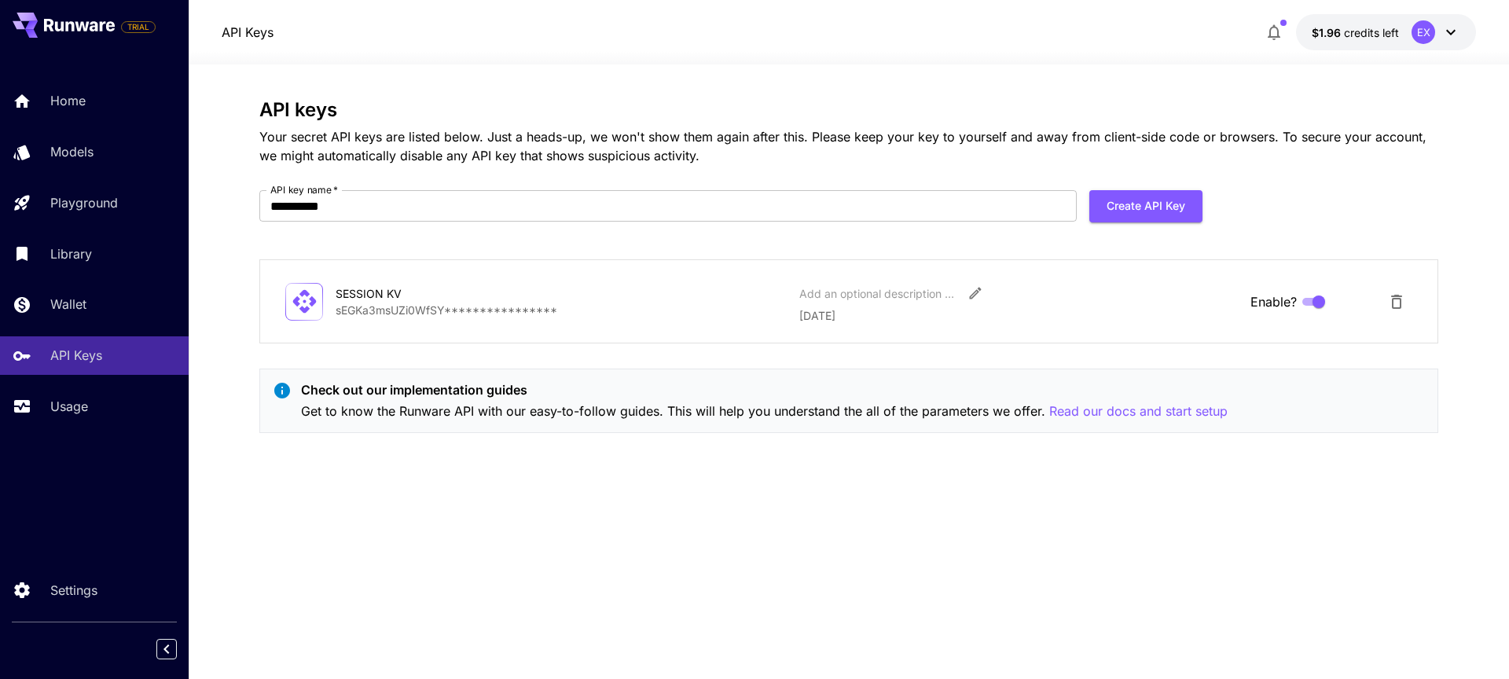
click at [1451, 31] on icon at bounding box center [1451, 32] width 19 height 19
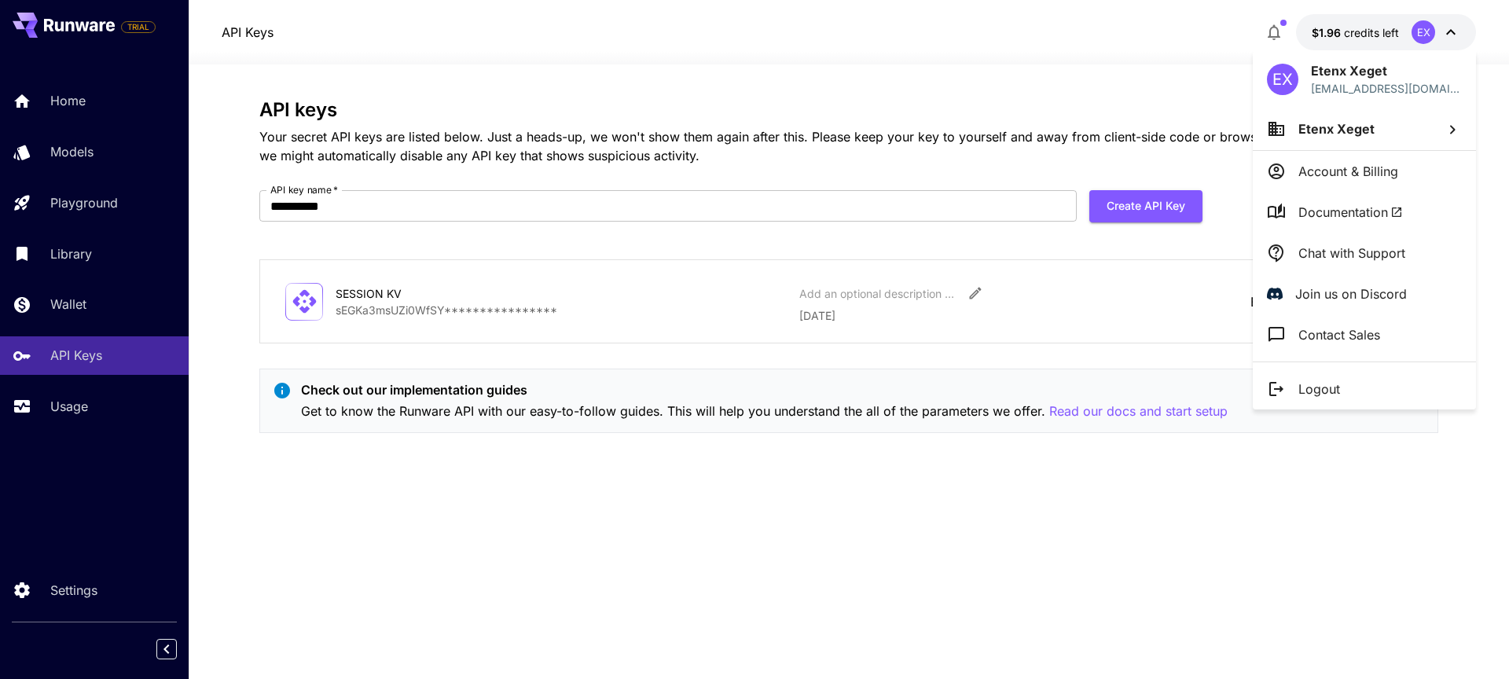
click at [1451, 31] on div at bounding box center [754, 339] width 1509 height 679
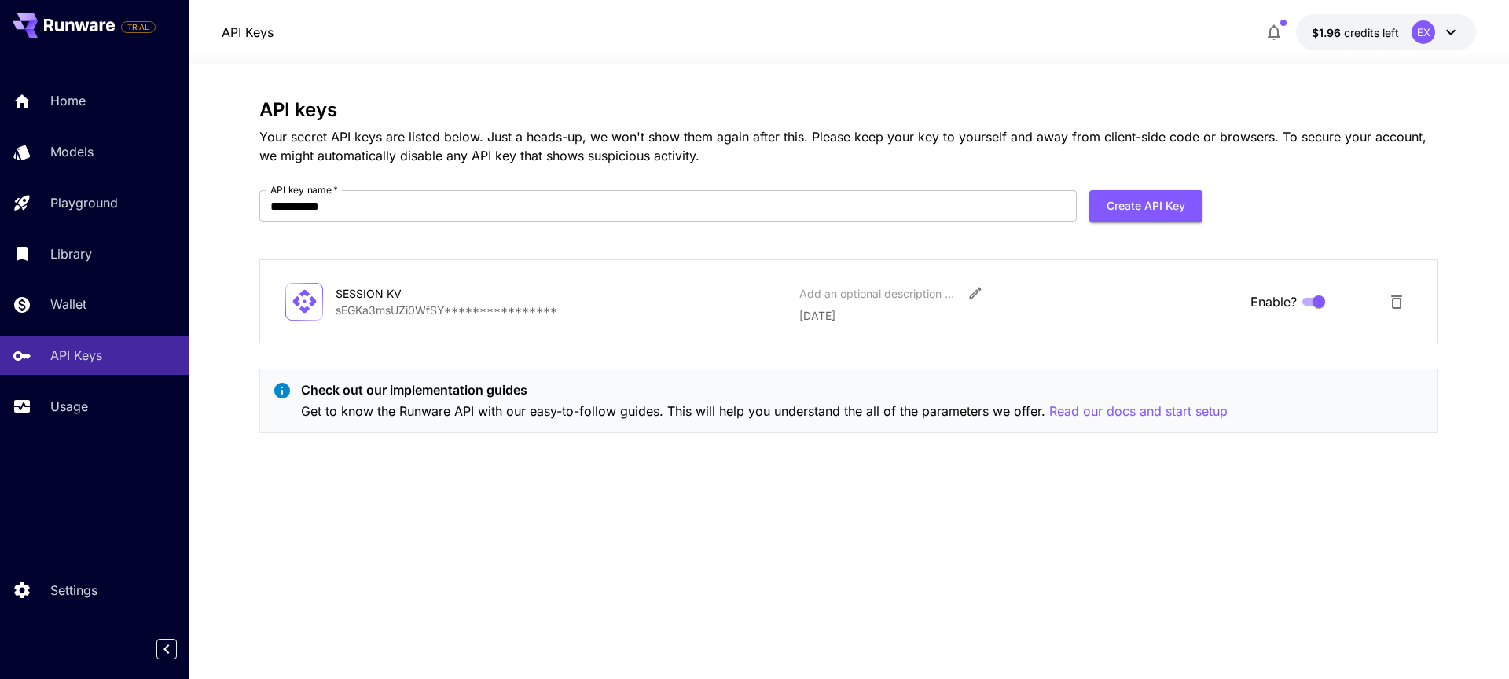
click at [1451, 31] on icon at bounding box center [1451, 32] width 19 height 19
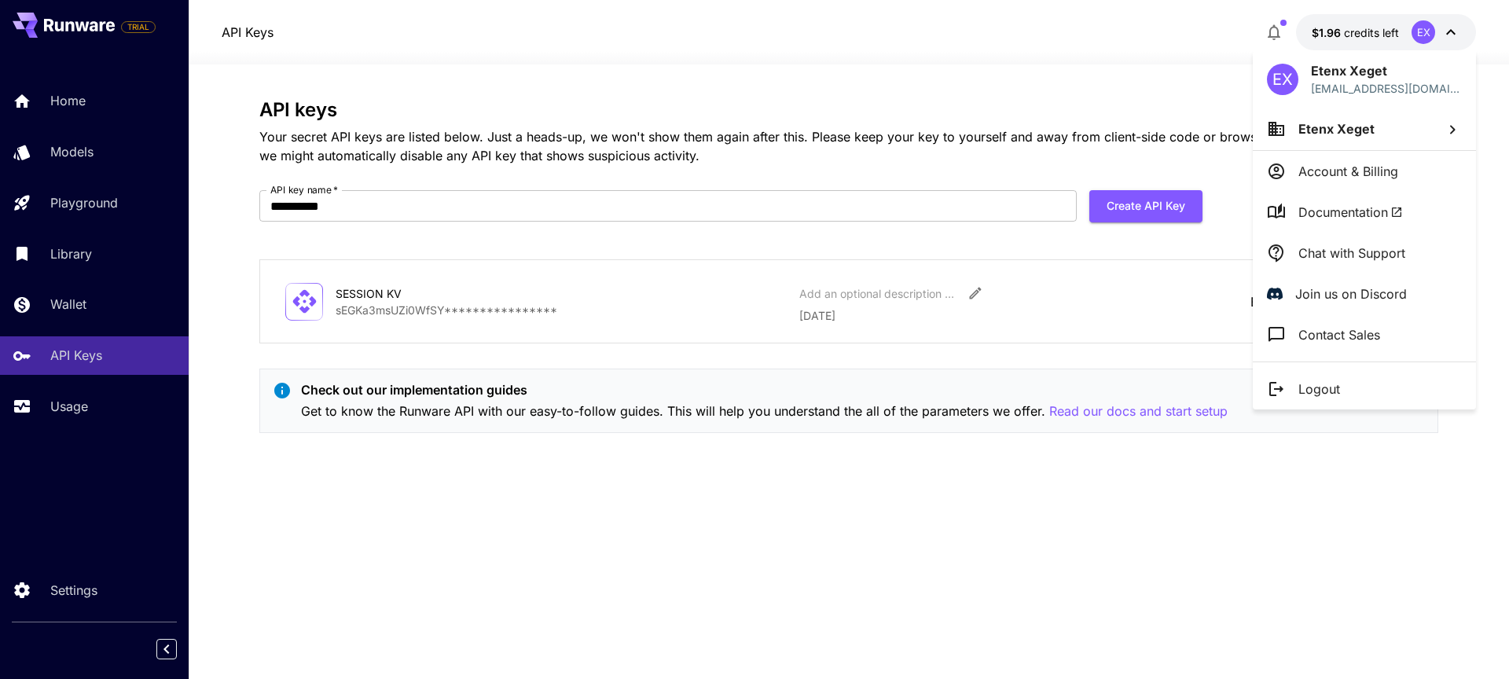
click at [1451, 31] on div at bounding box center [754, 339] width 1509 height 679
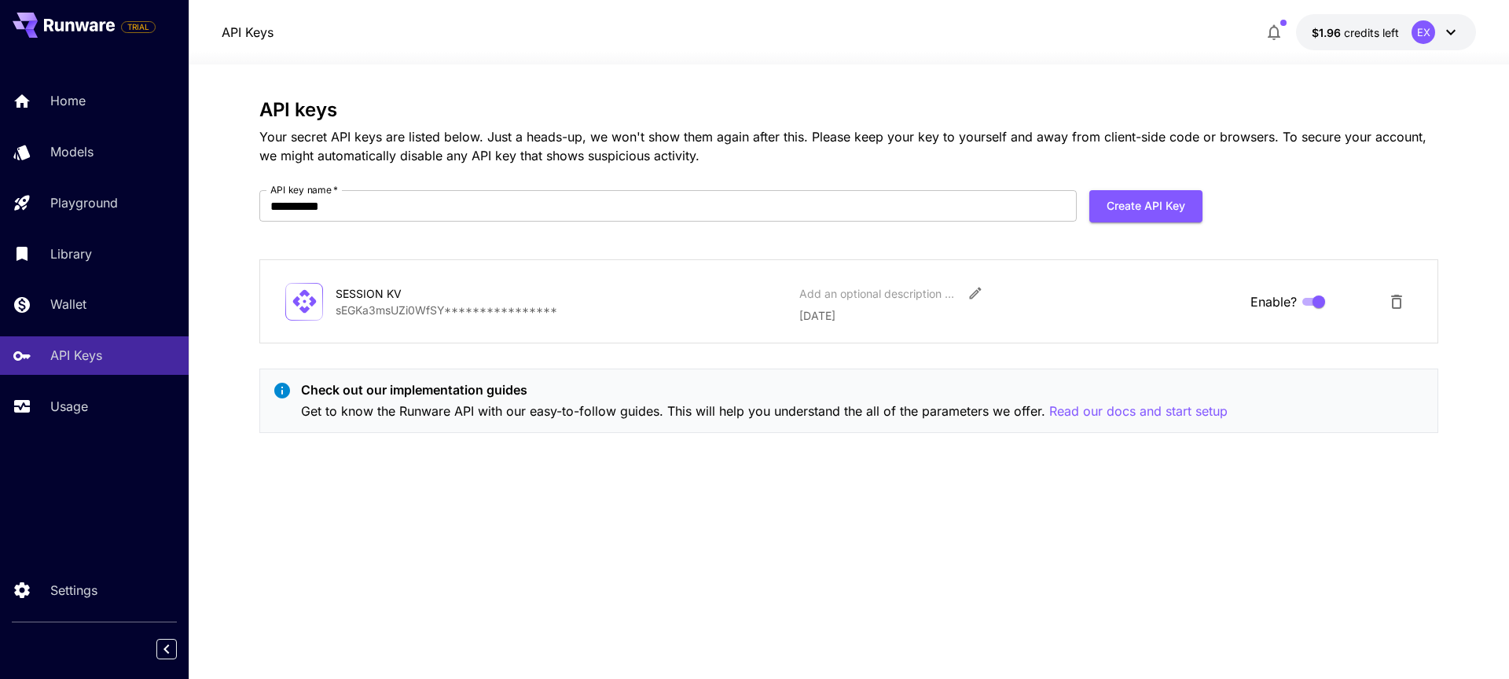
click at [1451, 31] on body "**********" at bounding box center [754, 339] width 1509 height 679
click at [1451, 31] on icon at bounding box center [1451, 32] width 19 height 19
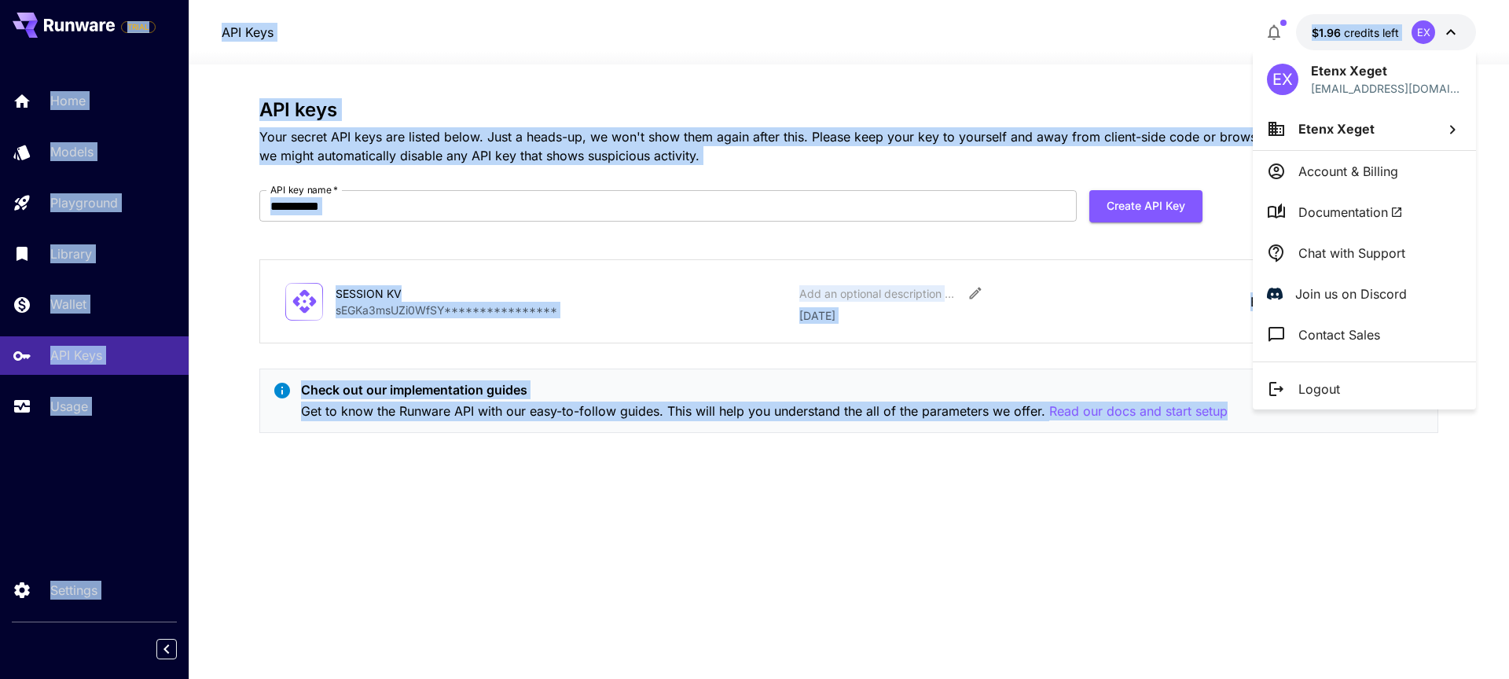
click at [1451, 31] on div at bounding box center [754, 339] width 1509 height 679
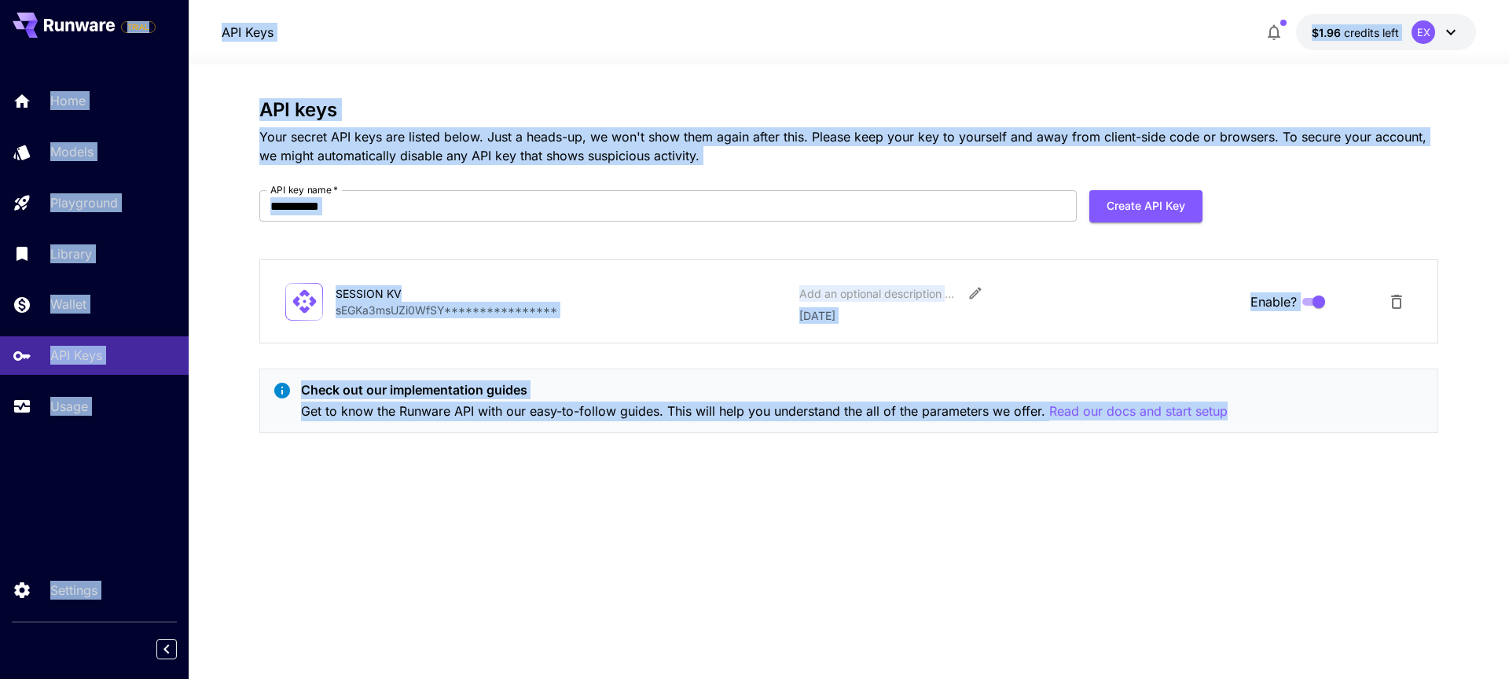
click at [1451, 31] on icon at bounding box center [1451, 32] width 19 height 19
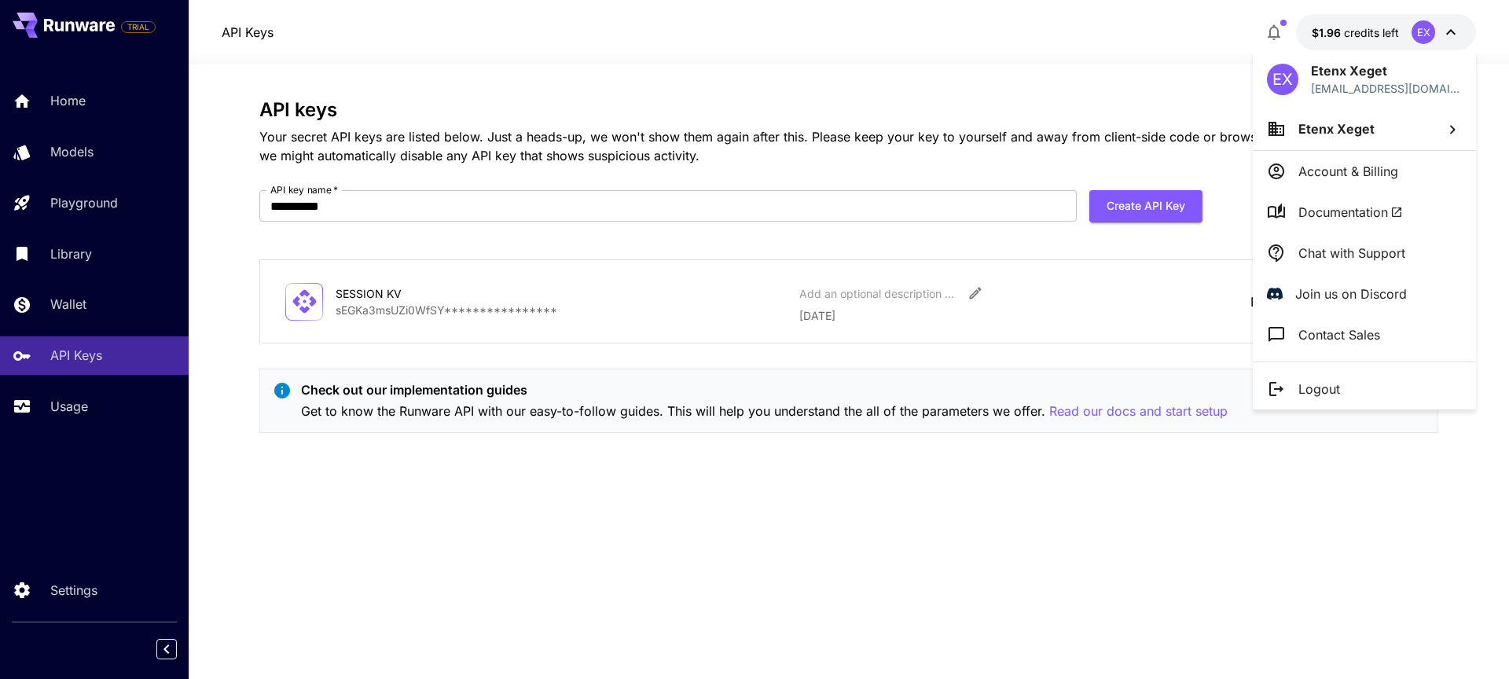
click at [1451, 31] on div at bounding box center [754, 339] width 1509 height 679
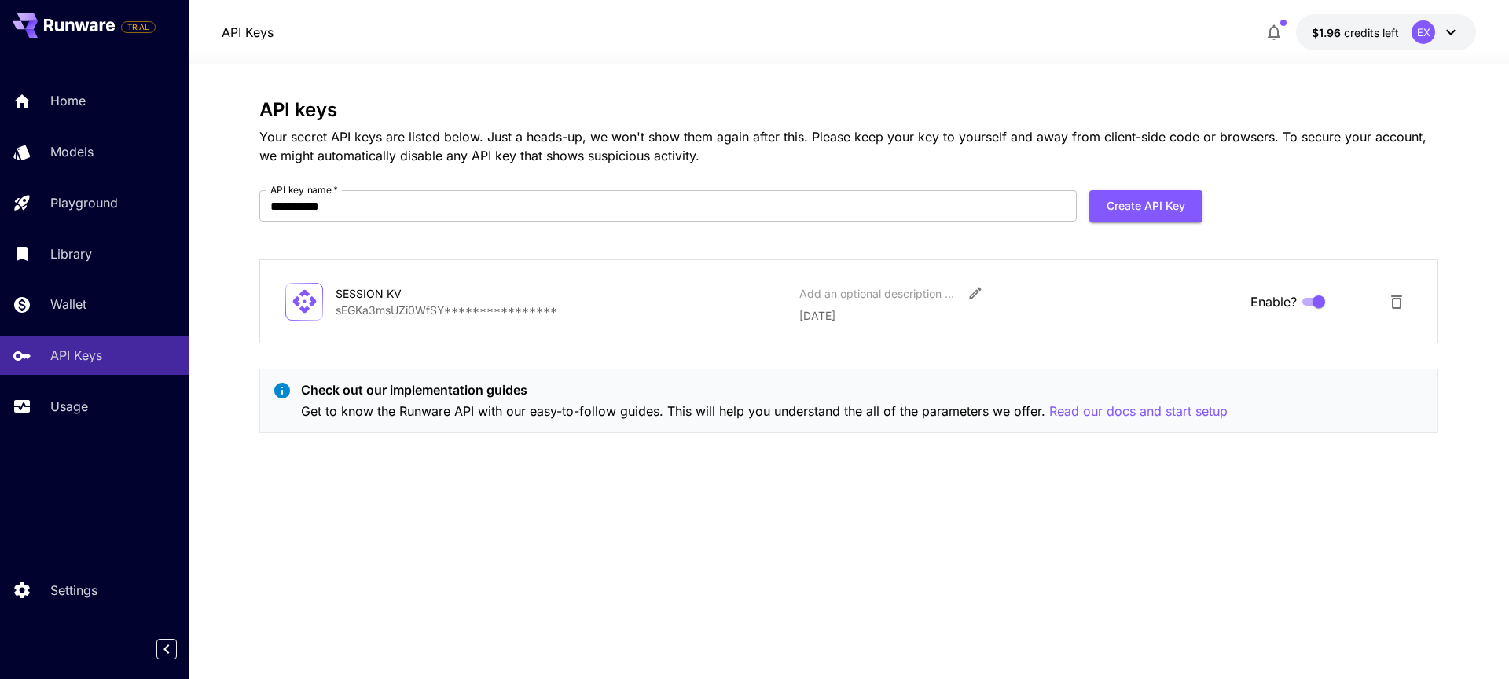
click at [1451, 31] on div at bounding box center [754, 339] width 1509 height 679
click at [1451, 31] on icon at bounding box center [1451, 32] width 19 height 19
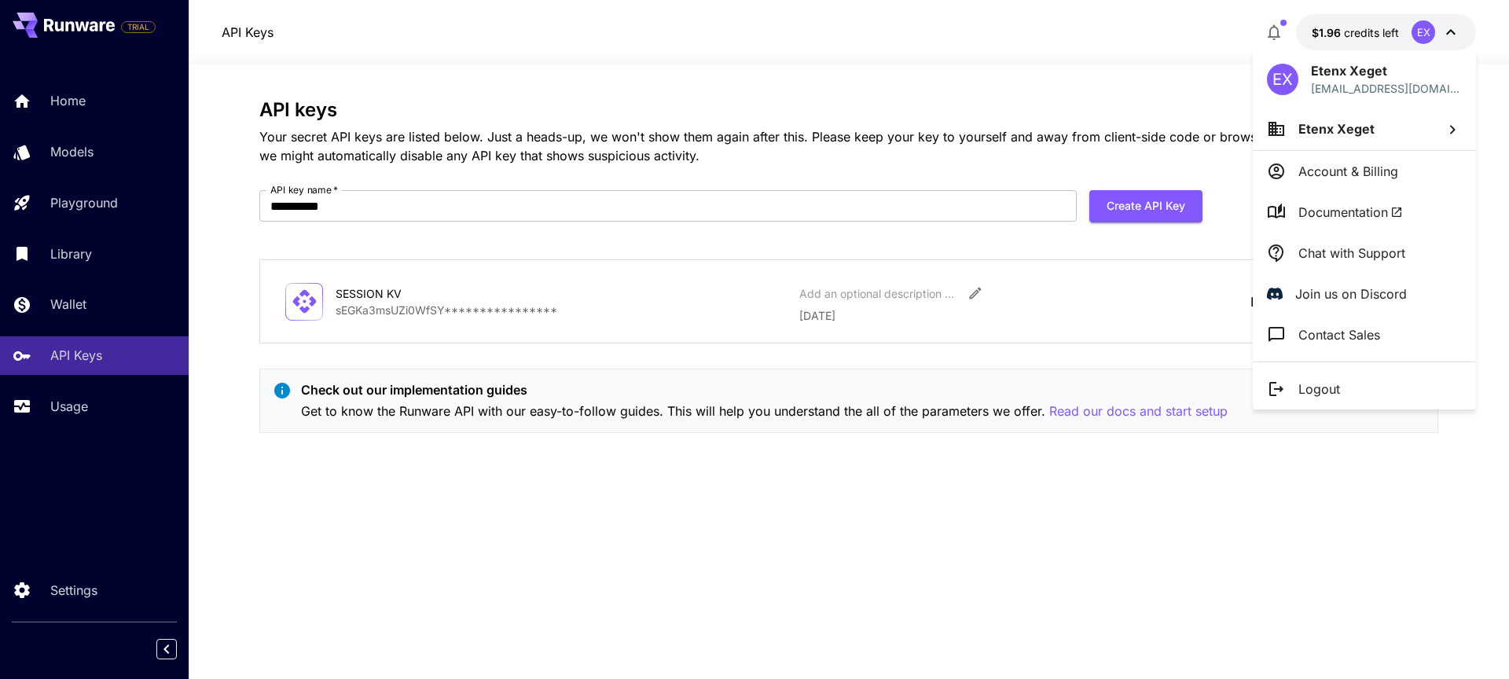
click at [1451, 31] on div at bounding box center [754, 339] width 1509 height 679
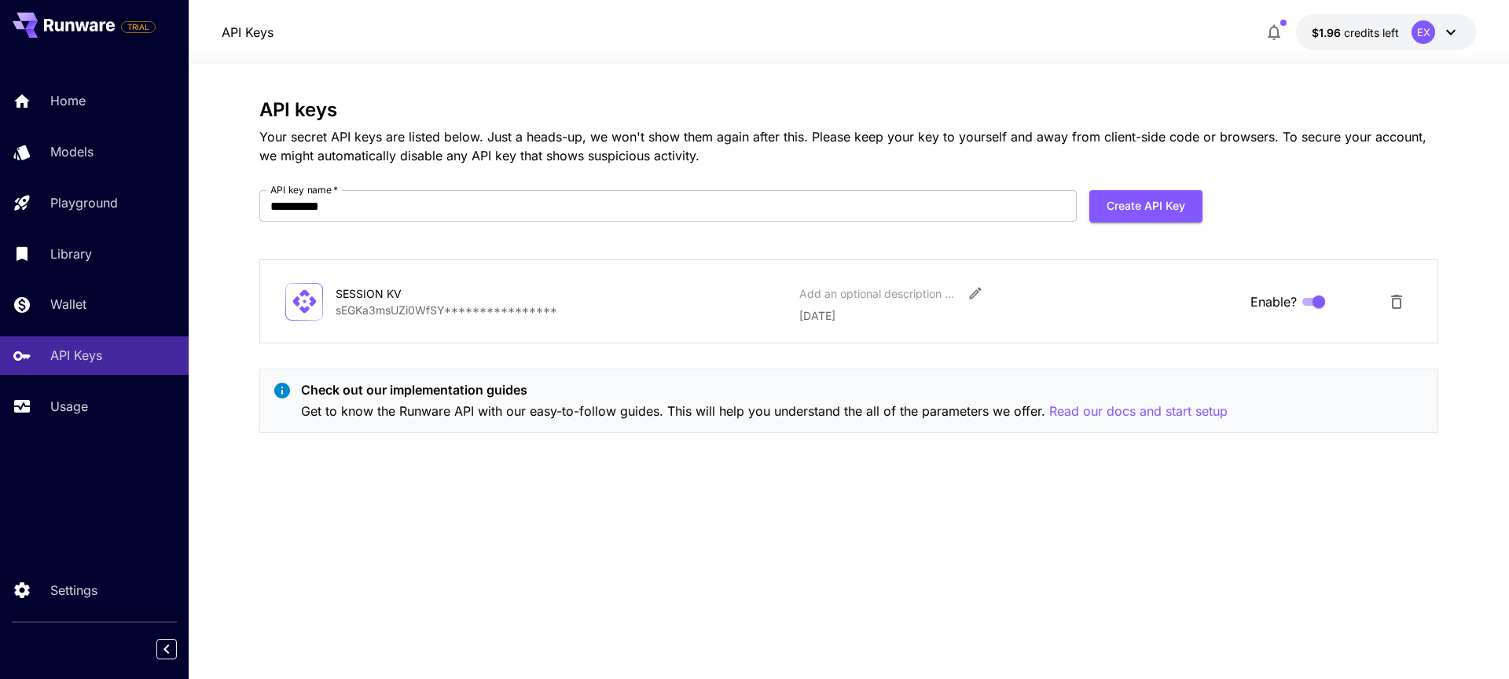
click at [1451, 31] on icon at bounding box center [1451, 32] width 19 height 19
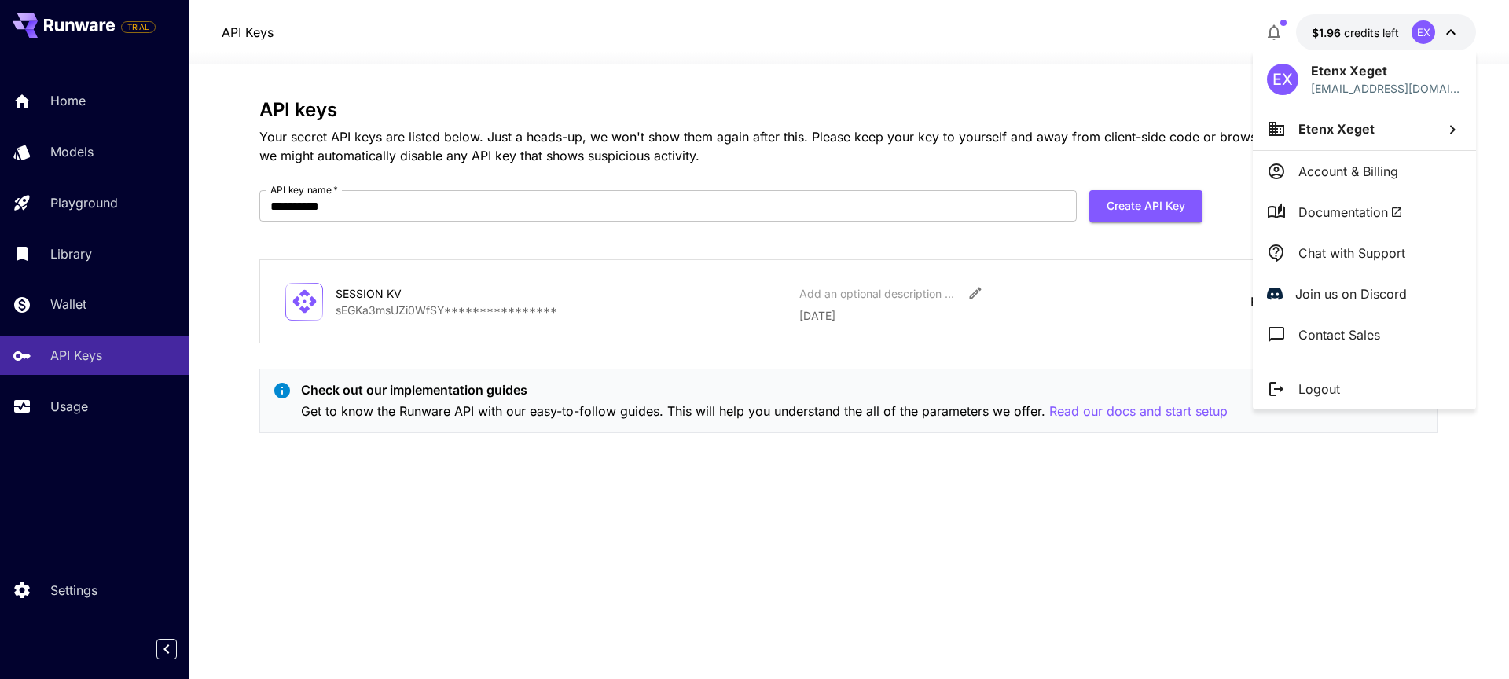
click at [1451, 31] on div at bounding box center [754, 339] width 1509 height 679
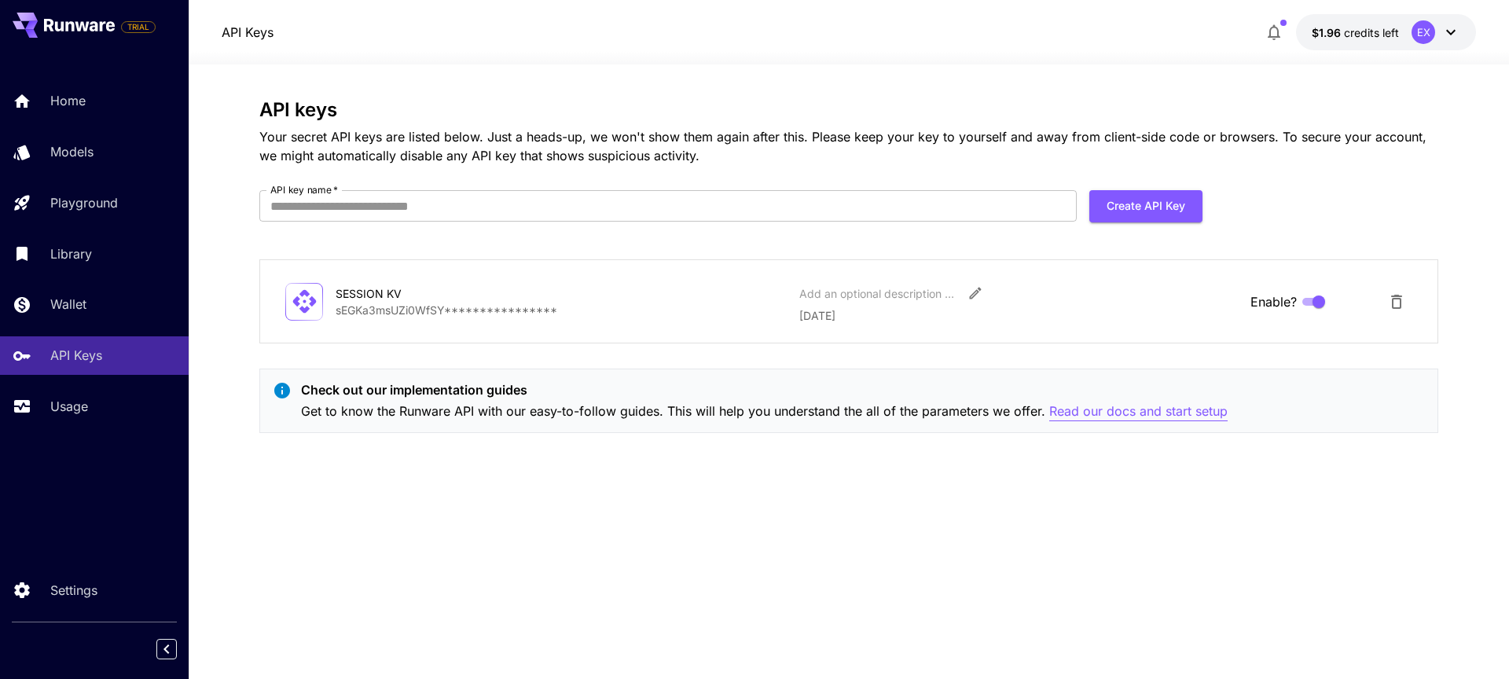
click at [1108, 418] on p "Read our docs and start setup" at bounding box center [1138, 412] width 178 height 20
